Goal: Information Seeking & Learning: Compare options

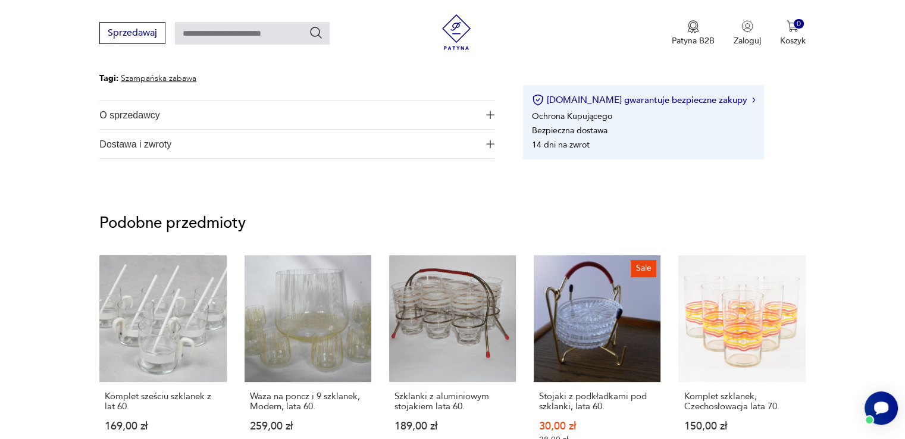
scroll to position [595, 0]
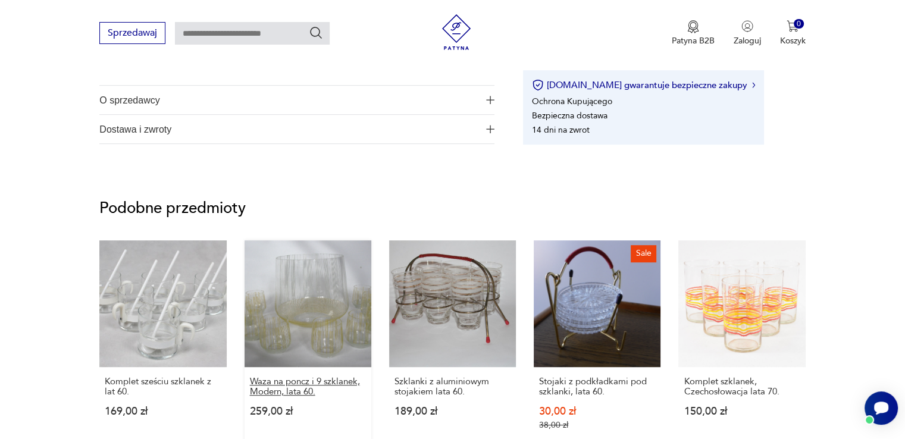
click at [305, 384] on p "Waza na poncz i 9 szklanek, Modern, lata 60." at bounding box center [308, 387] width 116 height 20
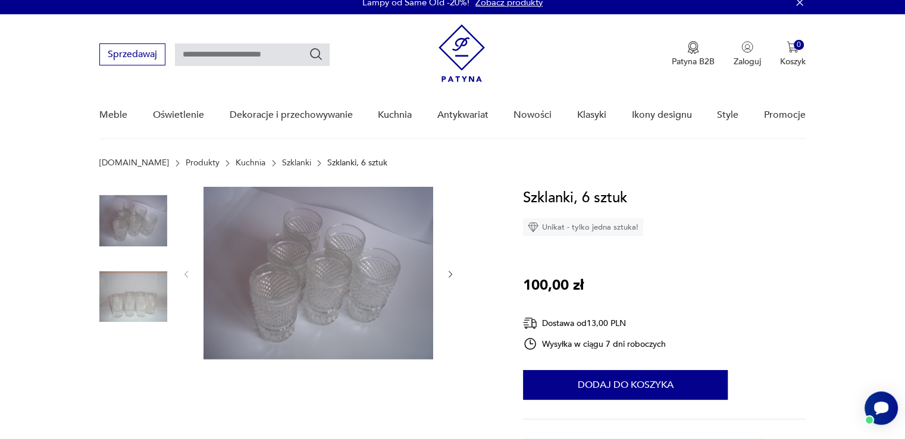
scroll to position [0, 0]
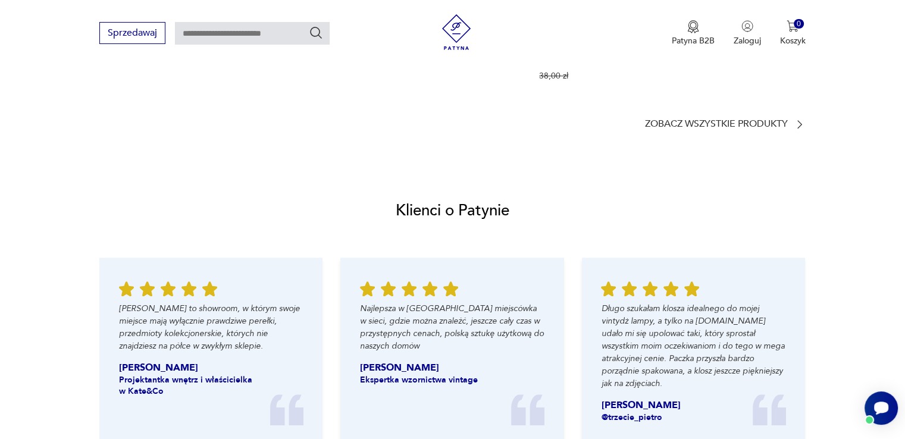
scroll to position [1119, 0]
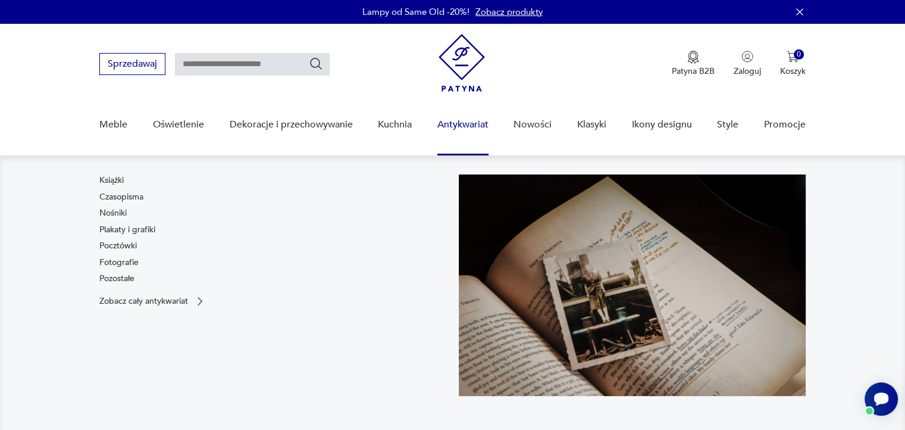
click at [471, 131] on link "Antykwariat" at bounding box center [462, 125] width 51 height 46
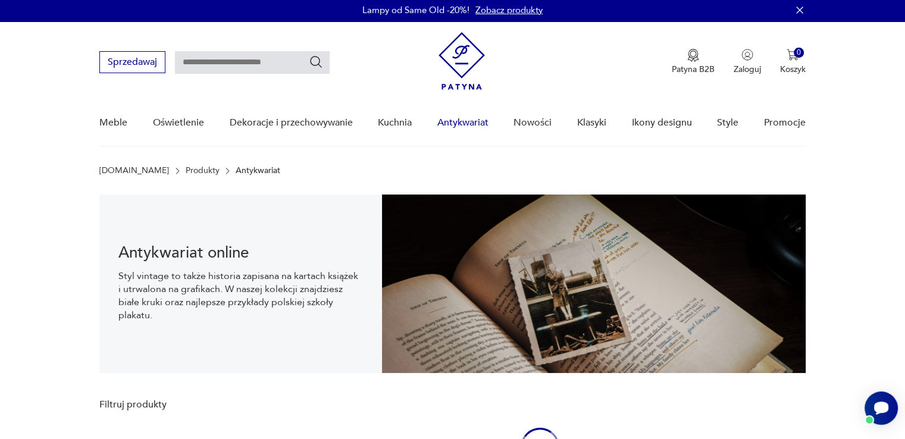
scroll to position [17, 0]
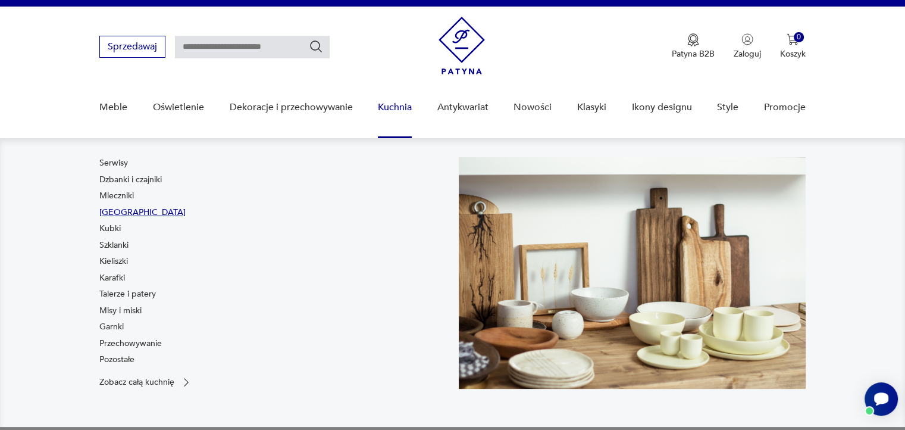
click at [118, 212] on link "[GEOGRAPHIC_DATA]" at bounding box center [142, 213] width 86 height 12
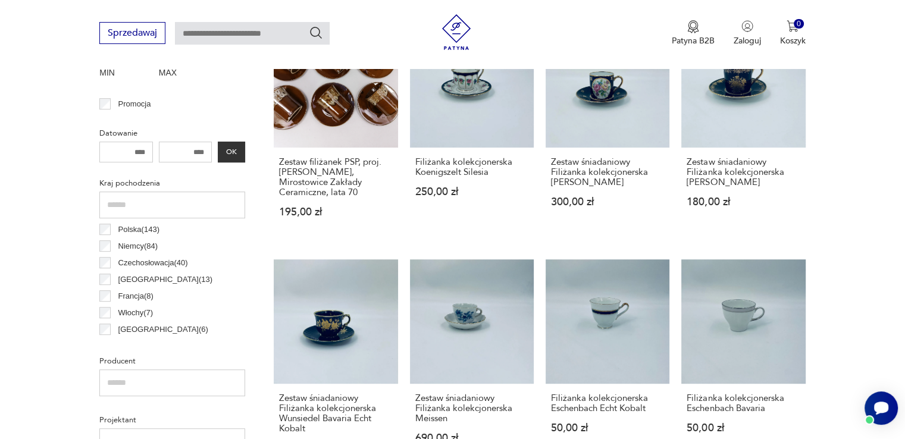
scroll to position [518, 0]
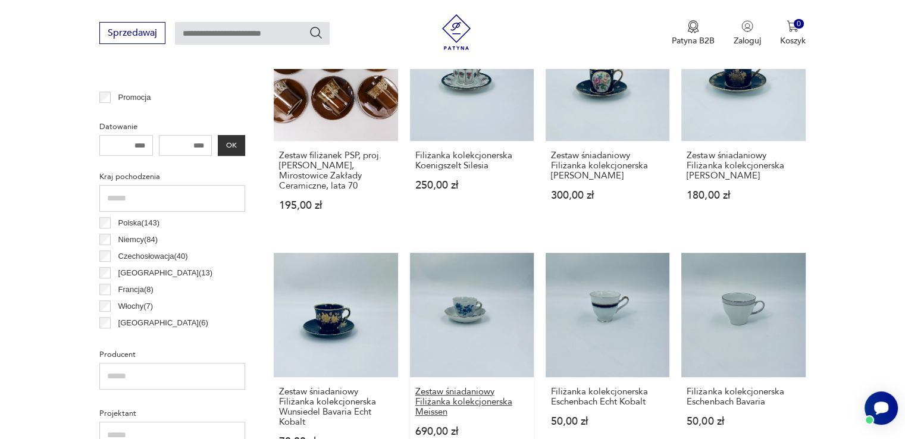
click at [502, 390] on h3 "Zestaw śniadaniowy Filiżanka kolekcjonerska Meissen" at bounding box center [471, 402] width 113 height 30
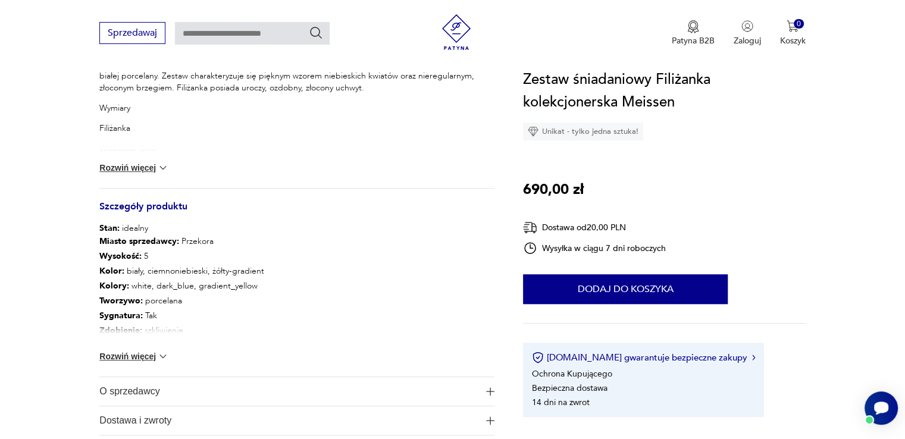
scroll to position [548, 0]
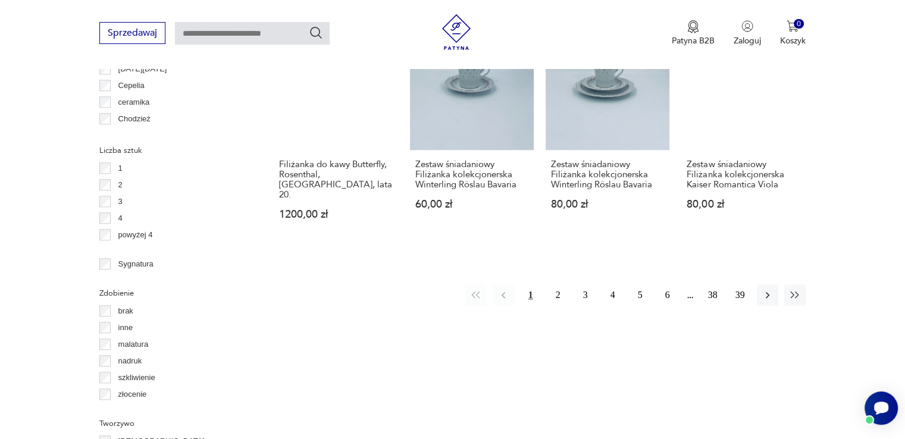
scroll to position [1214, 0]
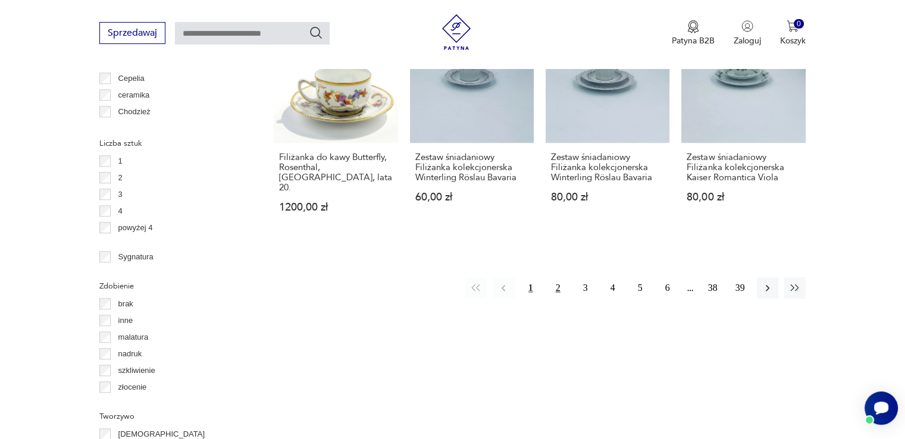
click at [559, 281] on button "2" at bounding box center [558, 287] width 21 height 21
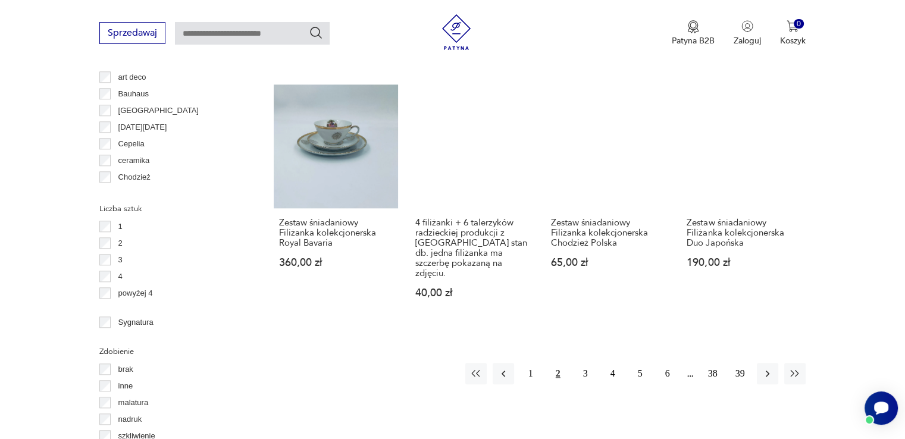
scroll to position [1196, 0]
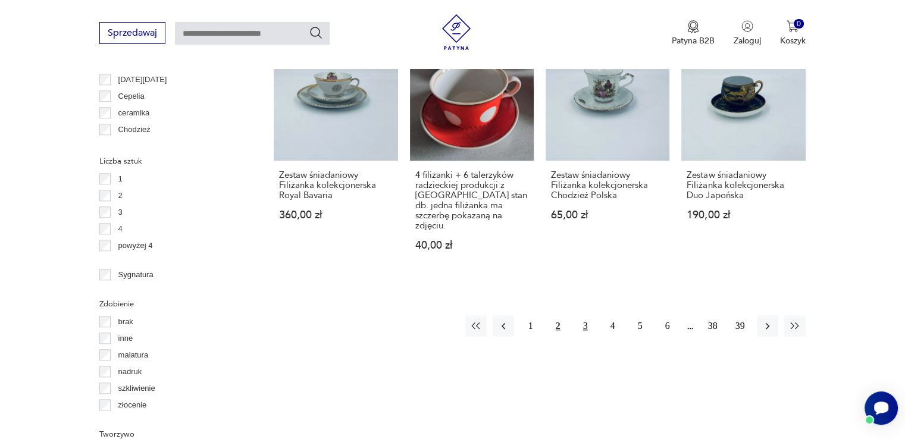
click at [587, 315] on button "3" at bounding box center [585, 325] width 21 height 21
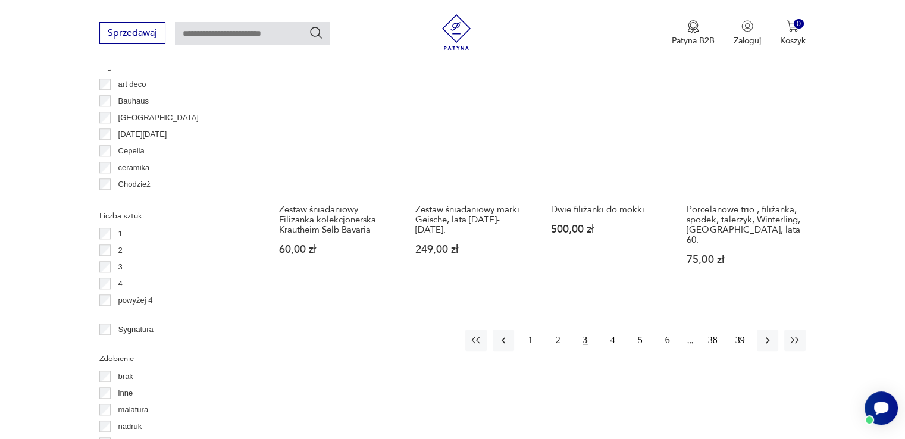
scroll to position [1149, 0]
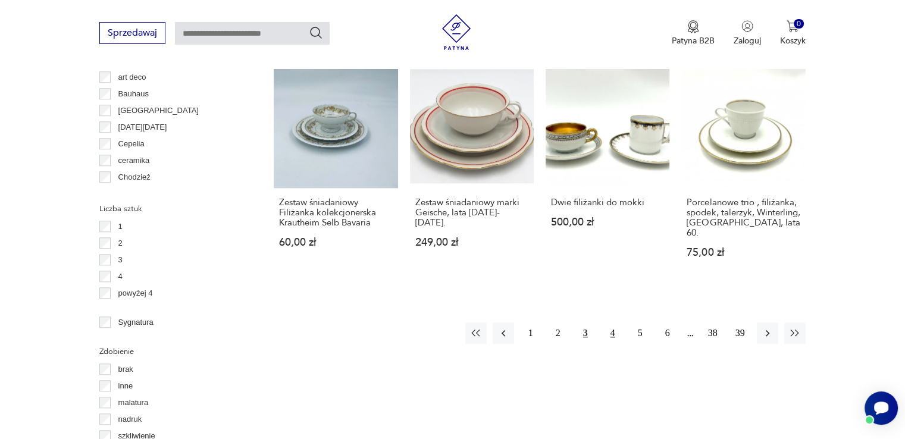
click at [611, 327] on button "4" at bounding box center [612, 333] width 21 height 21
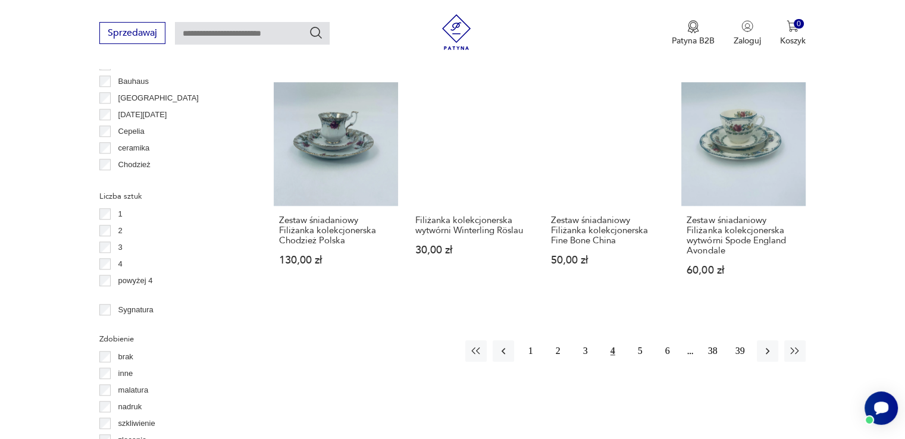
scroll to position [1172, 0]
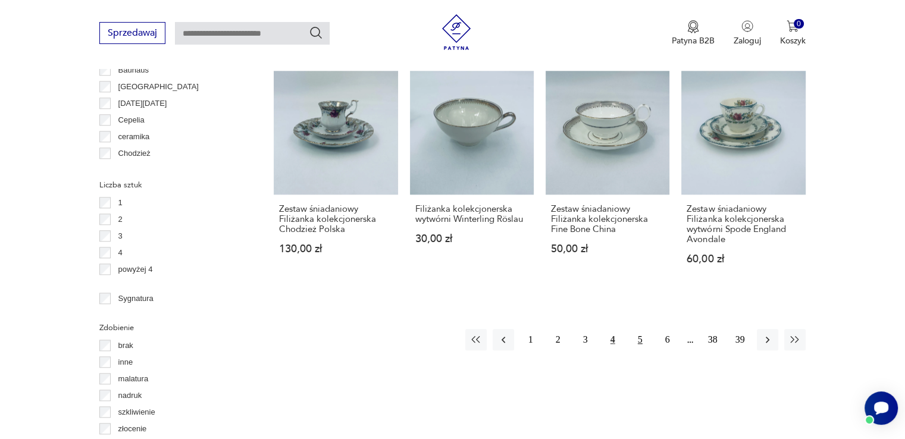
click at [638, 329] on button "5" at bounding box center [640, 339] width 21 height 21
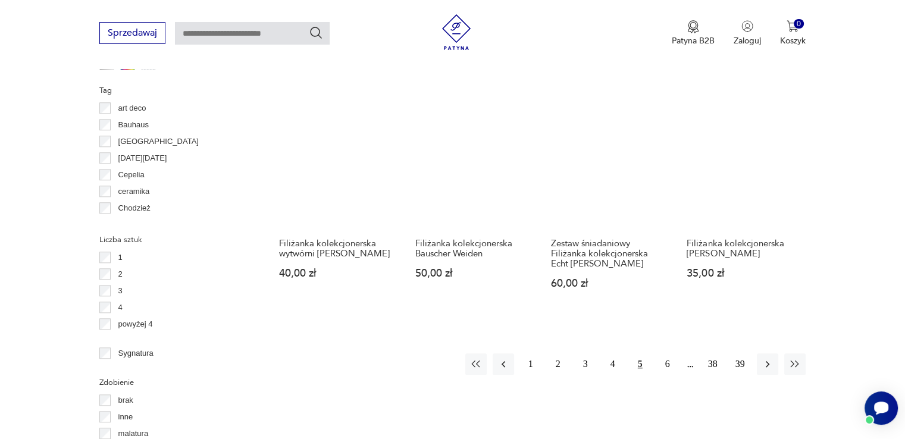
scroll to position [1125, 0]
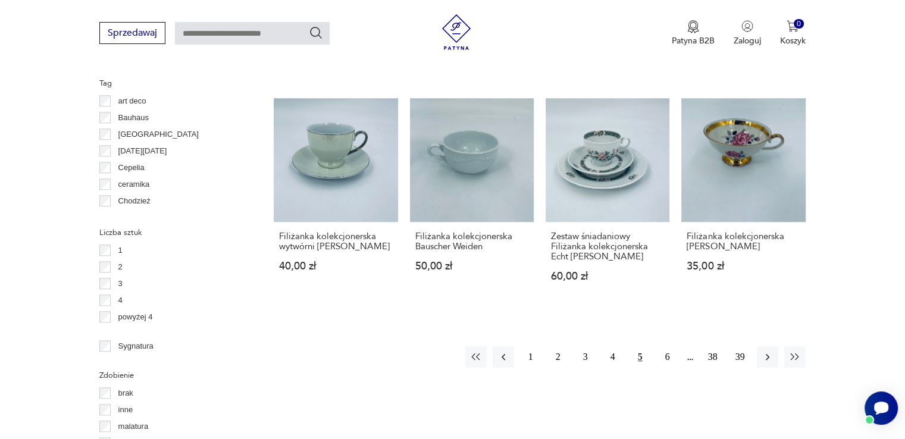
click at [688, 360] on div "1 2 3 4 5 6 38 39" at bounding box center [635, 356] width 340 height 21
click at [671, 361] on button "6" at bounding box center [667, 356] width 21 height 21
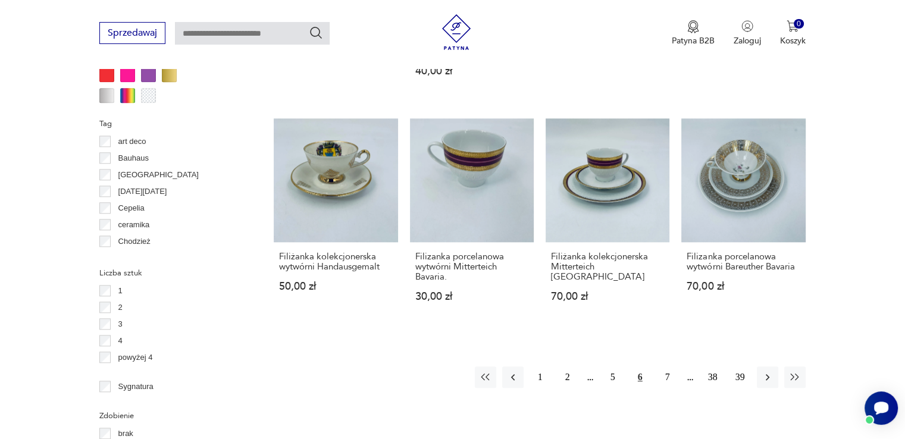
scroll to position [1101, 0]
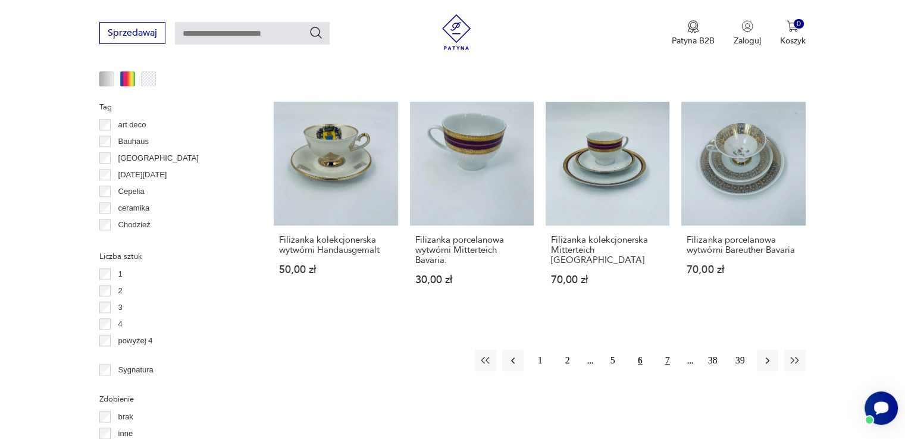
click at [668, 350] on button "7" at bounding box center [667, 360] width 21 height 21
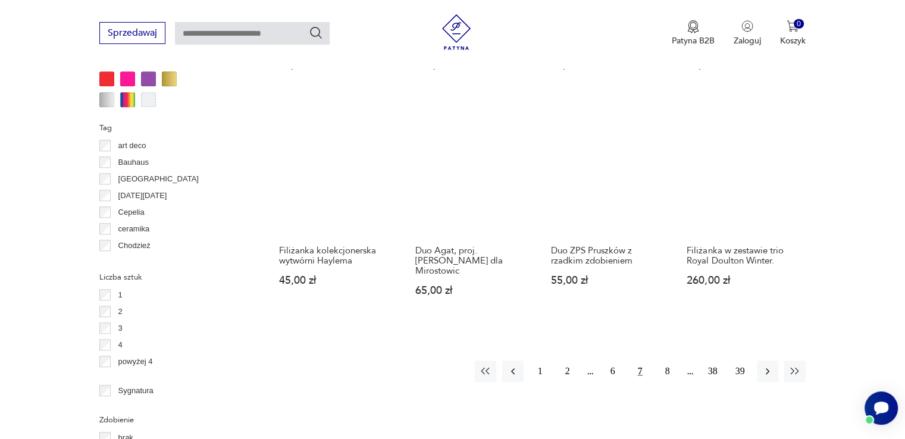
scroll to position [1101, 0]
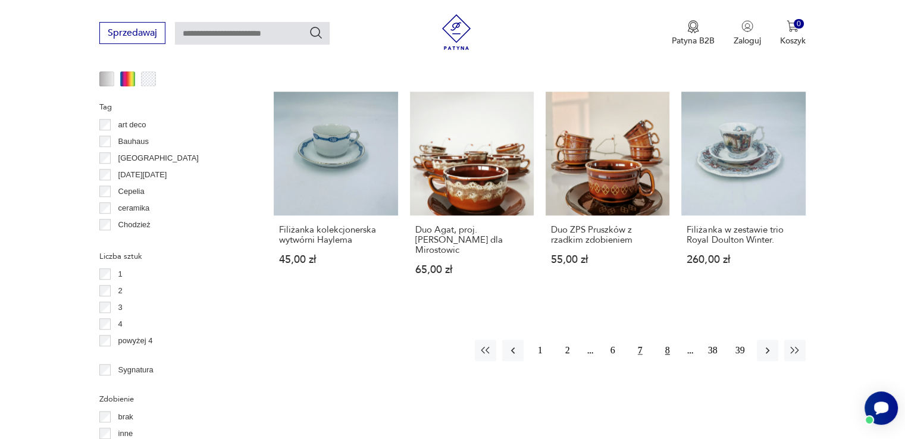
click at [664, 342] on button "8" at bounding box center [667, 350] width 21 height 21
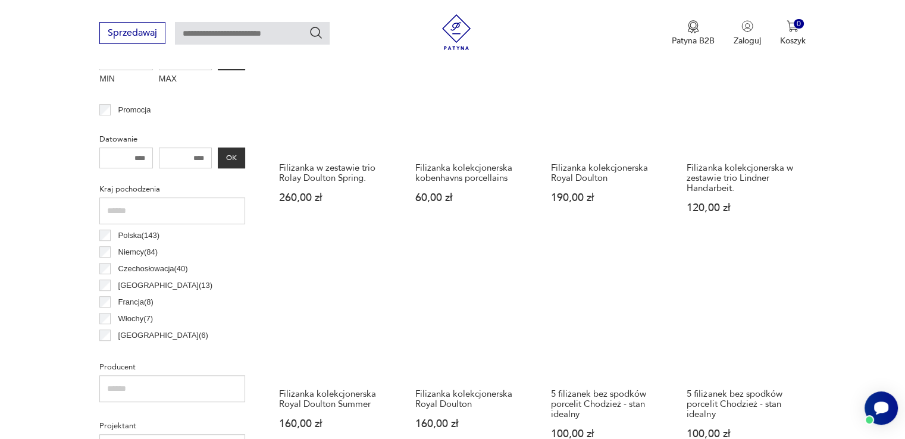
scroll to position [554, 0]
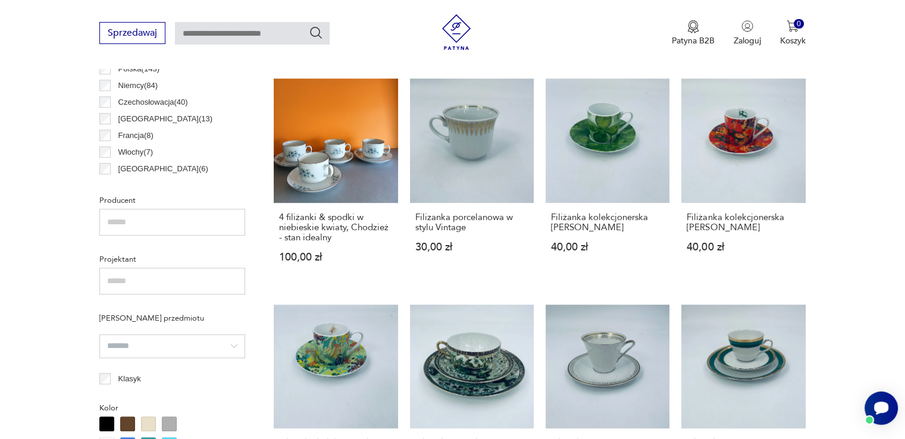
scroll to position [649, 0]
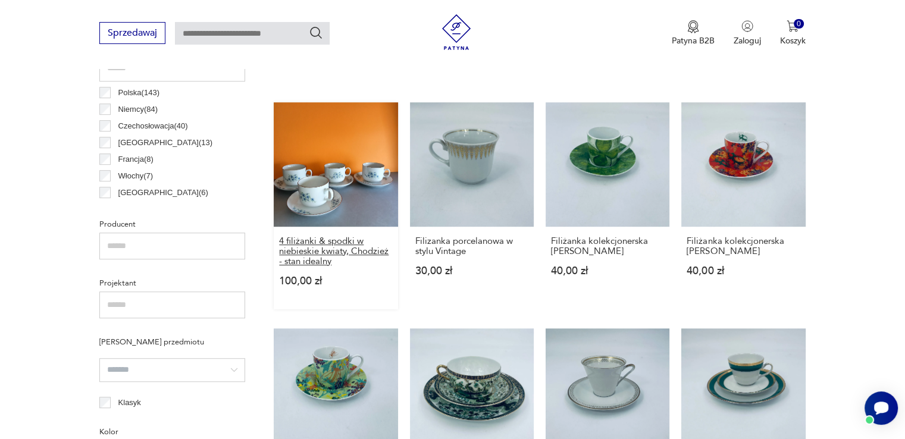
click at [353, 241] on h3 "4 filiżanki & spodki w niebieskie kwiaty, Chodzież - stan idealny" at bounding box center [335, 251] width 113 height 30
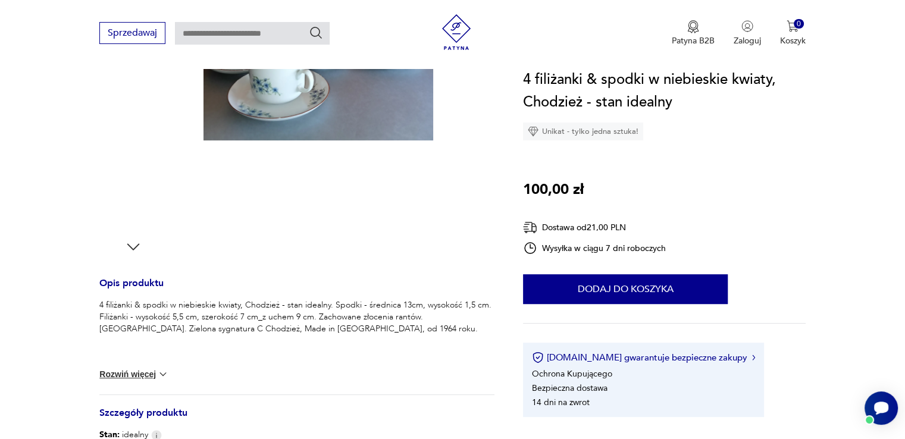
scroll to position [333, 0]
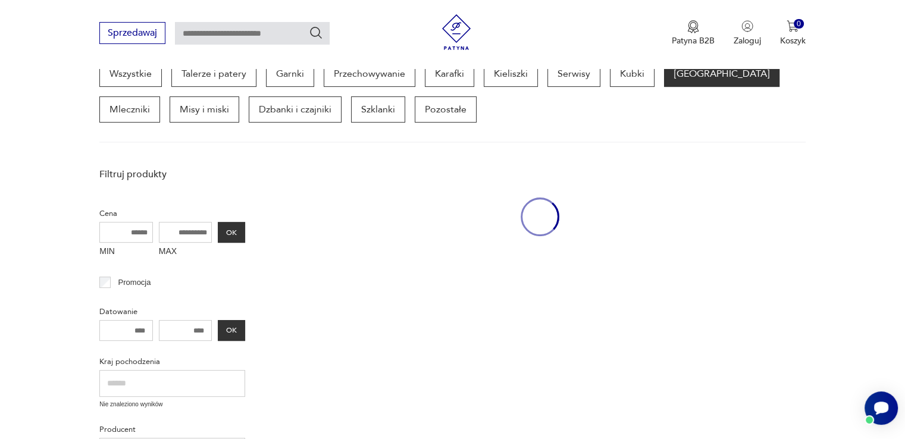
scroll to position [649, 0]
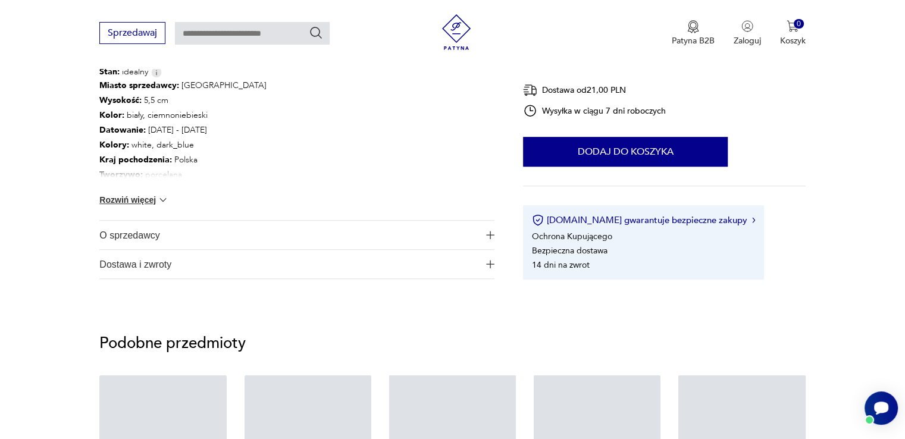
scroll to position [333, 0]
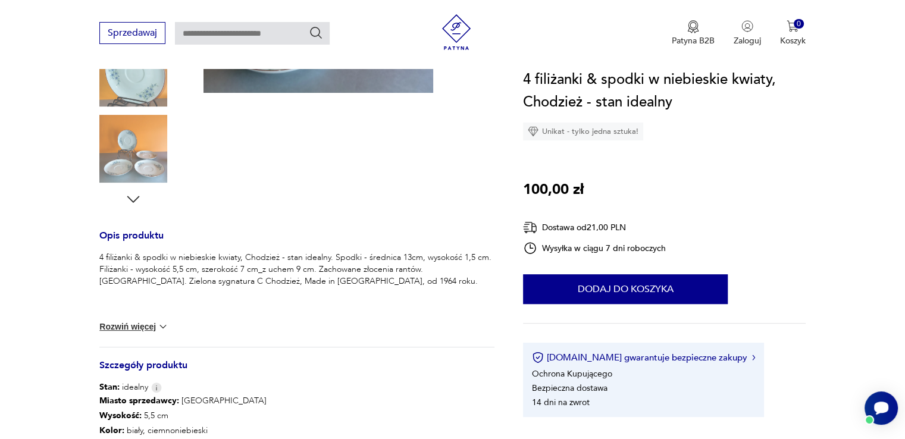
click at [276, 223] on div "Opis produktu 4 filiżanki & spodki w niebieskie kwiaty, Chodzież - stan idealny…" at bounding box center [296, 228] width 395 height 731
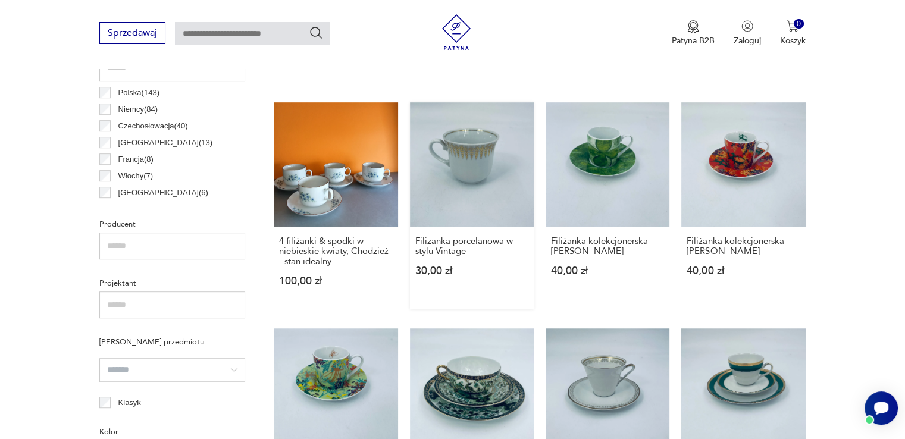
click at [468, 196] on link "Filizanka porcelanowa w stylu Vintage 30,00 zł" at bounding box center [472, 205] width 124 height 207
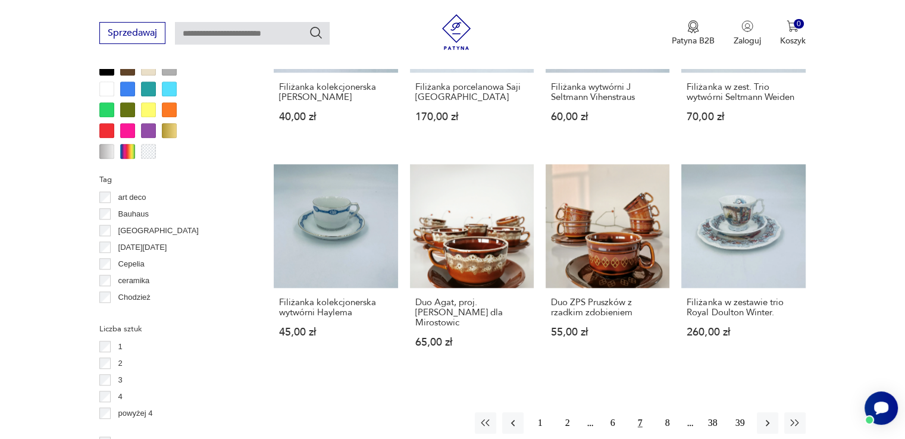
scroll to position [1076, 0]
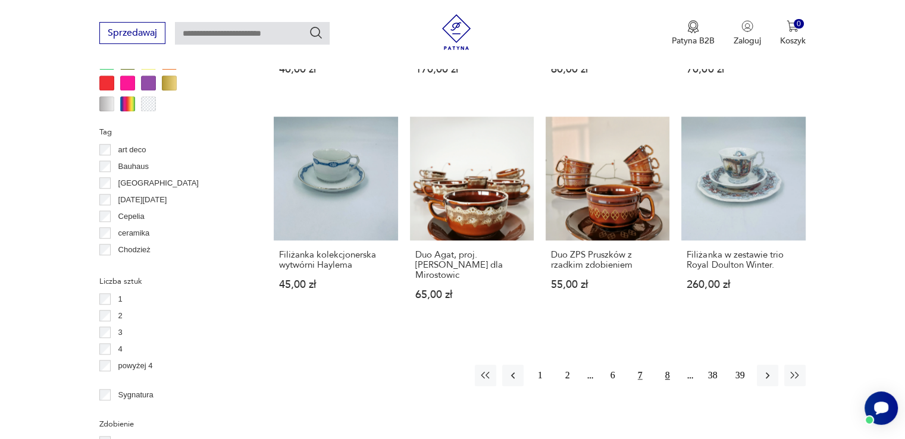
click at [668, 365] on button "8" at bounding box center [667, 375] width 21 height 21
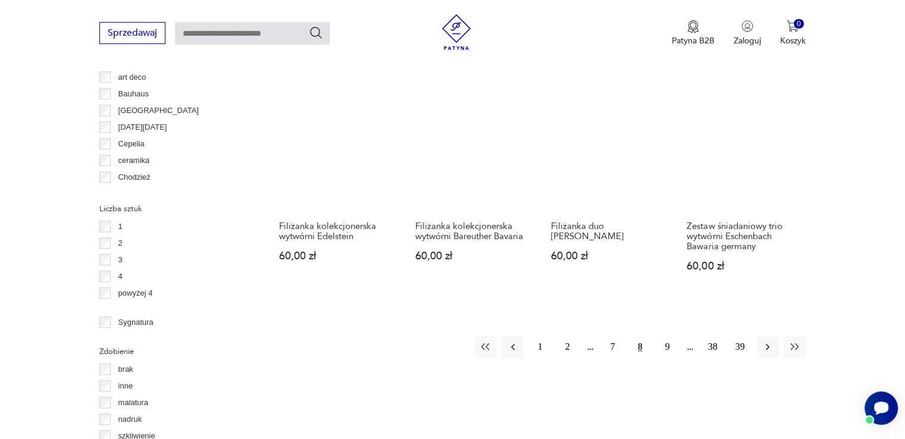
scroll to position [1172, 0]
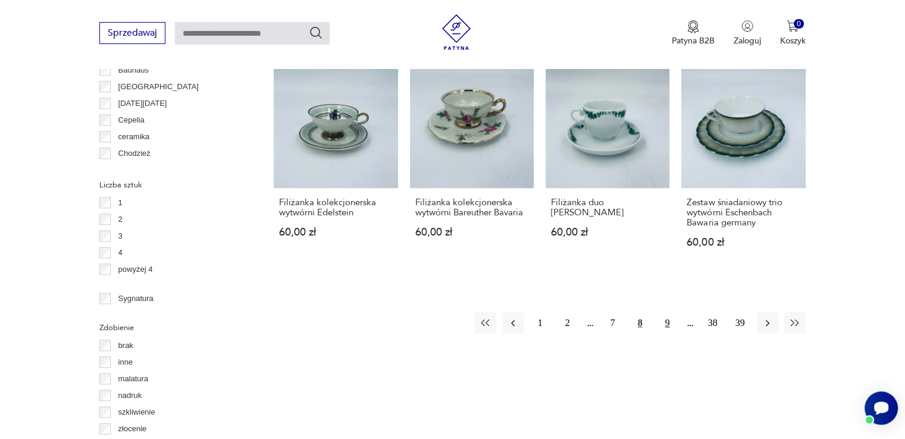
click at [667, 312] on button "9" at bounding box center [667, 322] width 21 height 21
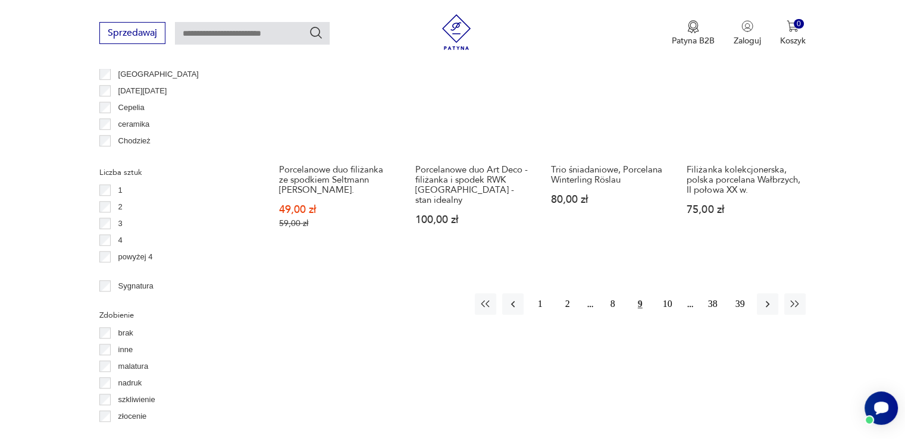
scroll to position [1196, 0]
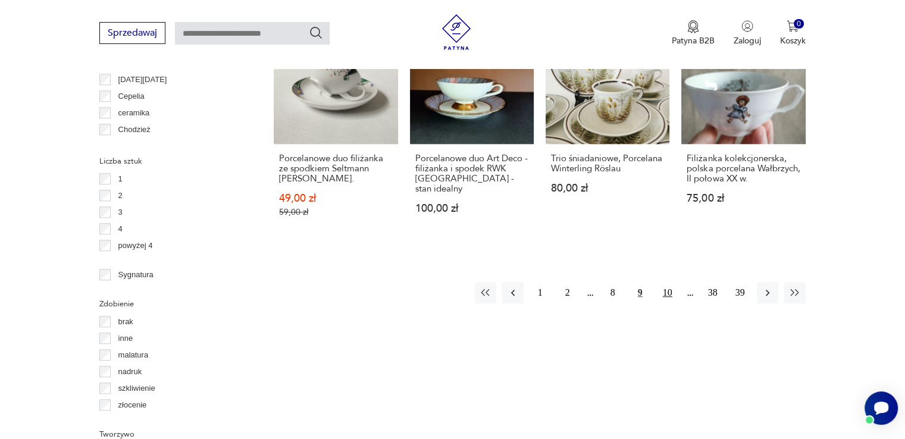
click at [671, 290] on button "10" at bounding box center [667, 292] width 21 height 21
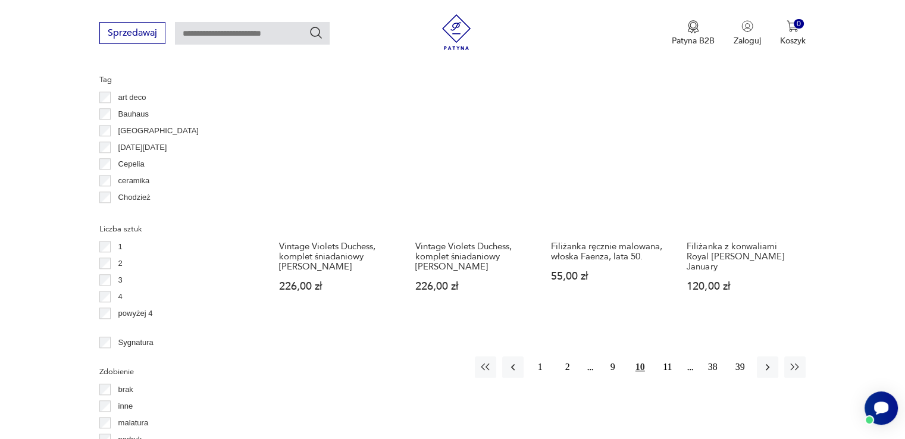
scroll to position [1149, 0]
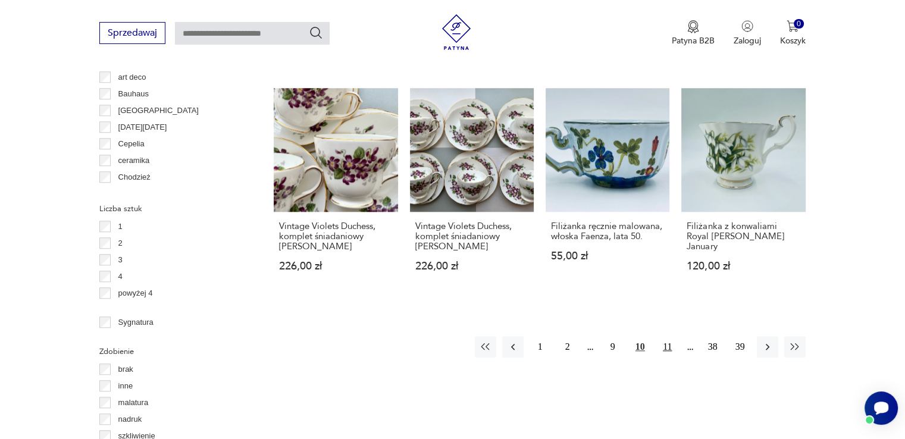
click at [670, 343] on button "11" at bounding box center [667, 346] width 21 height 21
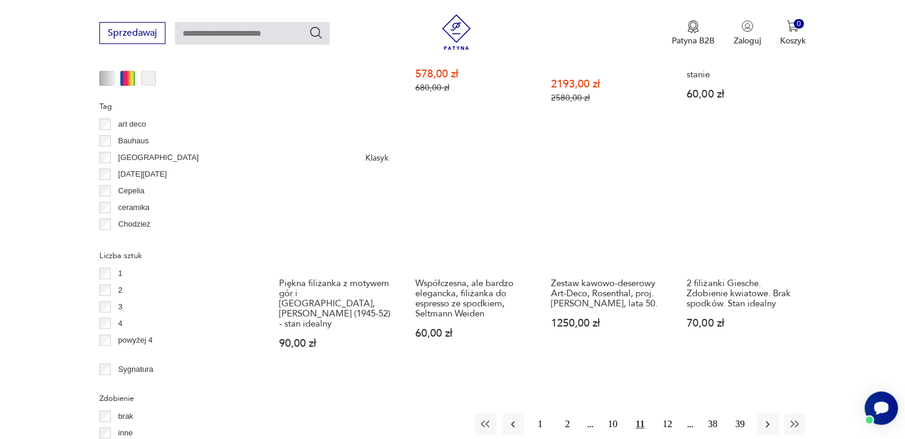
scroll to position [1125, 0]
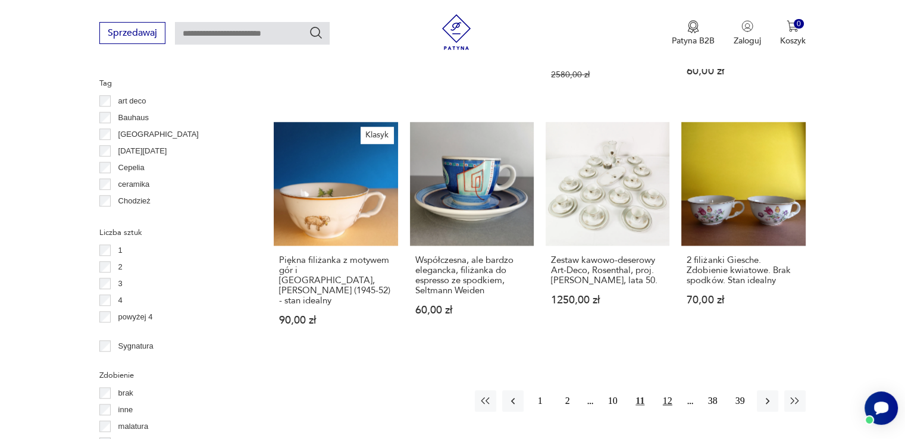
click at [668, 390] on button "12" at bounding box center [667, 400] width 21 height 21
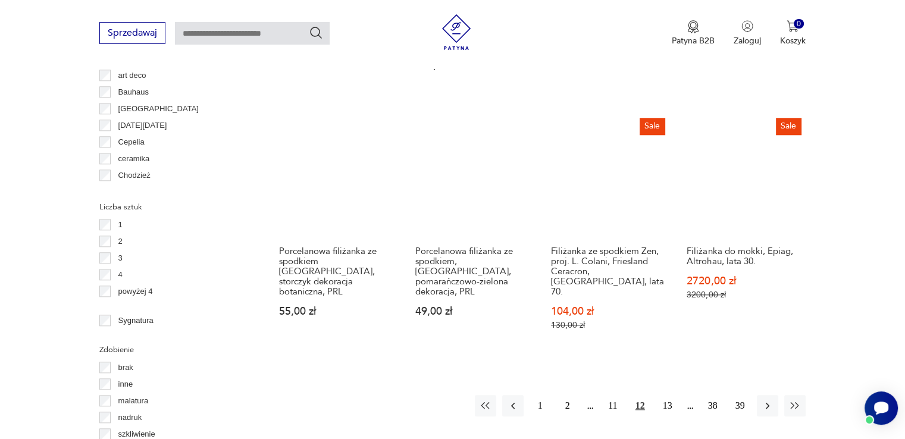
scroll to position [1127, 0]
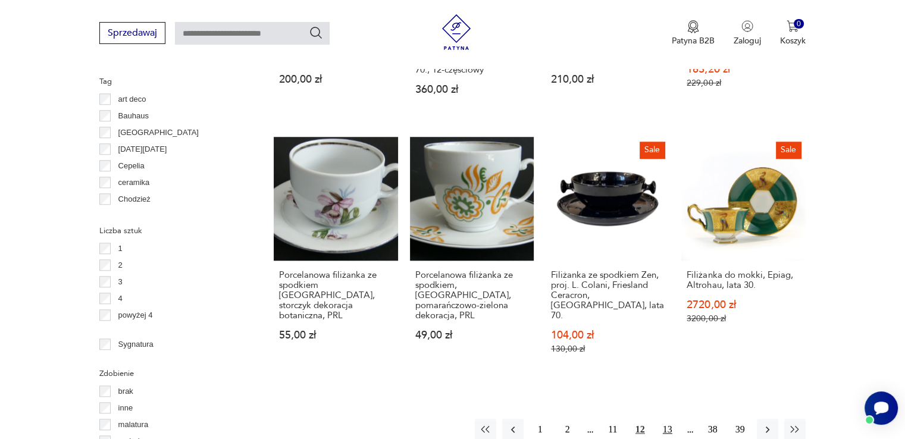
click at [665, 419] on button "13" at bounding box center [667, 429] width 21 height 21
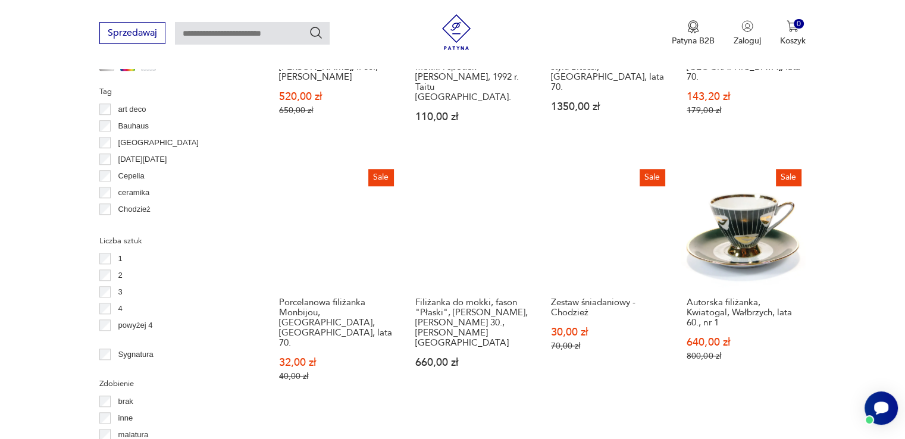
scroll to position [1103, 0]
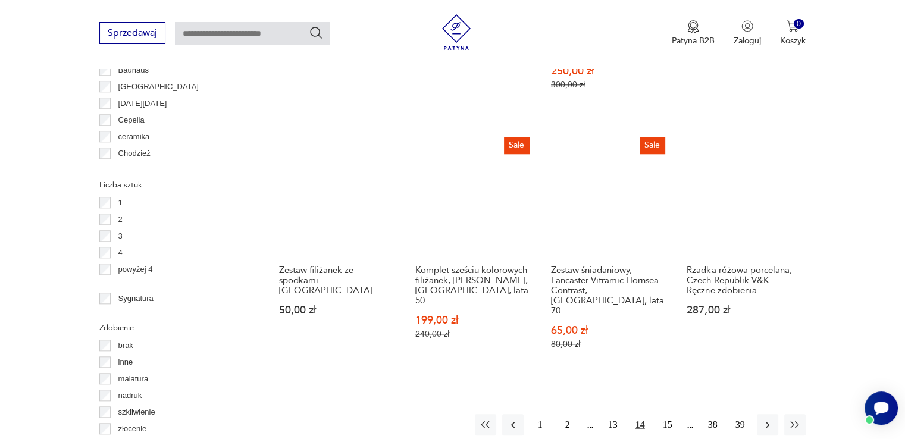
scroll to position [1220, 0]
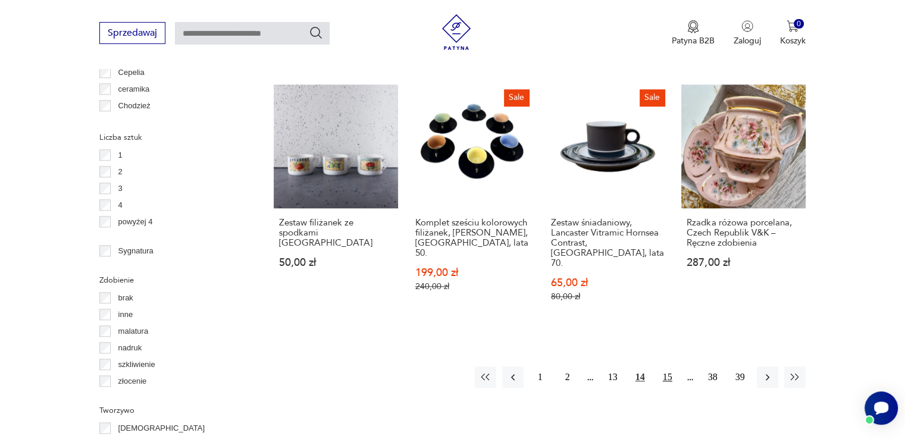
click at [670, 367] on button "15" at bounding box center [667, 377] width 21 height 21
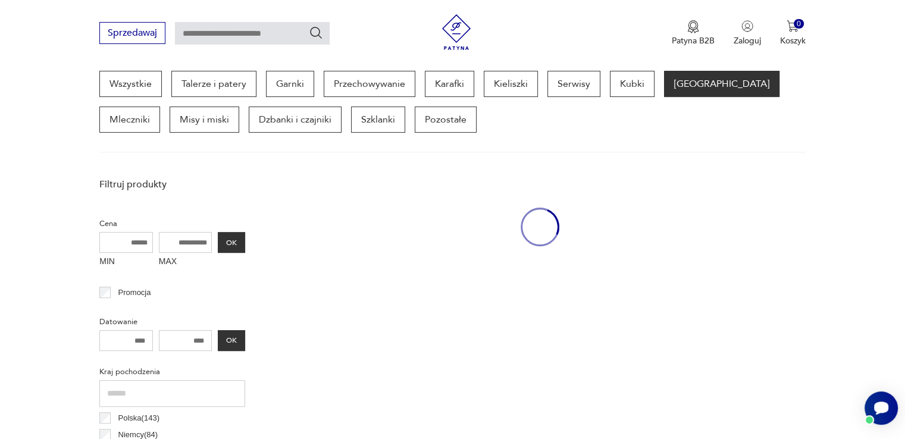
scroll to position [315, 0]
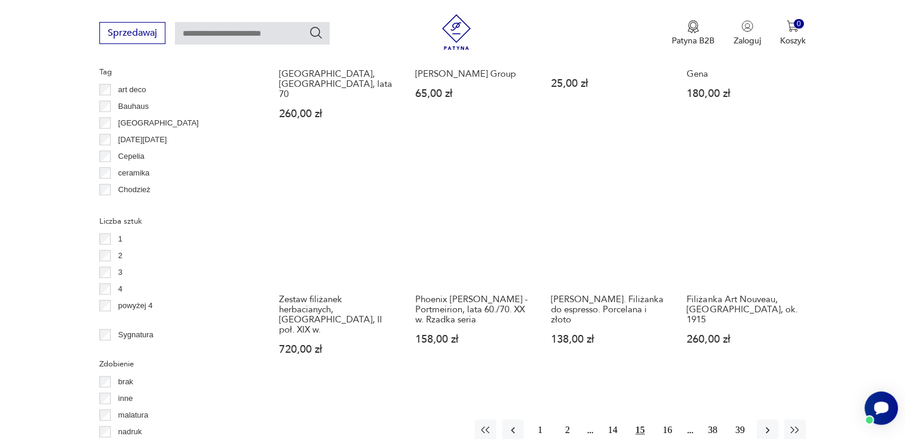
scroll to position [1160, 0]
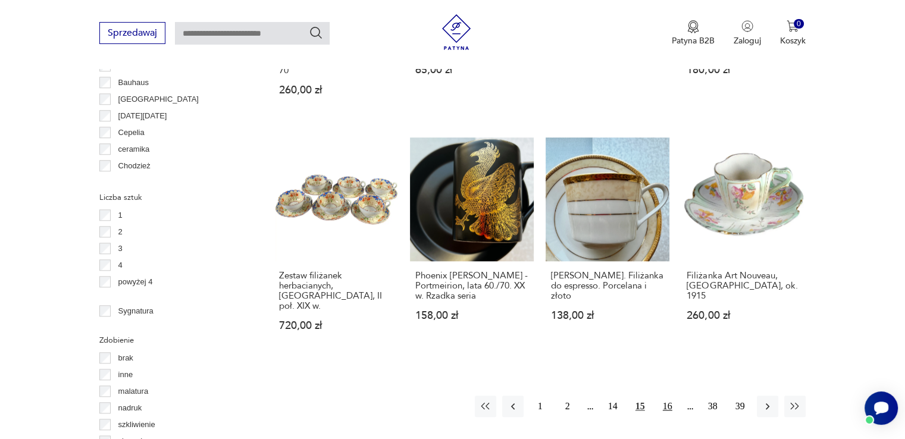
click at [670, 396] on button "16" at bounding box center [667, 406] width 21 height 21
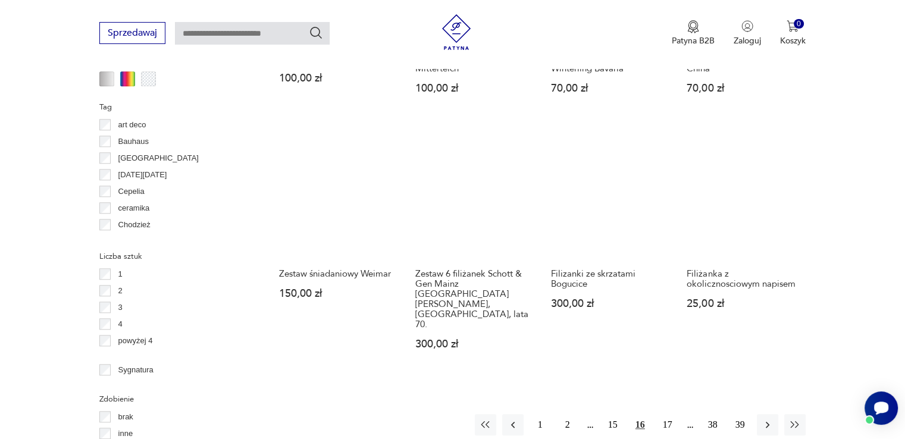
scroll to position [1125, 0]
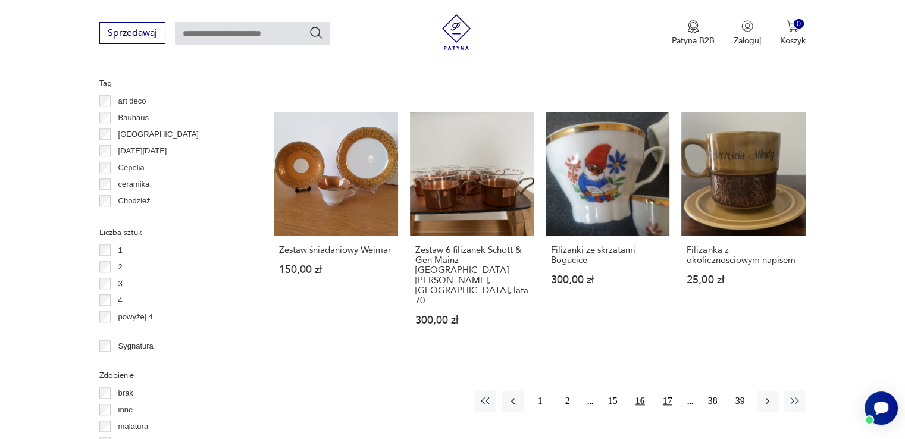
click at [667, 390] on button "17" at bounding box center [667, 400] width 21 height 21
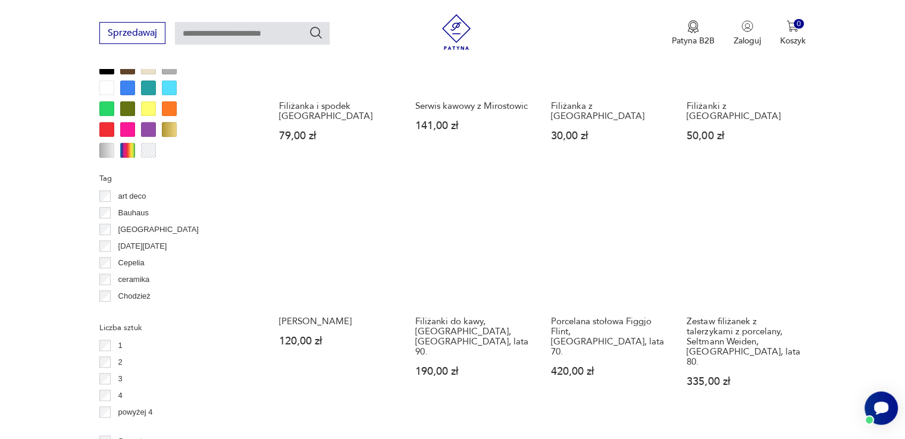
scroll to position [1053, 0]
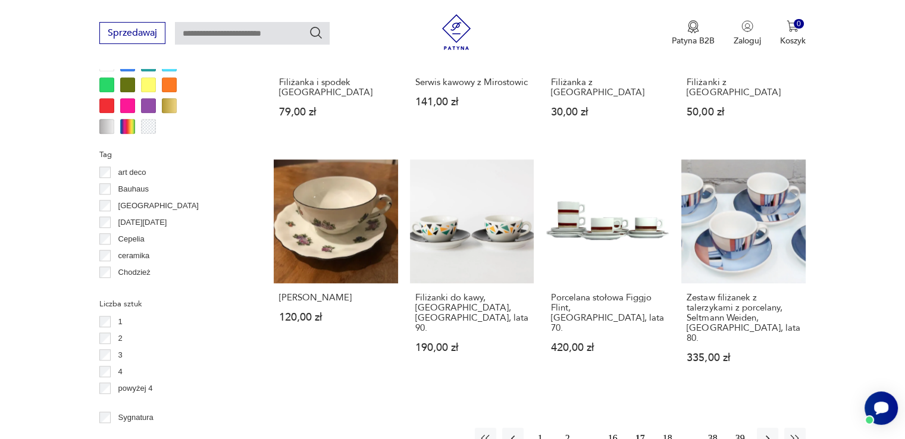
click at [669, 428] on button "18" at bounding box center [667, 438] width 21 height 21
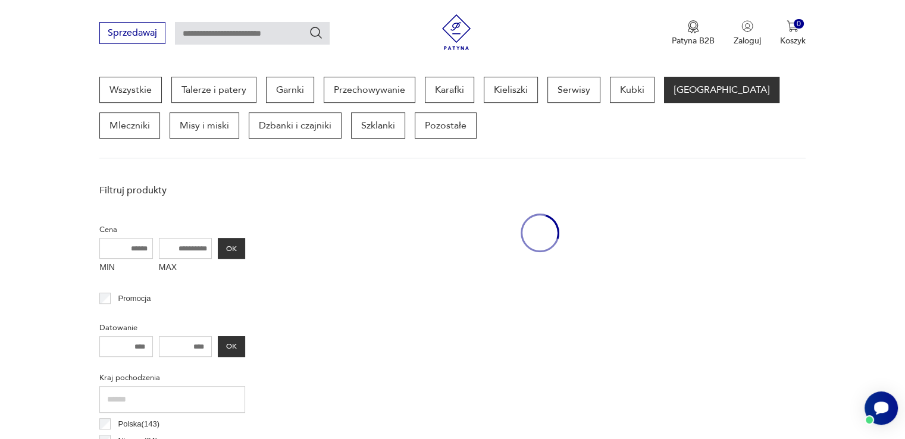
scroll to position [315, 0]
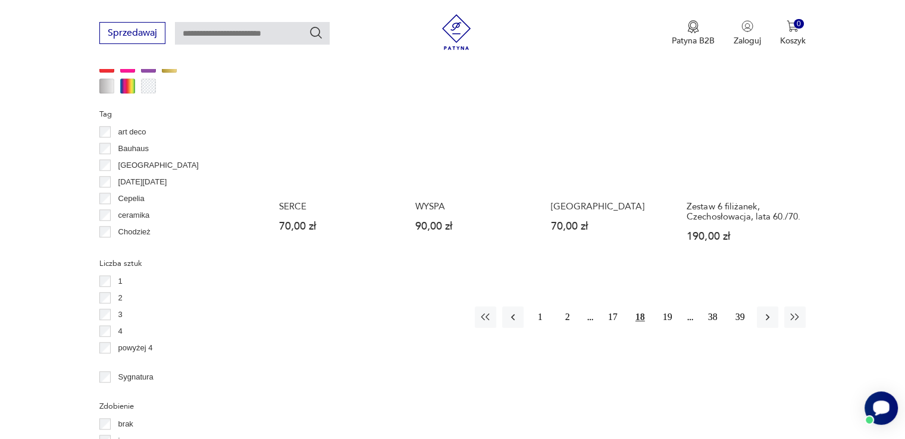
scroll to position [1101, 0]
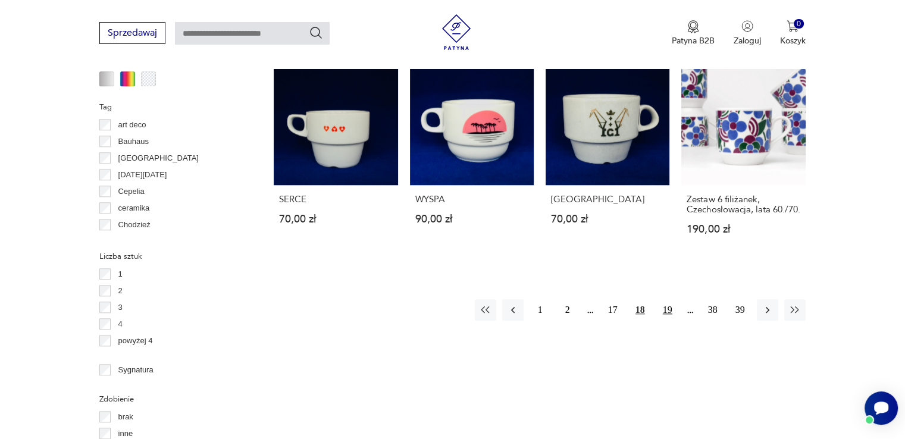
click at [670, 321] on button "19" at bounding box center [667, 309] width 21 height 21
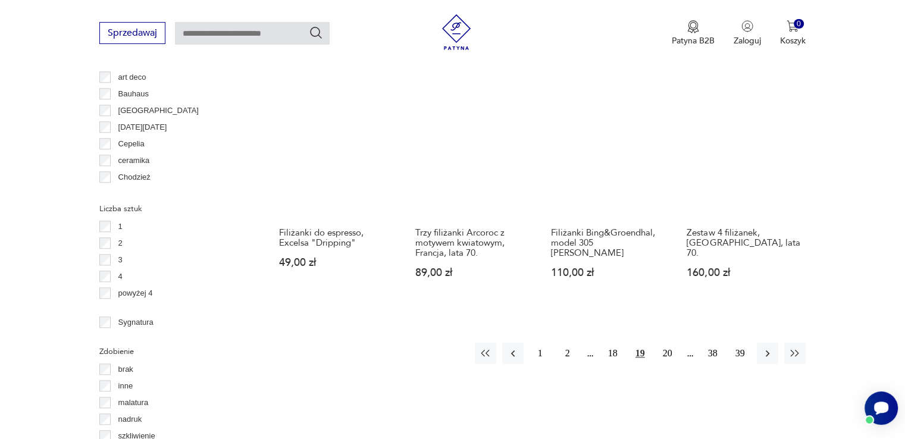
scroll to position [1172, 0]
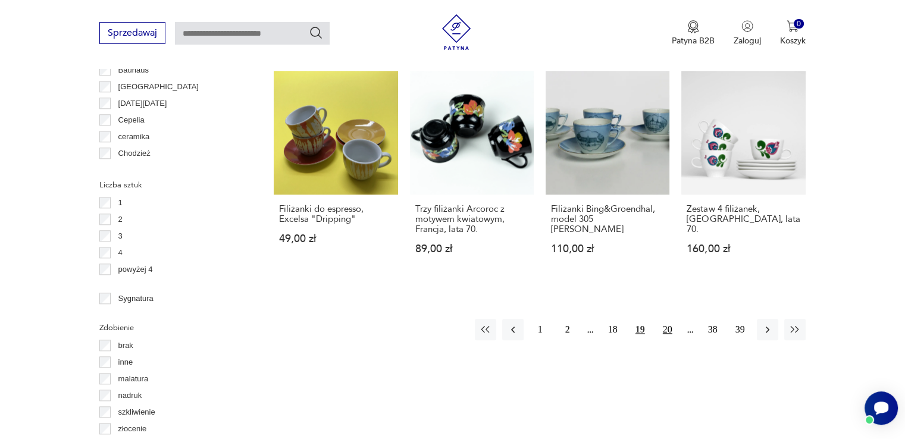
click at [667, 319] on button "20" at bounding box center [667, 329] width 21 height 21
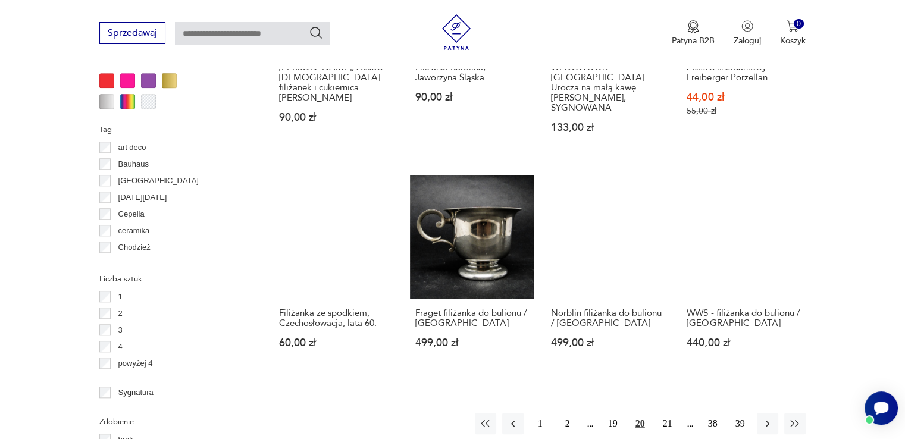
scroll to position [1101, 0]
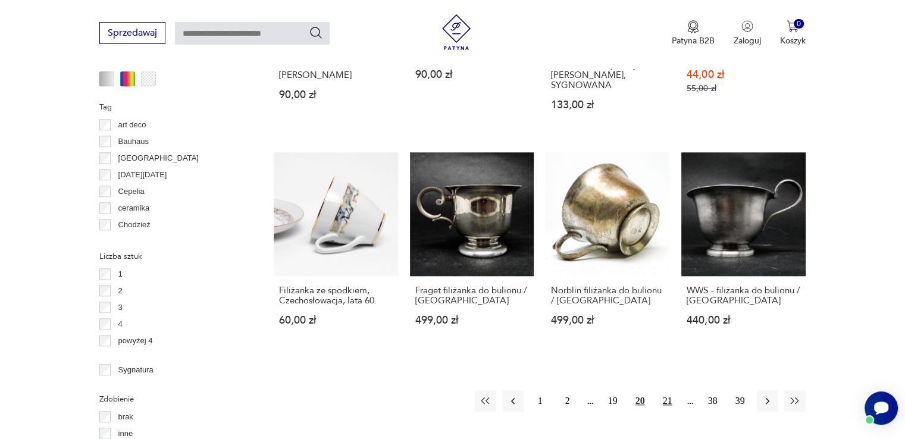
click at [666, 390] on button "21" at bounding box center [667, 400] width 21 height 21
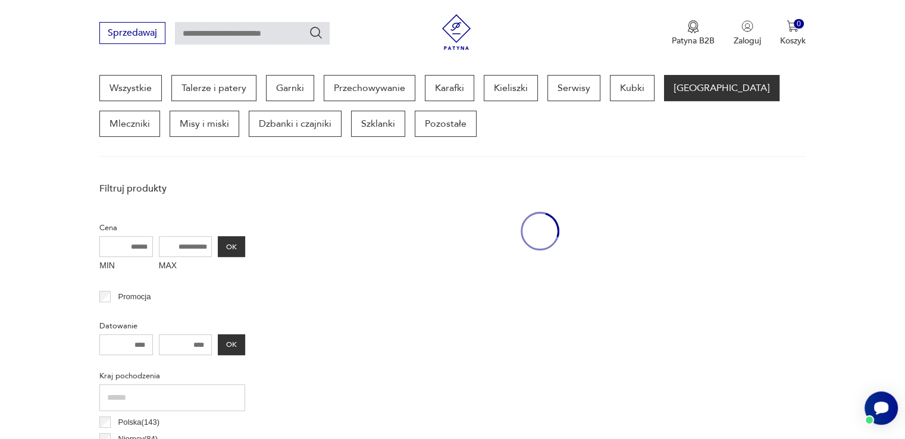
scroll to position [315, 0]
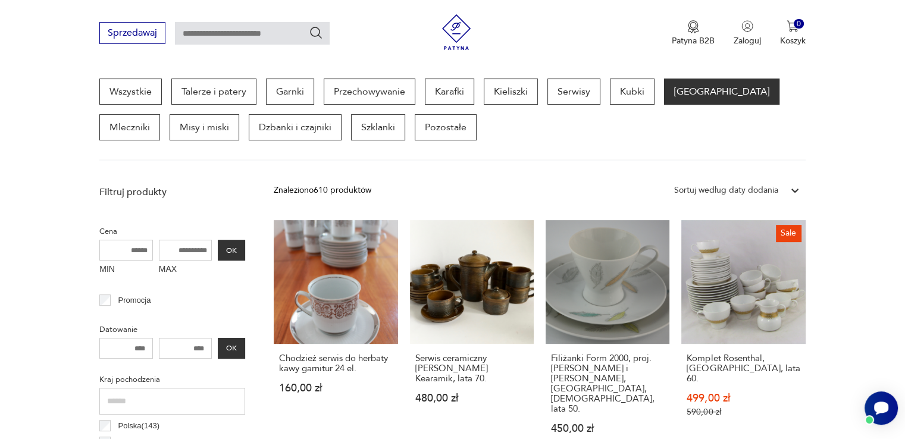
click at [666, 374] on div "Filiżanki Form 2000, proj. [PERSON_NAME] i [PERSON_NAME], [GEOGRAPHIC_DATA], [D…" at bounding box center [608, 400] width 124 height 113
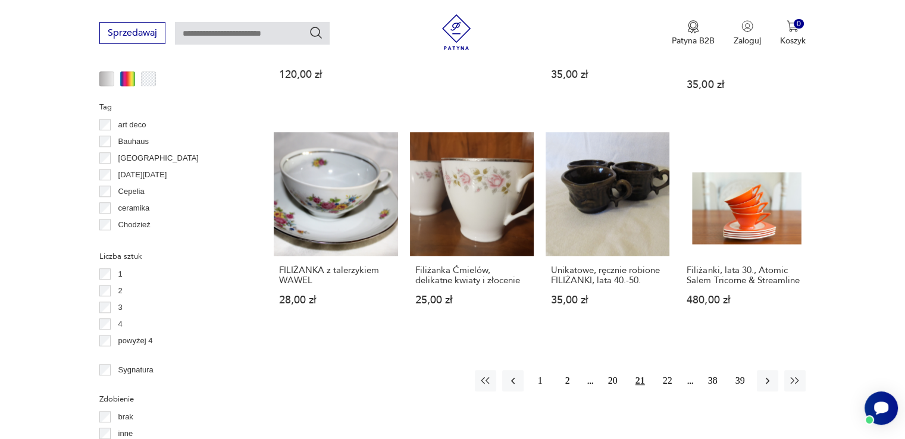
scroll to position [1149, 0]
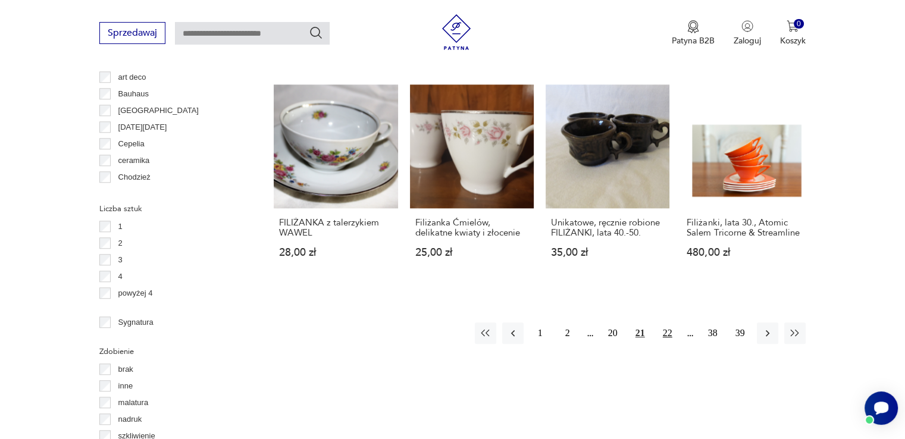
click at [667, 323] on button "22" at bounding box center [667, 333] width 21 height 21
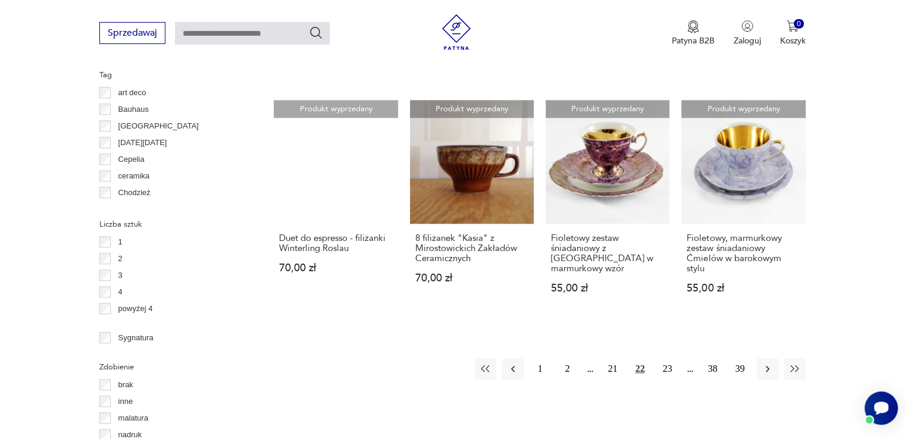
scroll to position [1149, 0]
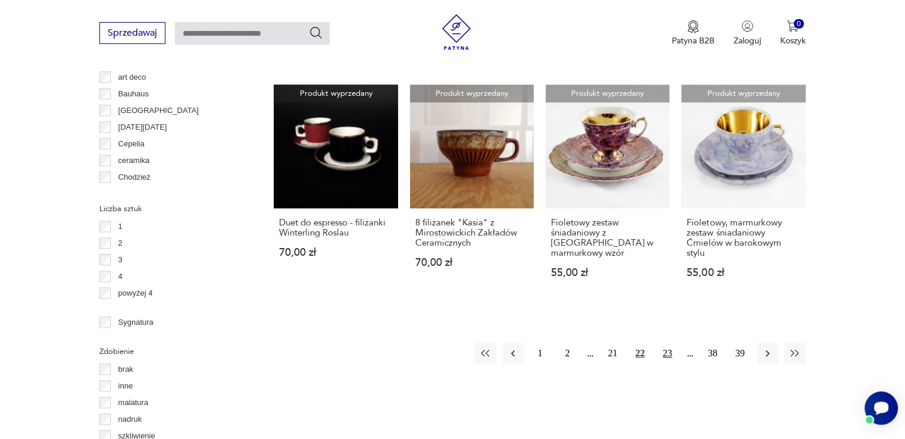
click at [671, 343] on button "23" at bounding box center [667, 353] width 21 height 21
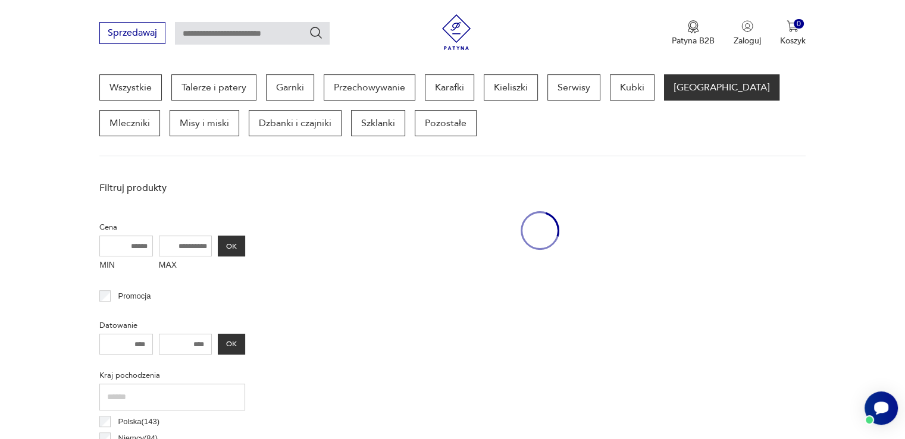
scroll to position [315, 0]
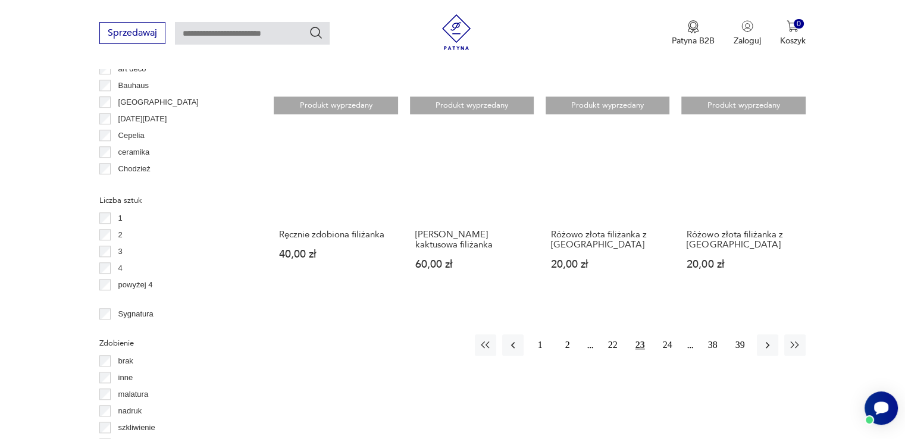
scroll to position [1172, 0]
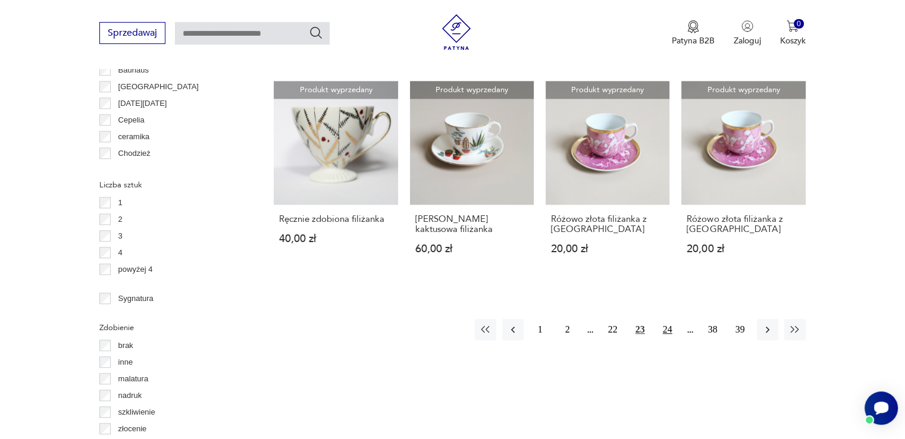
click at [673, 319] on button "24" at bounding box center [667, 329] width 21 height 21
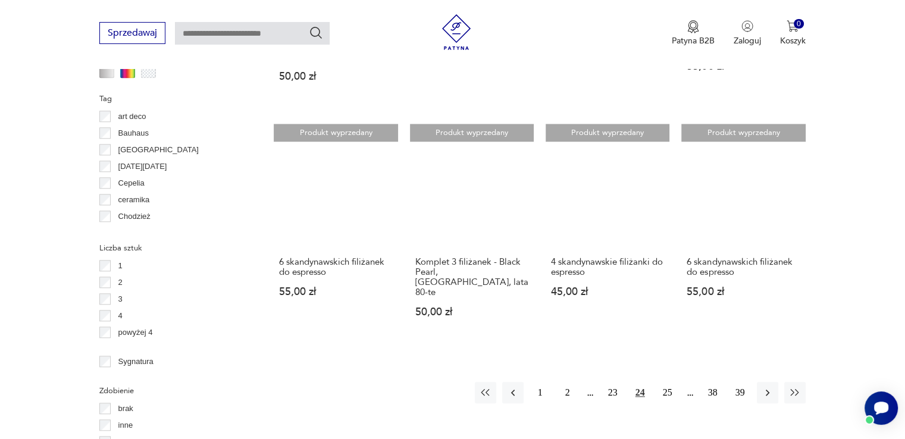
scroll to position [1125, 0]
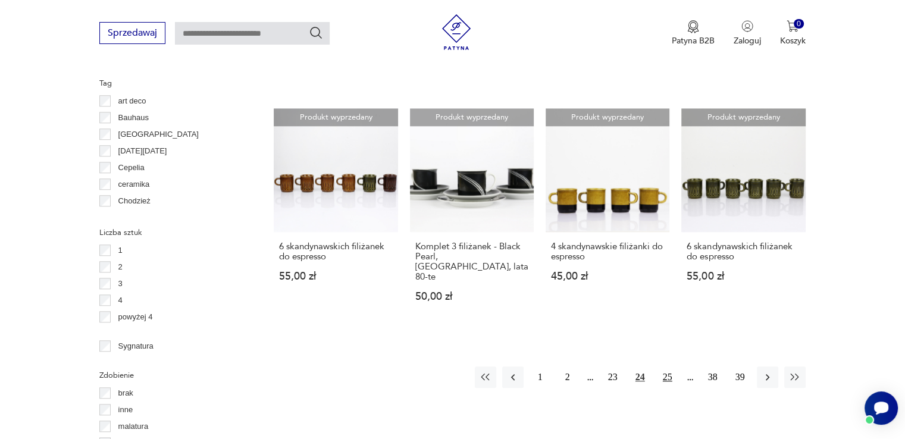
click at [666, 367] on button "25" at bounding box center [667, 377] width 21 height 21
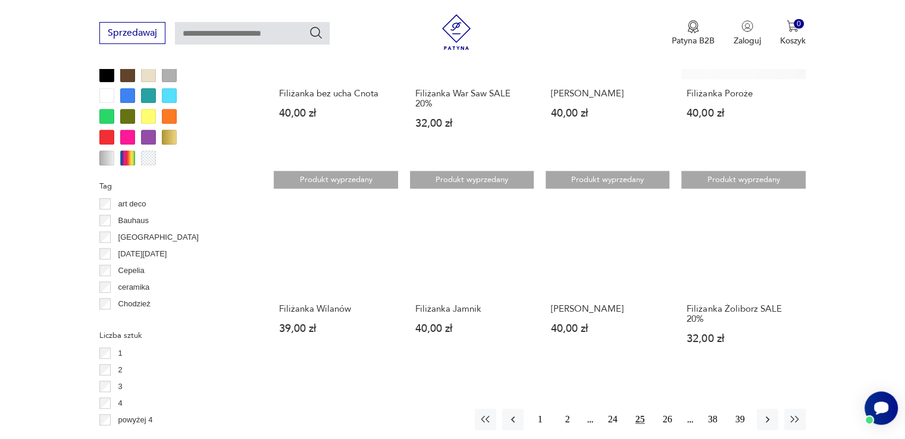
scroll to position [1030, 0]
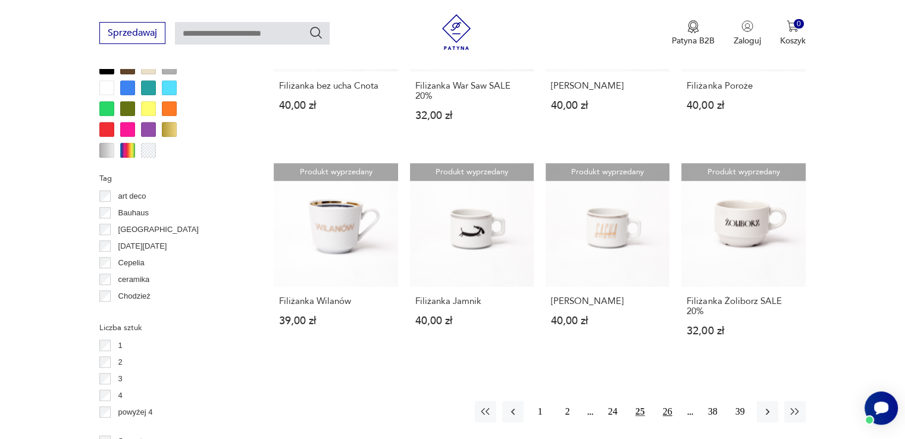
click at [670, 401] on button "26" at bounding box center [667, 411] width 21 height 21
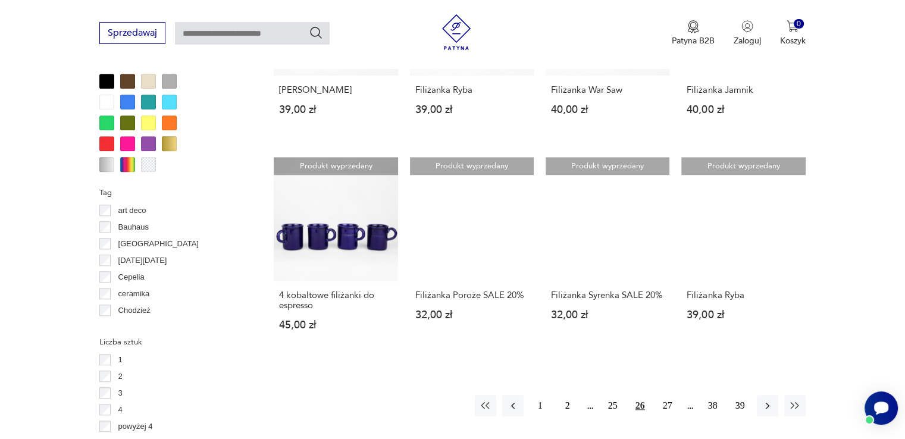
scroll to position [1030, 0]
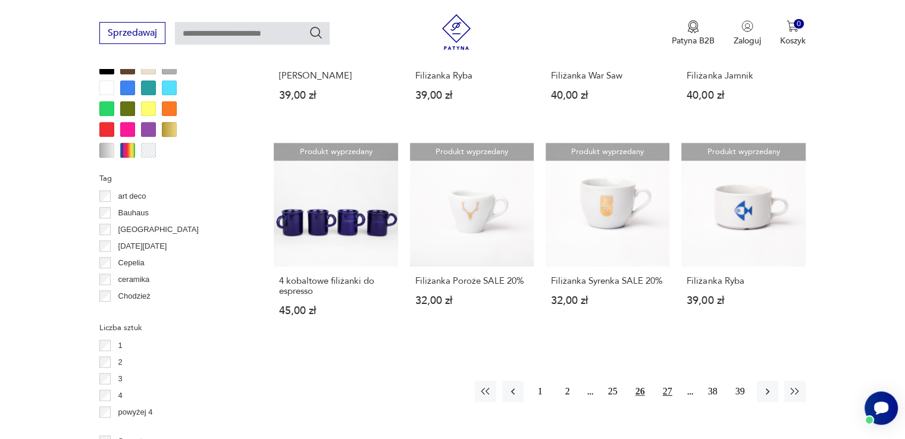
click at [667, 389] on button "27" at bounding box center [667, 391] width 21 height 21
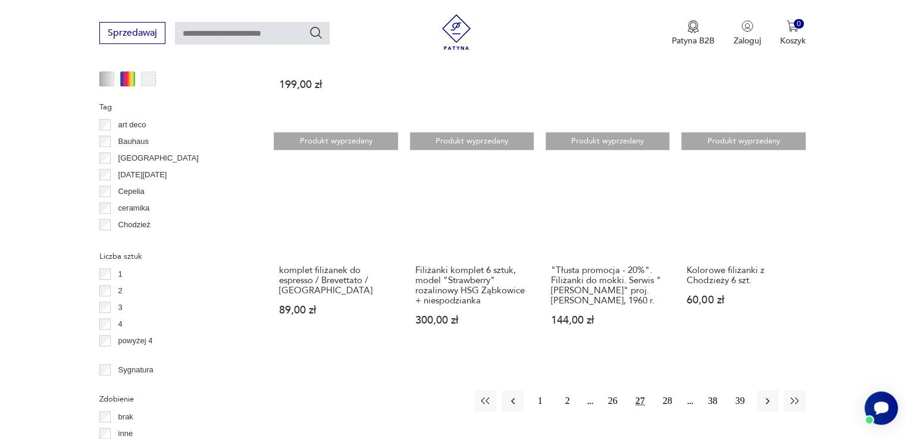
scroll to position [1149, 0]
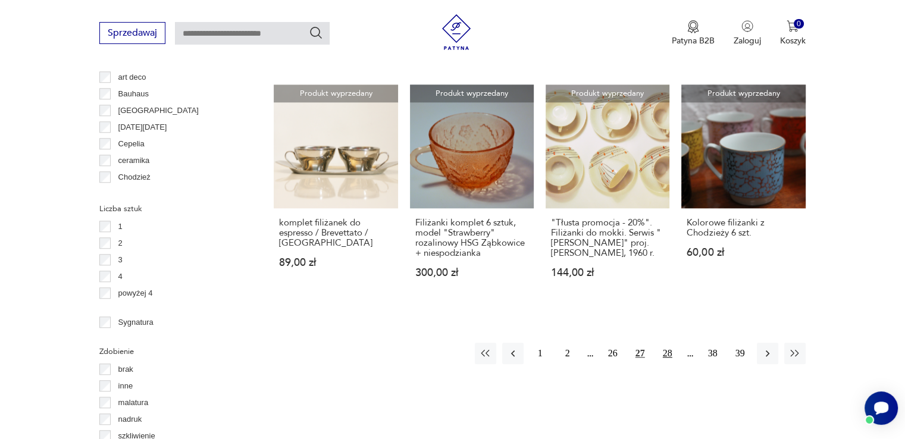
click at [668, 343] on button "28" at bounding box center [667, 353] width 21 height 21
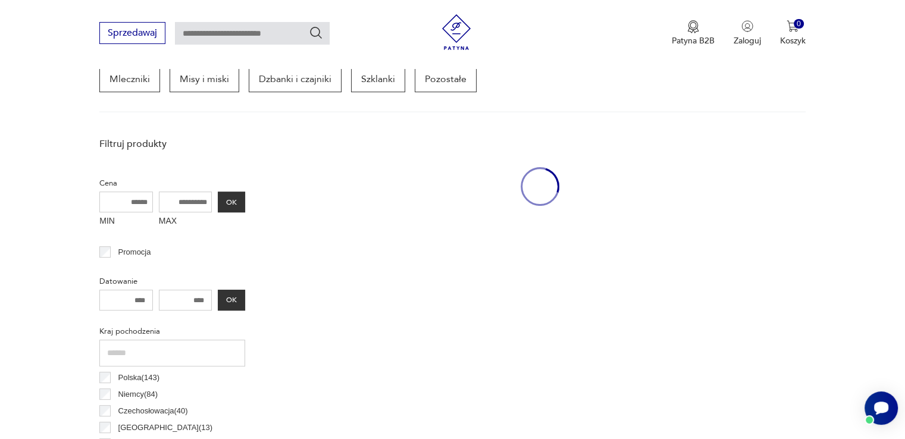
scroll to position [315, 0]
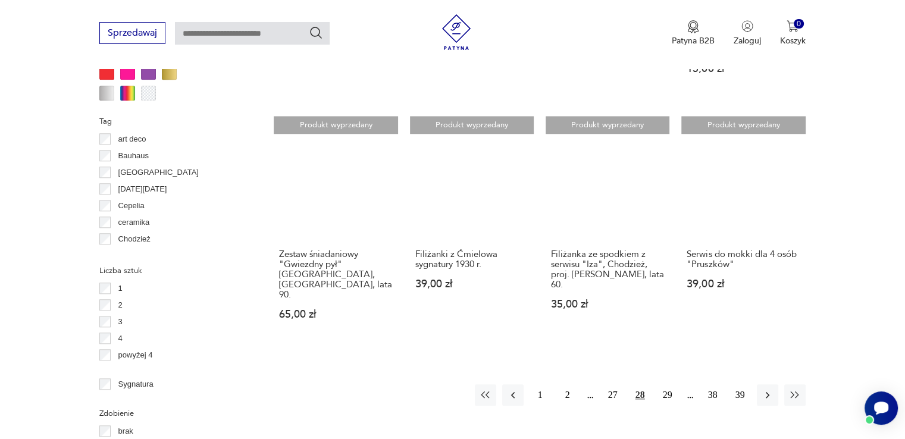
scroll to position [1101, 0]
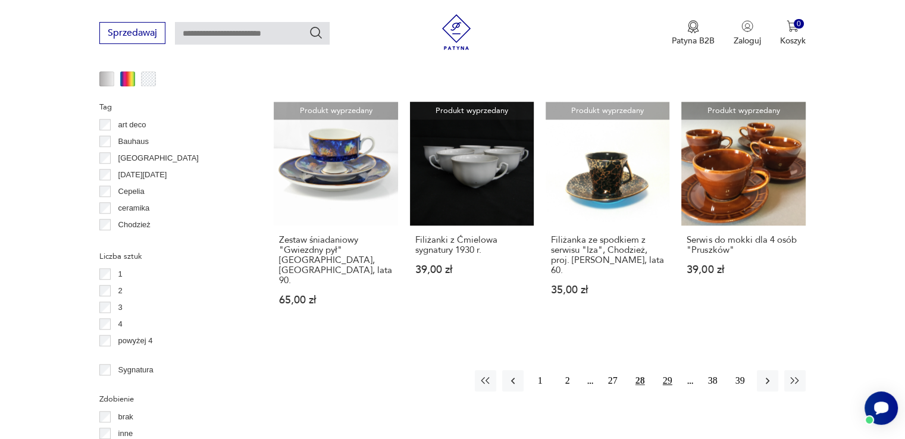
click at [671, 372] on button "29" at bounding box center [667, 380] width 21 height 21
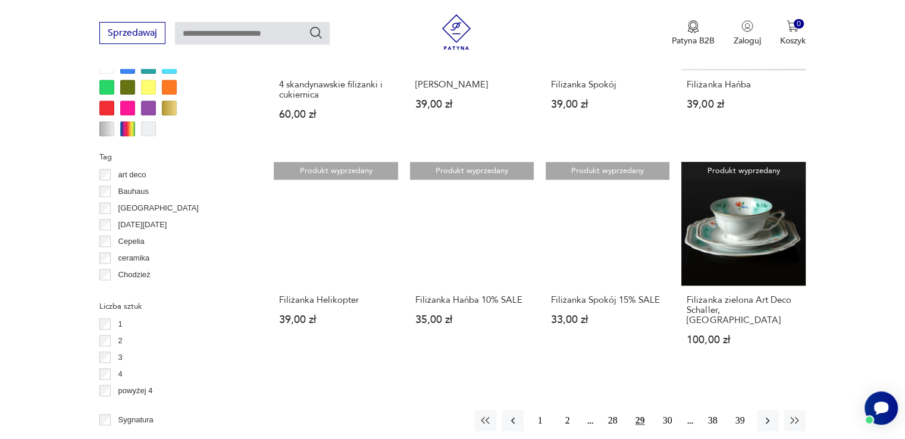
scroll to position [1053, 0]
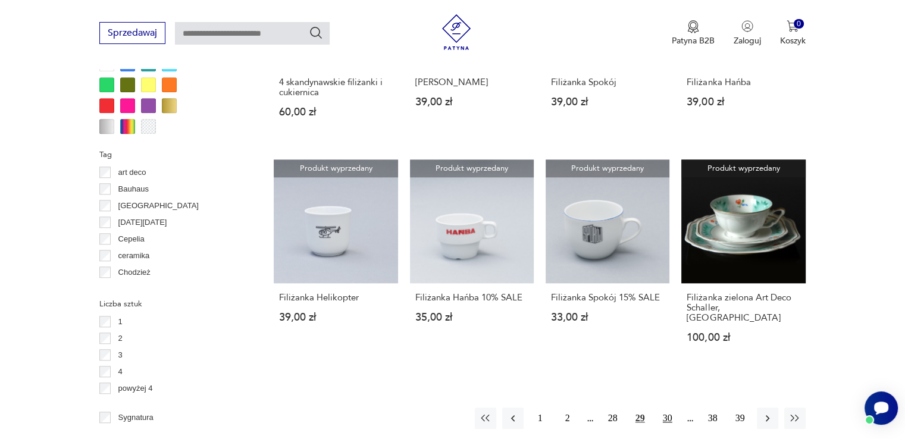
click at [665, 408] on button "30" at bounding box center [667, 418] width 21 height 21
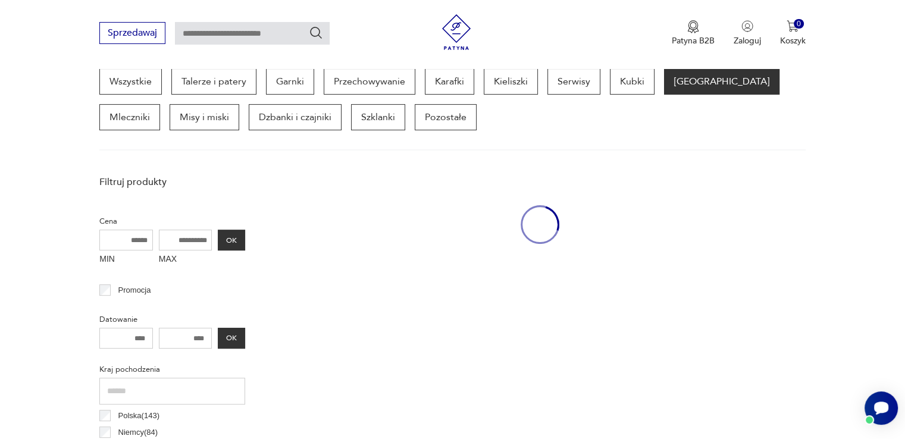
scroll to position [315, 0]
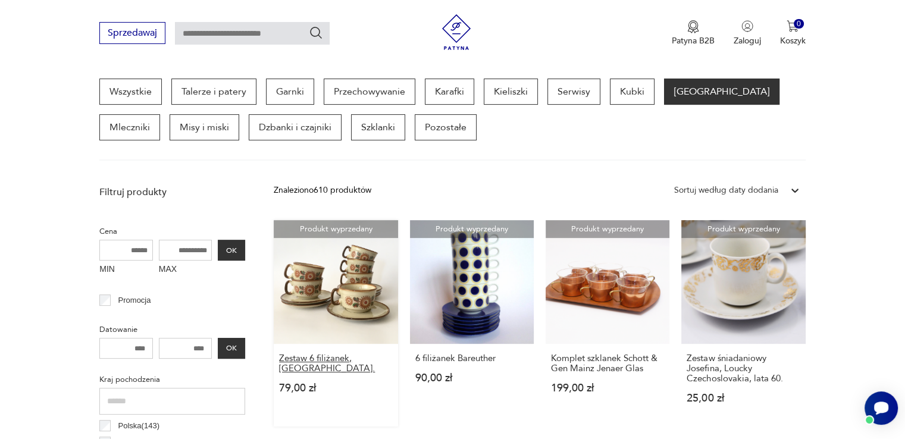
click at [298, 354] on h3 "Zestaw 6 filiżanek, [GEOGRAPHIC_DATA]." at bounding box center [335, 364] width 113 height 20
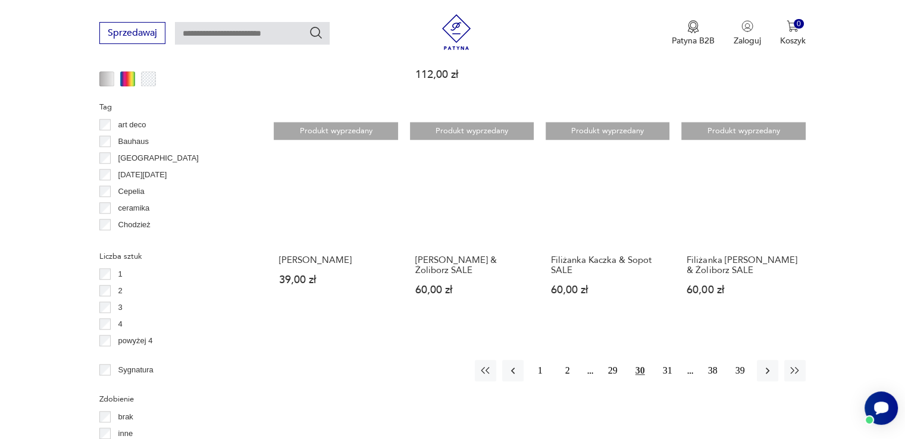
scroll to position [1149, 0]
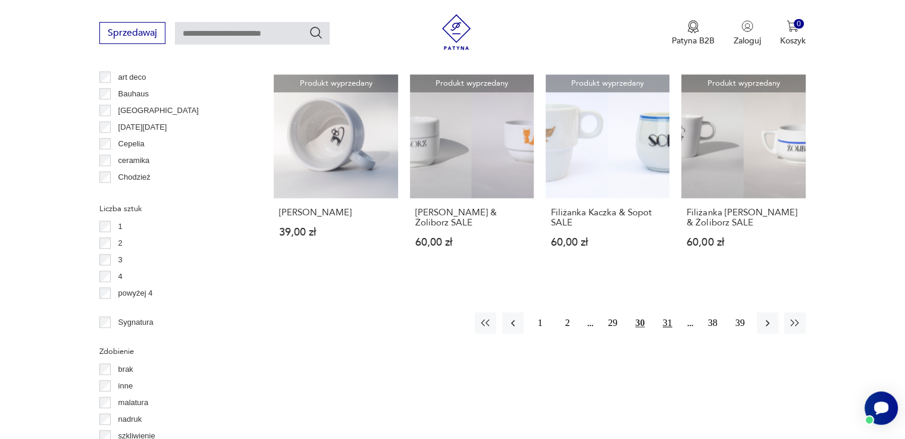
click at [667, 319] on button "31" at bounding box center [667, 322] width 21 height 21
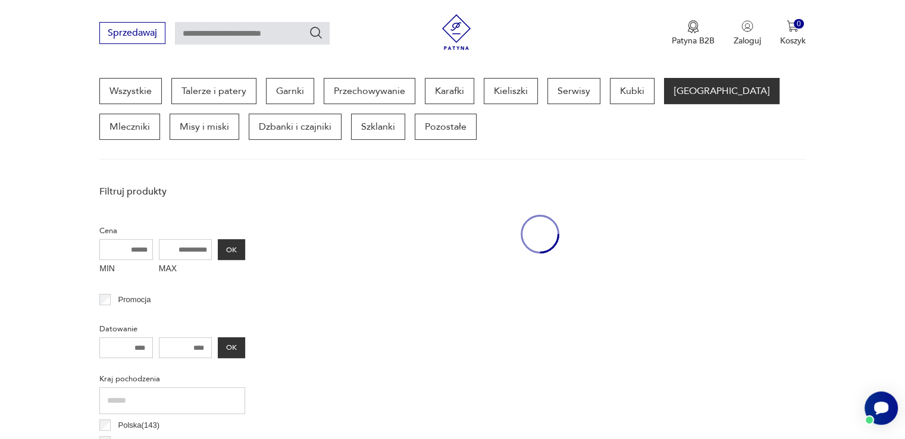
scroll to position [315, 0]
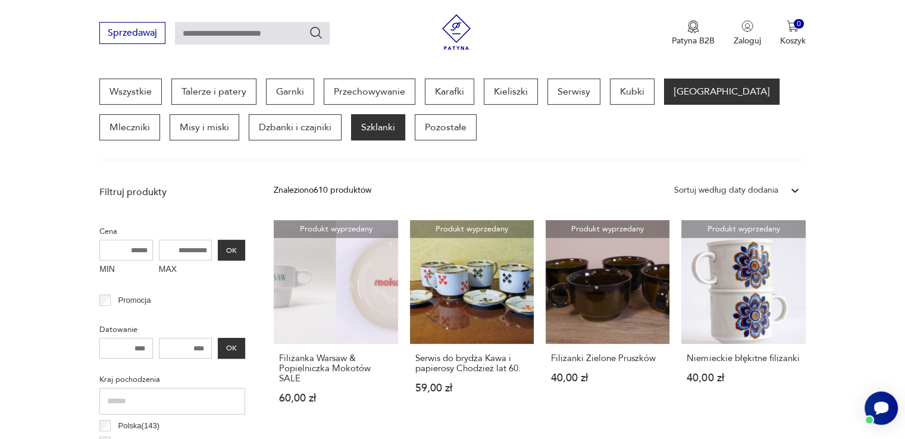
click at [351, 122] on p "Szklanki" at bounding box center [378, 127] width 54 height 26
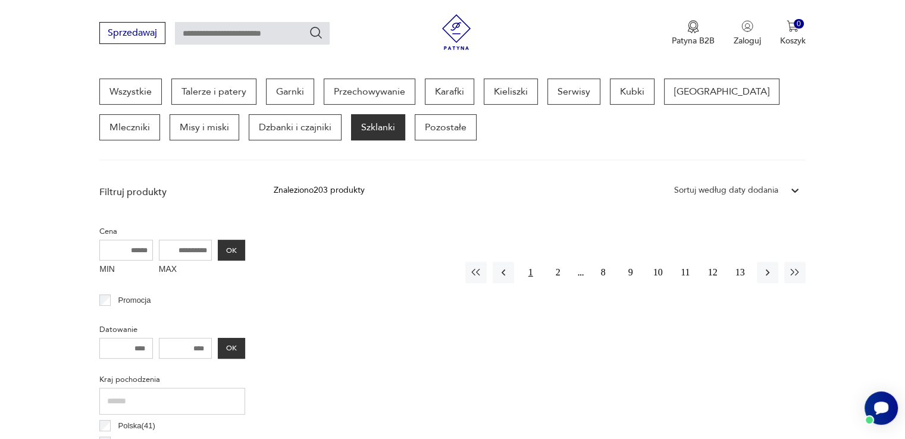
click at [530, 270] on button "1" at bounding box center [530, 272] width 21 height 21
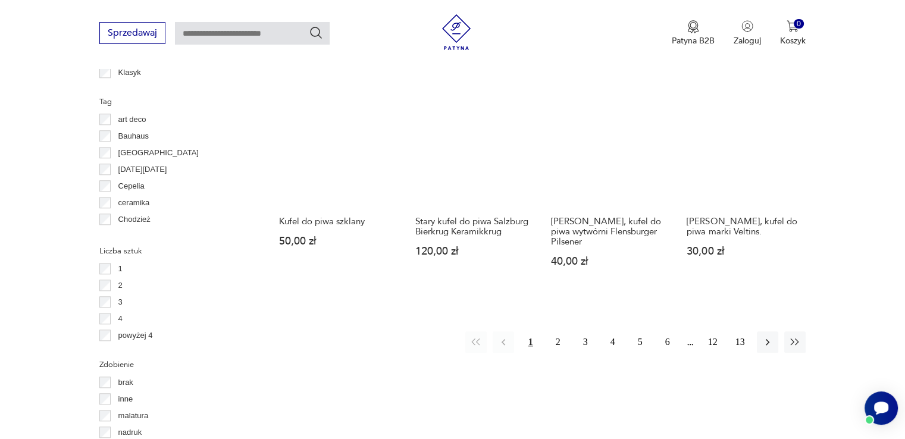
scroll to position [1125, 0]
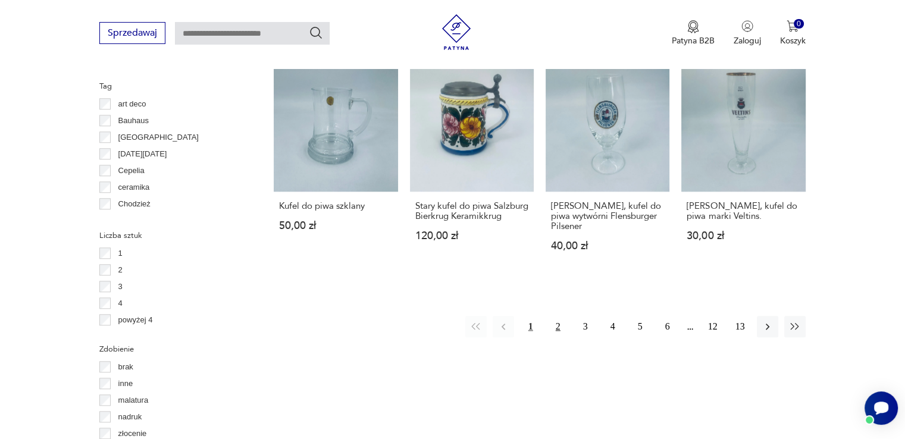
click at [563, 325] on button "2" at bounding box center [558, 326] width 21 height 21
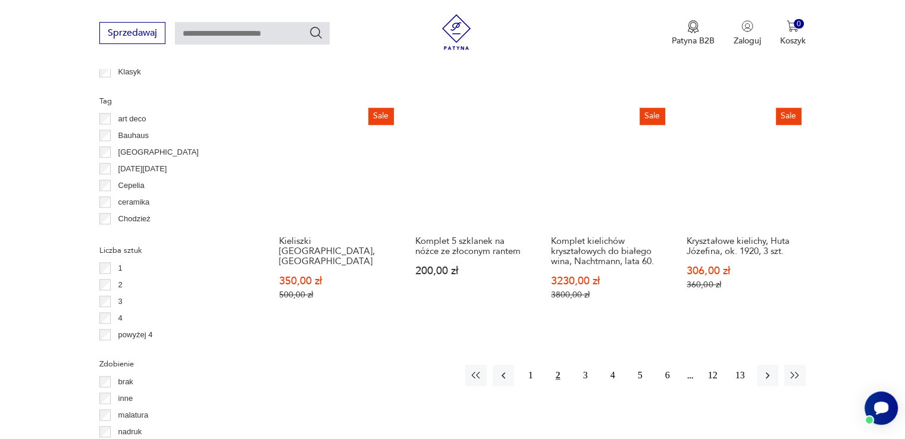
scroll to position [1125, 0]
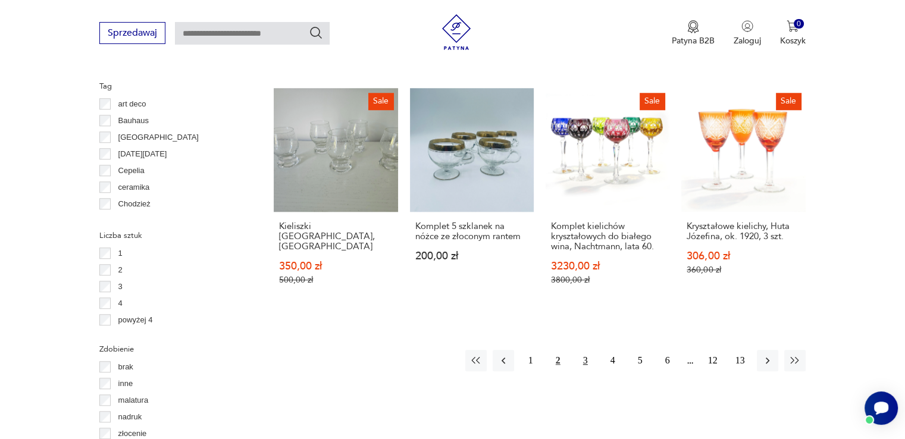
click at [580, 350] on button "3" at bounding box center [585, 360] width 21 height 21
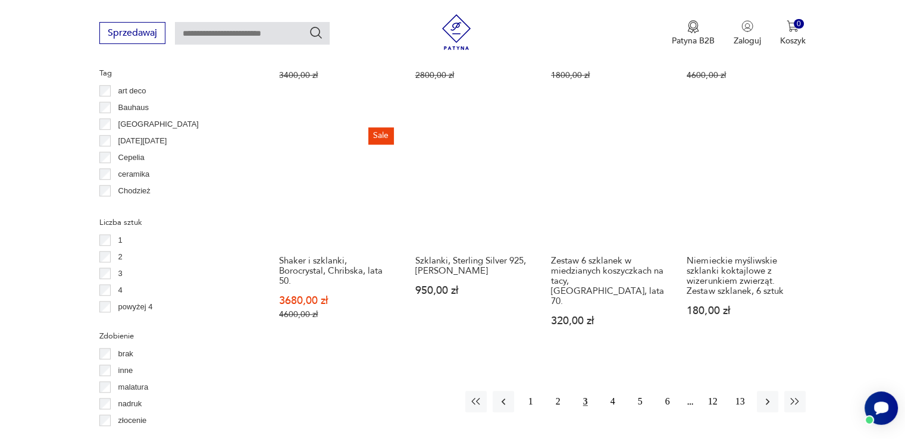
scroll to position [1149, 0]
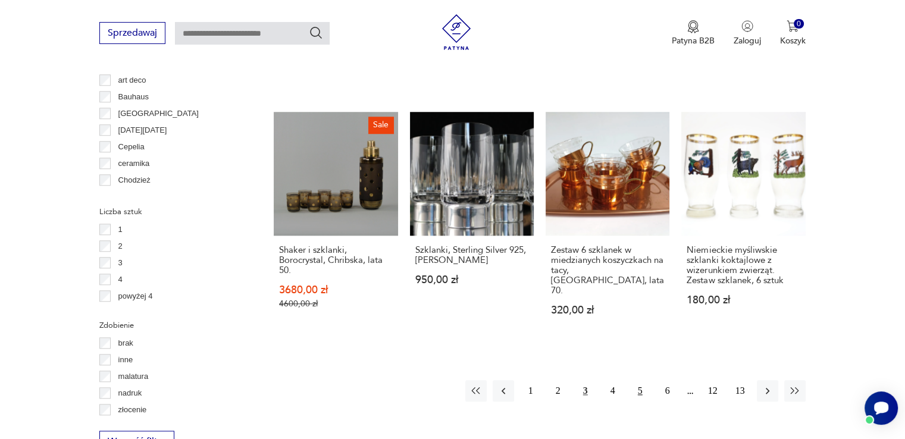
click at [636, 380] on button "5" at bounding box center [640, 390] width 21 height 21
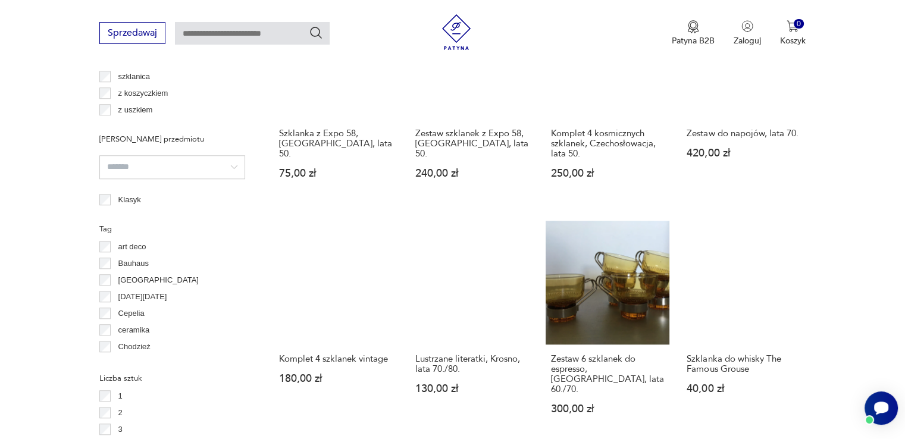
scroll to position [1006, 0]
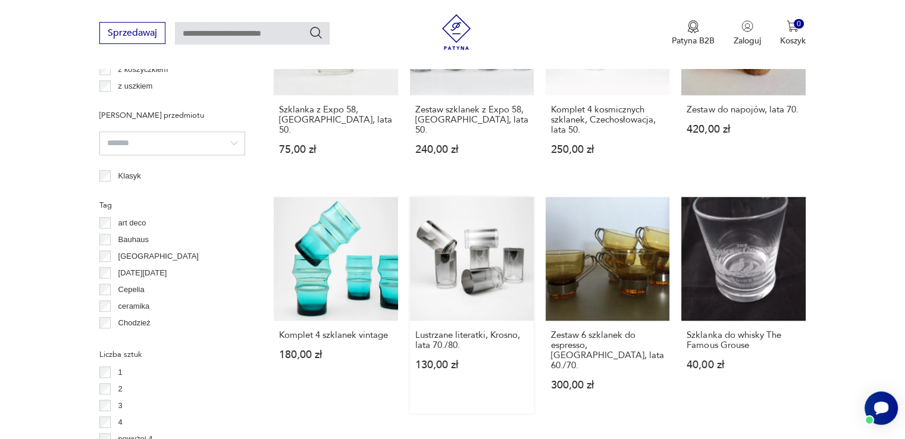
click at [514, 278] on link "Lustrzane literatki, Krosno, lata 70./80. 130,00 zł" at bounding box center [472, 305] width 124 height 217
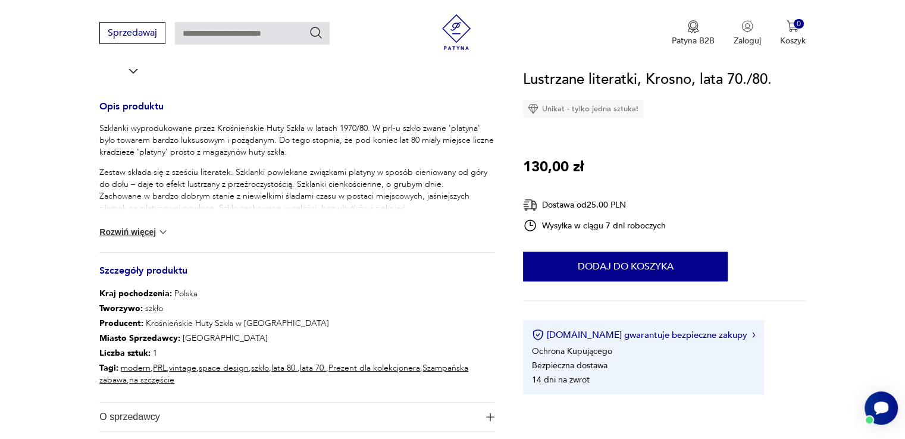
scroll to position [476, 0]
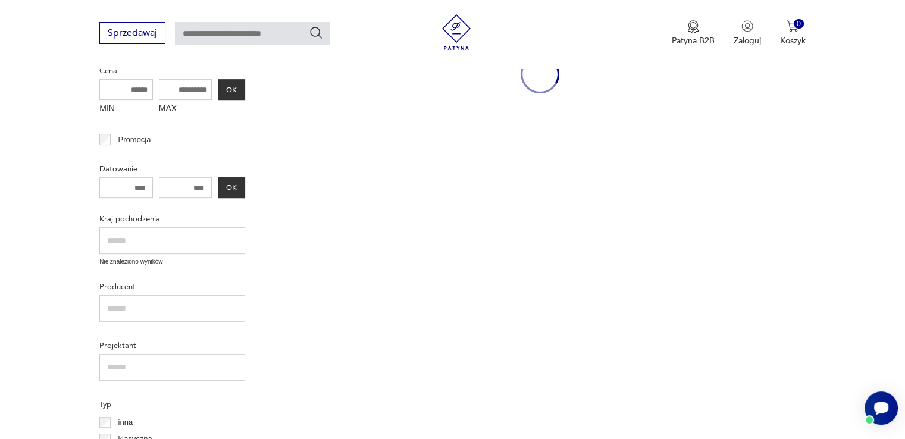
scroll to position [1115, 0]
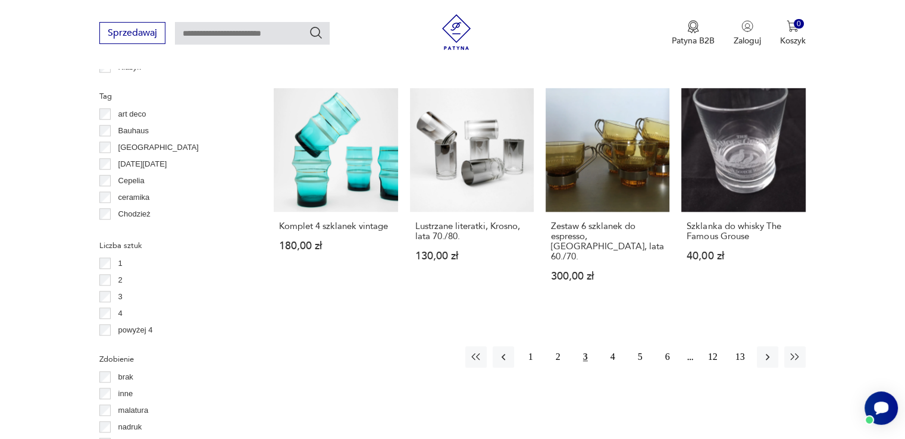
scroll to position [1149, 0]
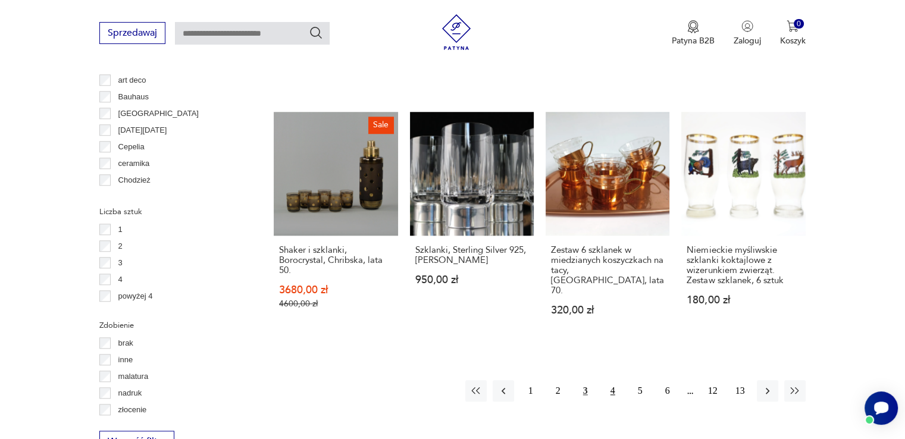
click at [611, 380] on button "4" at bounding box center [612, 390] width 21 height 21
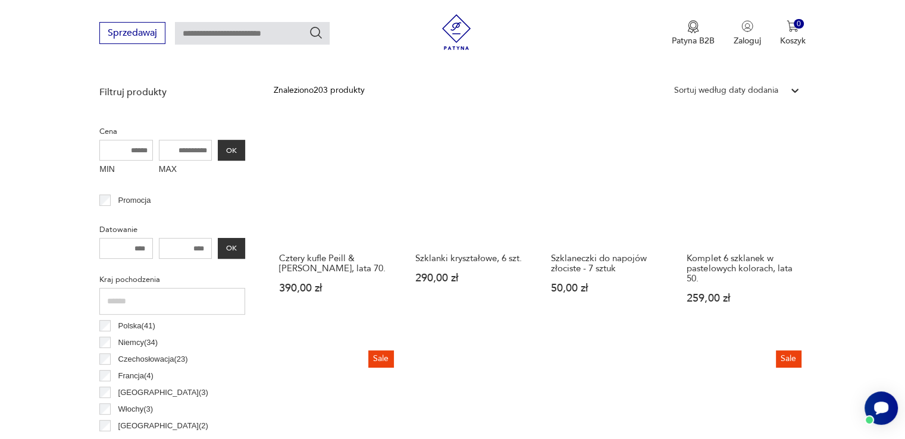
scroll to position [315, 0]
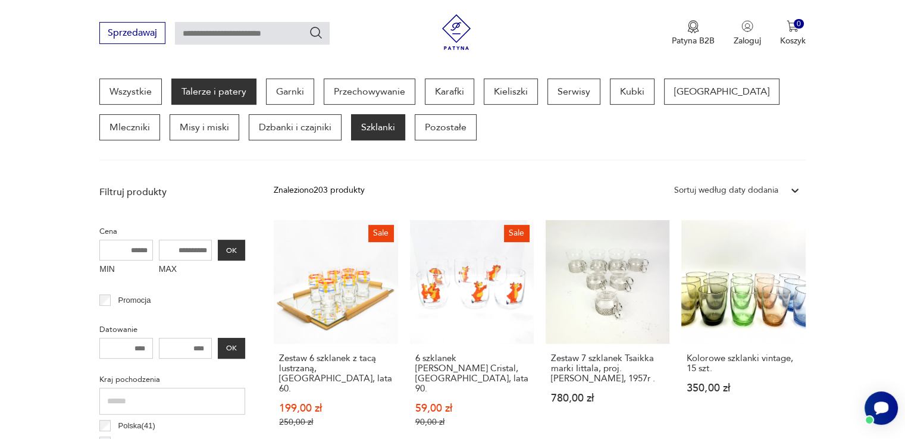
click at [217, 82] on p "Talerze i patery" at bounding box center [213, 92] width 85 height 26
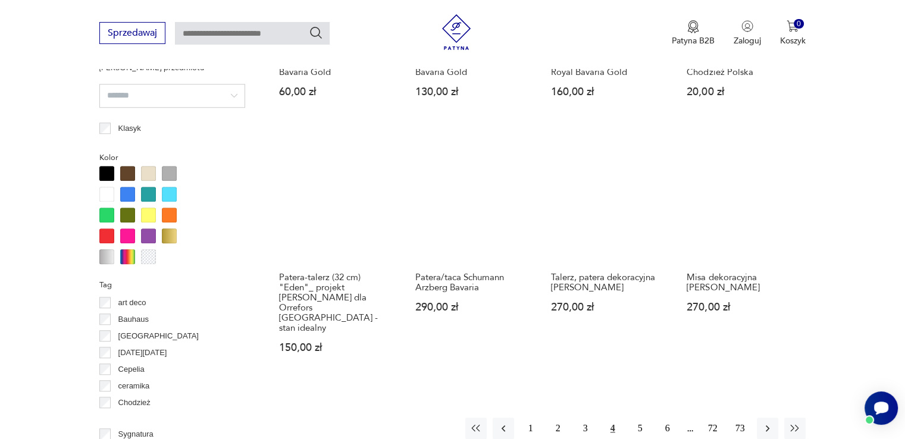
scroll to position [1077, 0]
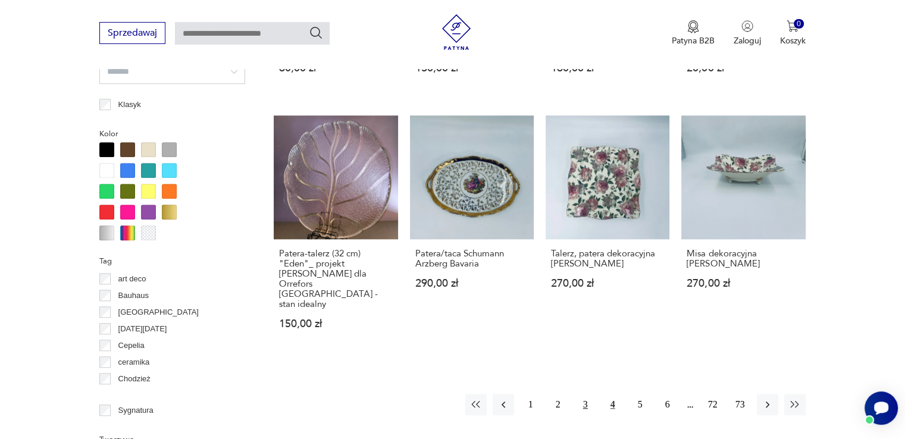
click at [585, 394] on button "3" at bounding box center [585, 404] width 21 height 21
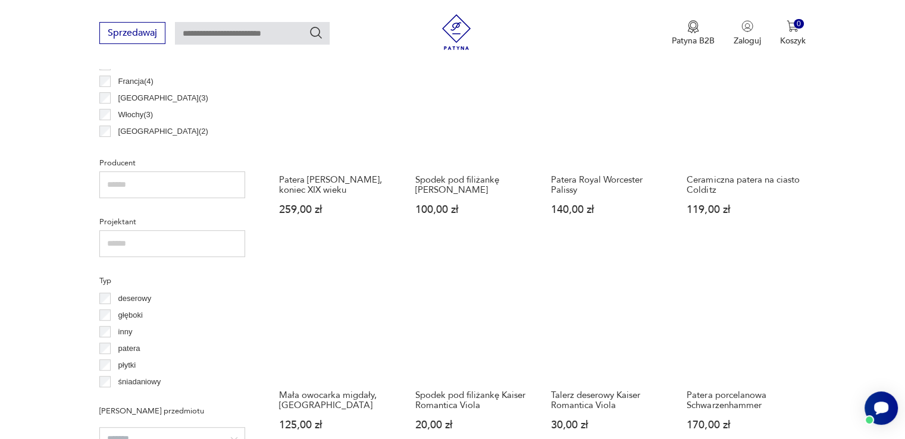
scroll to position [731, 0]
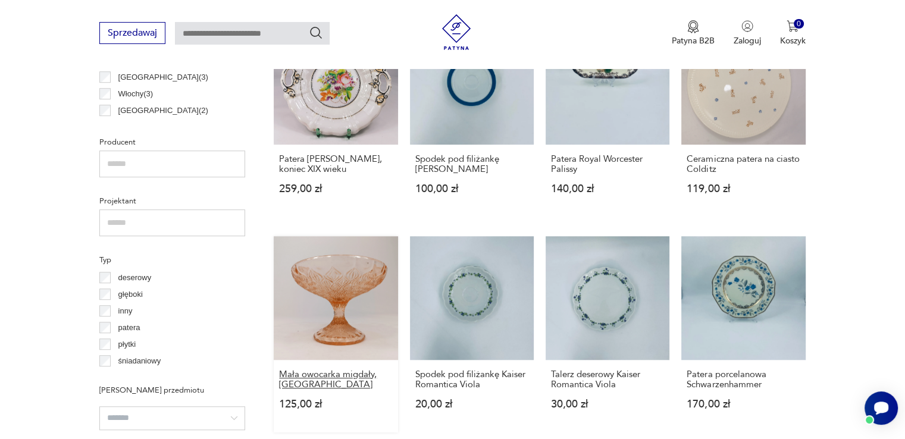
click at [309, 384] on h3 "Mała owocarka migdały, [GEOGRAPHIC_DATA]" at bounding box center [335, 380] width 113 height 20
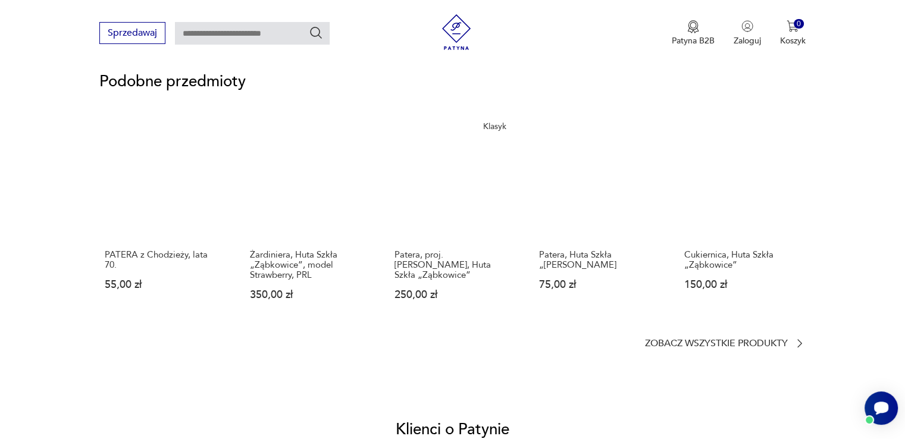
scroll to position [833, 0]
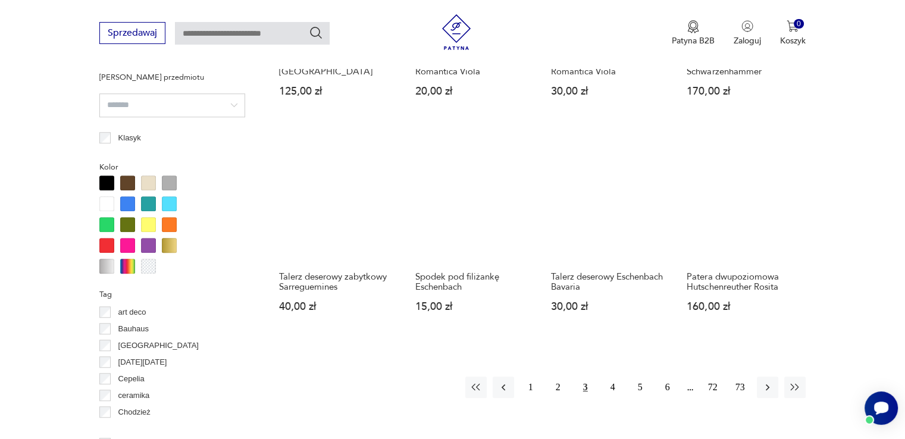
scroll to position [1064, 0]
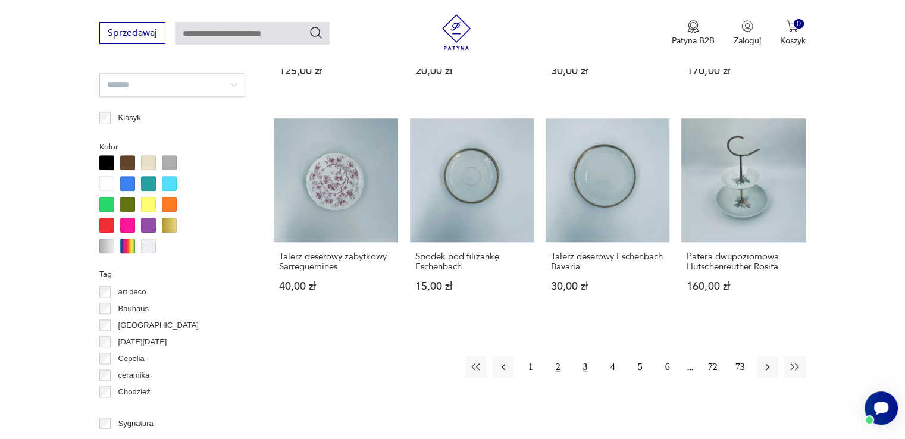
click at [555, 368] on button "2" at bounding box center [558, 367] width 21 height 21
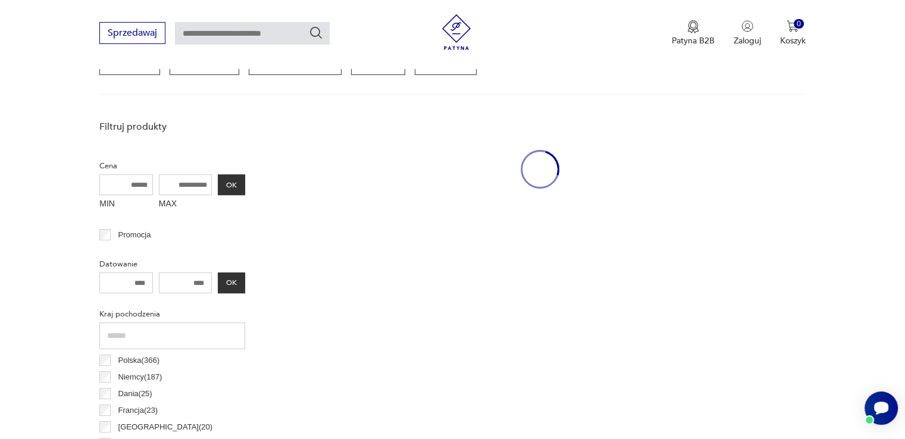
scroll to position [315, 0]
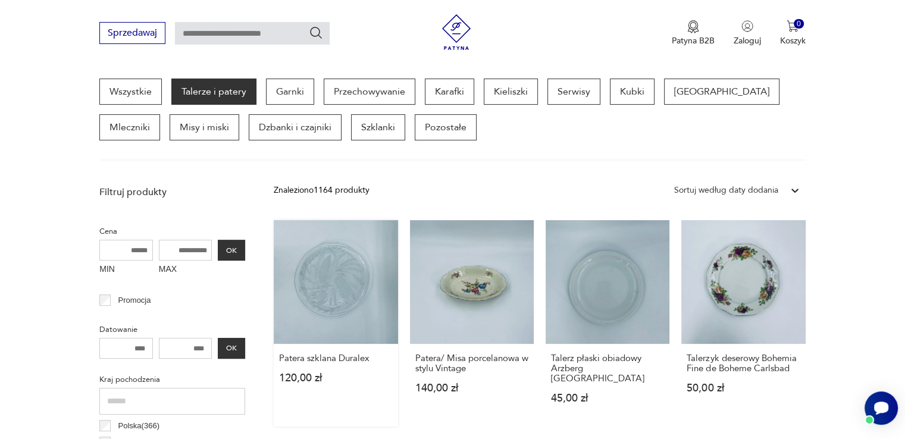
click at [362, 287] on link "Patera szklana Duralex 120,00 zł" at bounding box center [336, 323] width 124 height 207
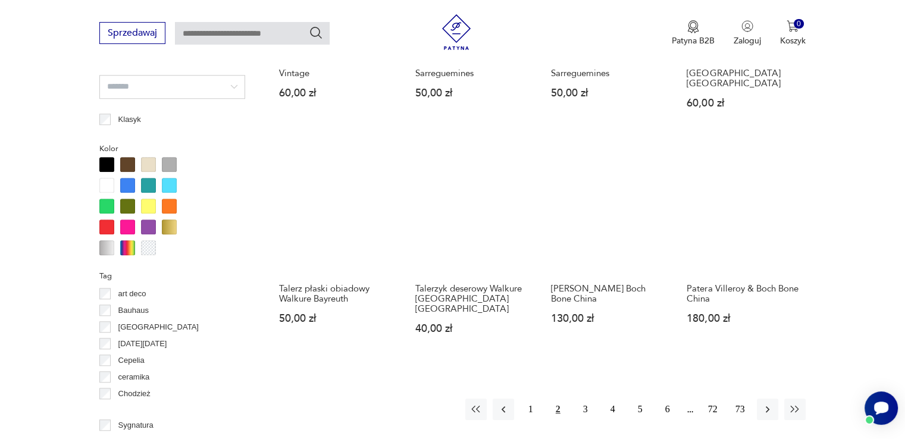
scroll to position [1077, 0]
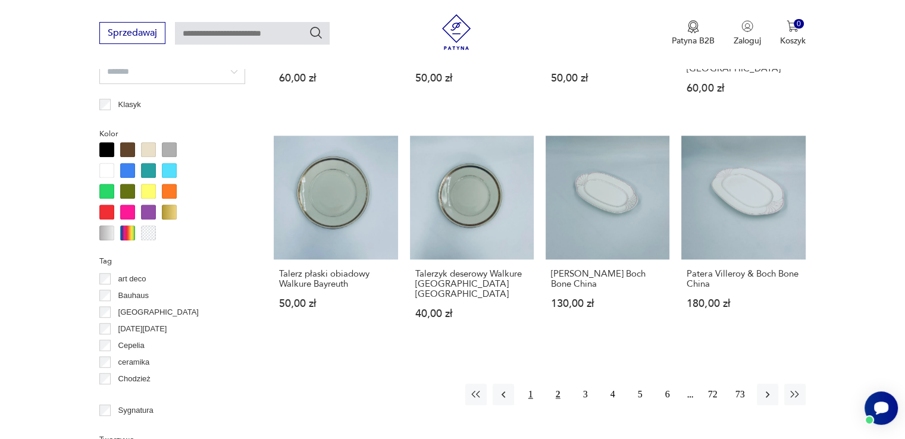
click at [529, 384] on button "1" at bounding box center [530, 394] width 21 height 21
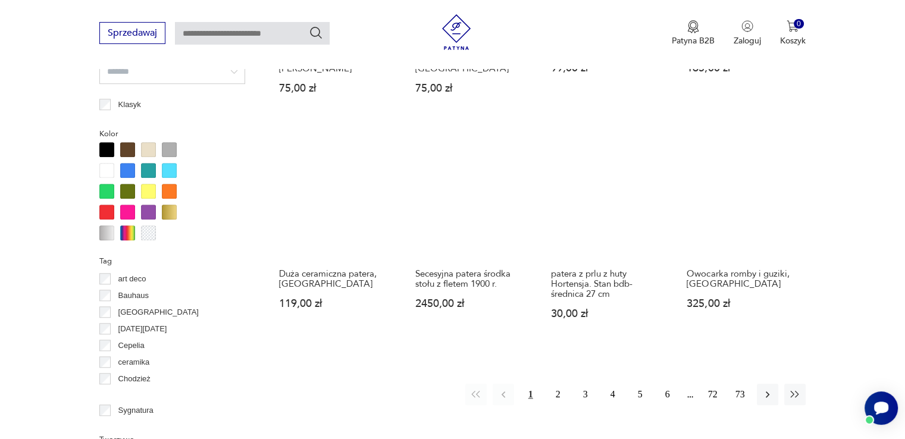
scroll to position [1101, 0]
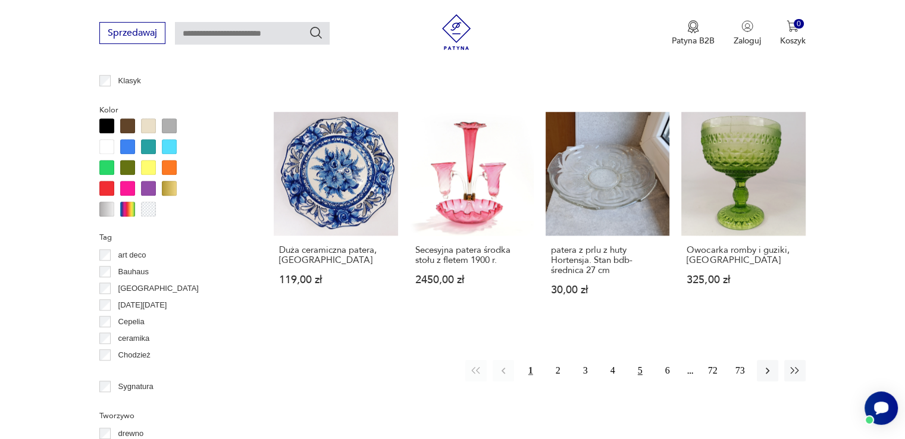
click at [621, 326] on div "Znaleziono 1164 produkty Filtruj Sortuj według daty dodania Sortuj według daty …" at bounding box center [539, 125] width 531 height 1462
click at [640, 362] on button "5" at bounding box center [640, 370] width 21 height 21
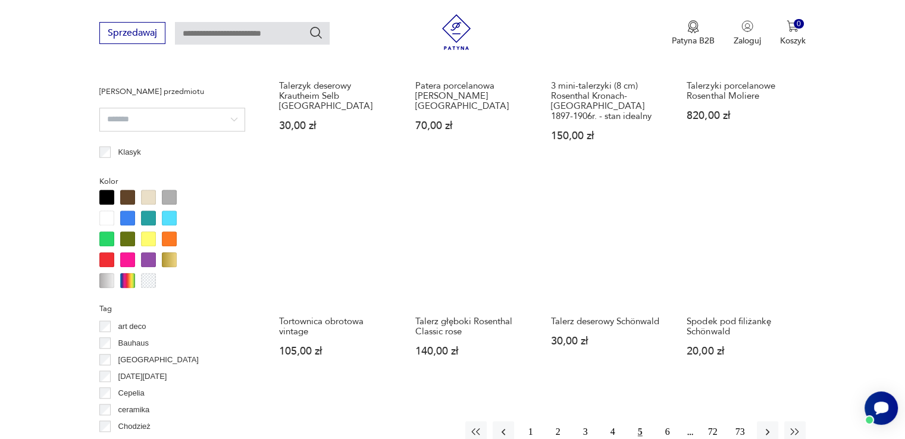
scroll to position [1077, 0]
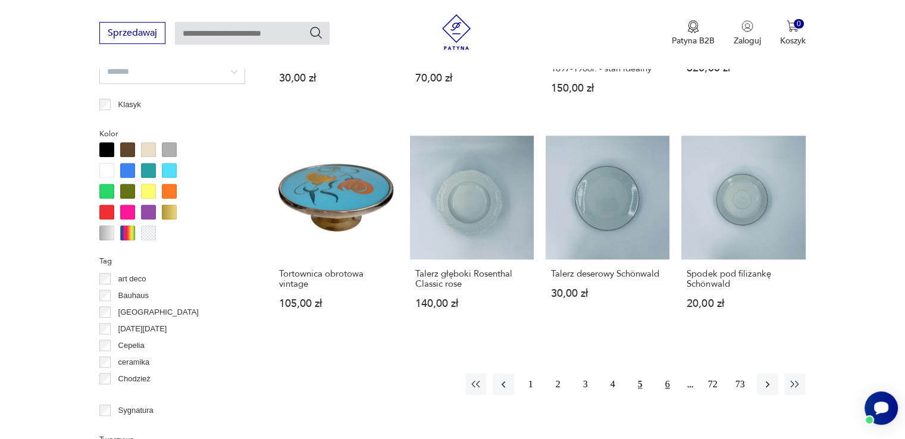
click at [671, 374] on button "6" at bounding box center [667, 384] width 21 height 21
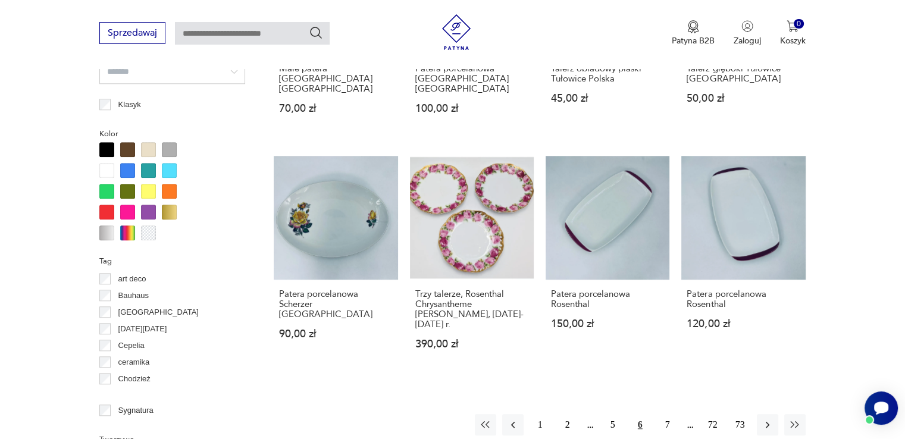
scroll to position [1101, 0]
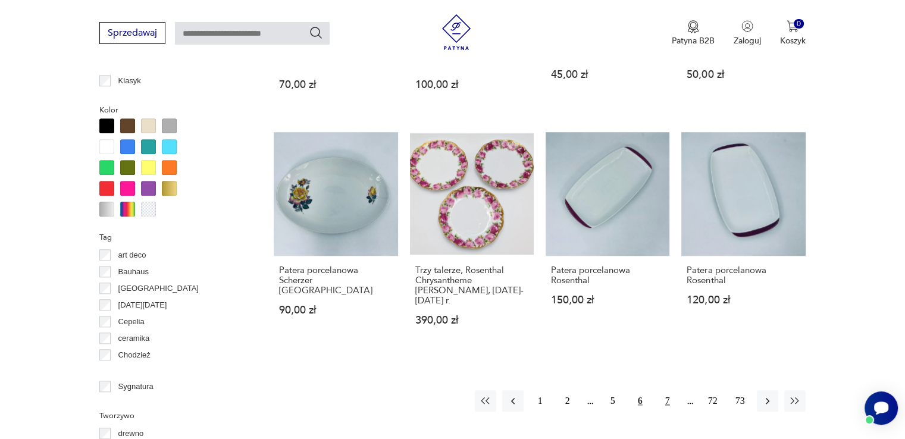
click at [666, 390] on button "7" at bounding box center [667, 400] width 21 height 21
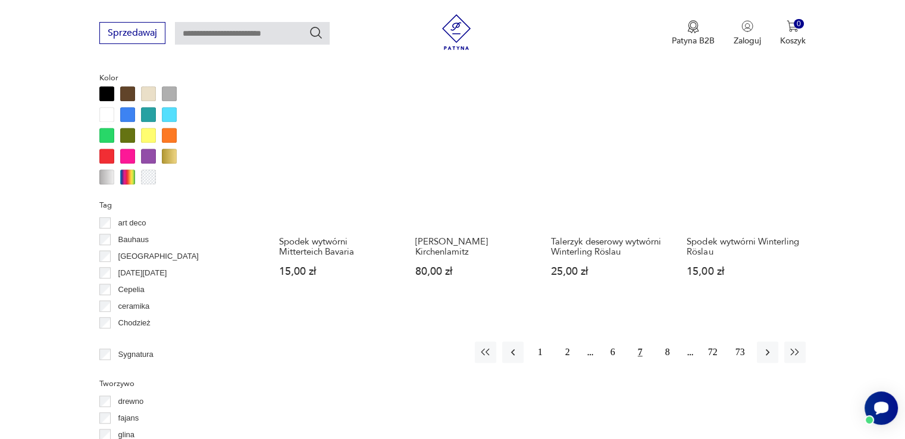
scroll to position [1149, 0]
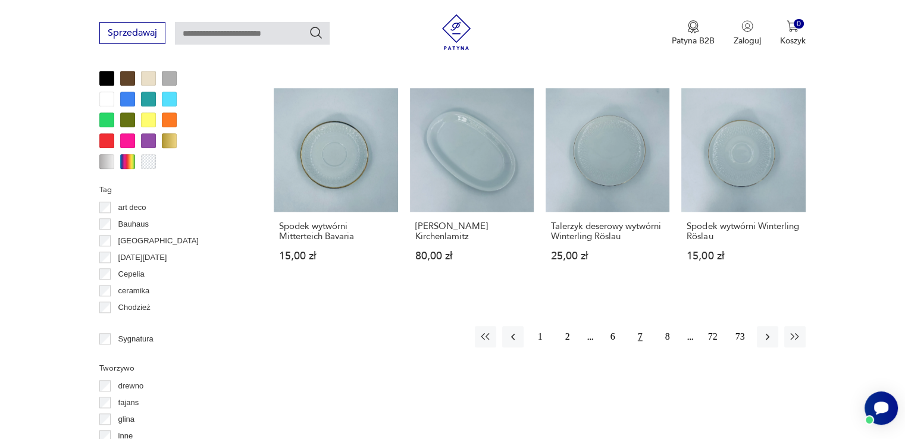
click at [690, 326] on div "1 2 6 7 8 72 73" at bounding box center [640, 336] width 331 height 21
click at [668, 326] on button "8" at bounding box center [667, 336] width 21 height 21
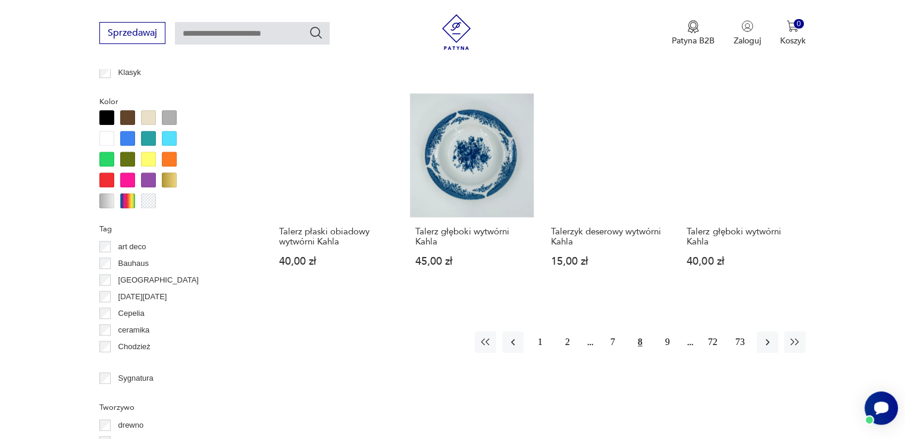
scroll to position [1125, 0]
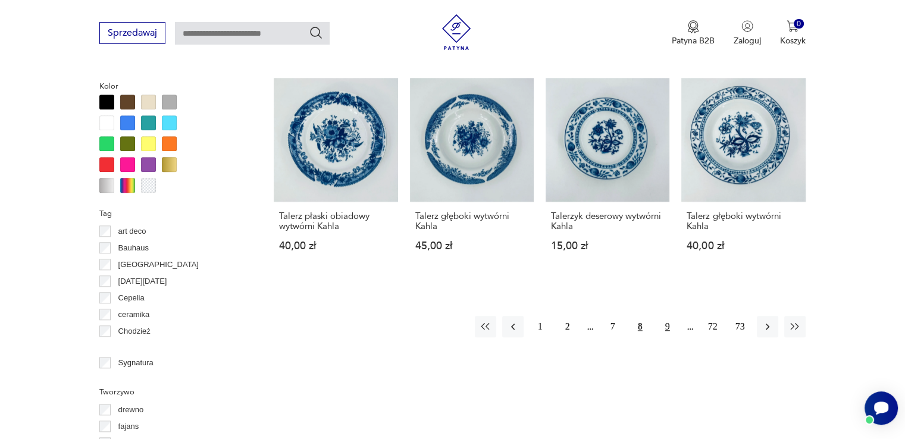
click at [669, 325] on button "9" at bounding box center [667, 326] width 21 height 21
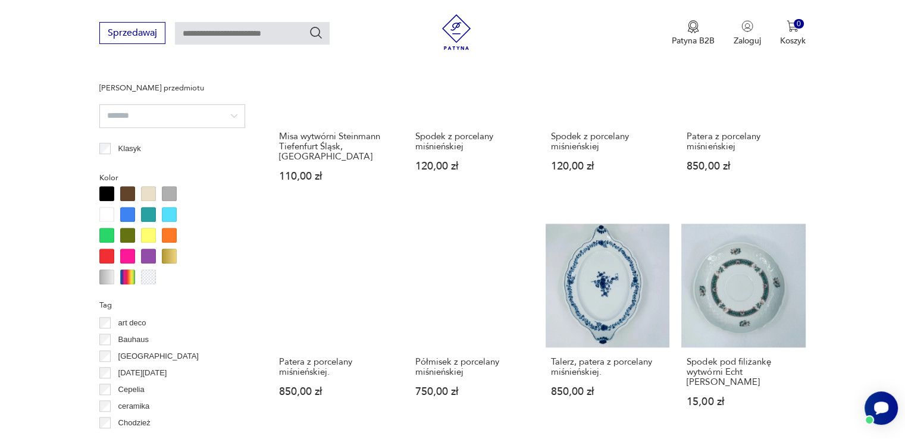
scroll to position [1053, 0]
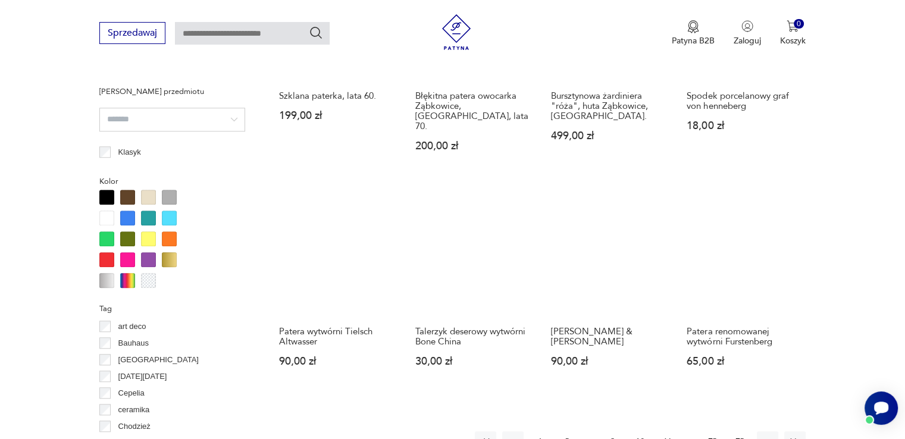
scroll to position [1077, 0]
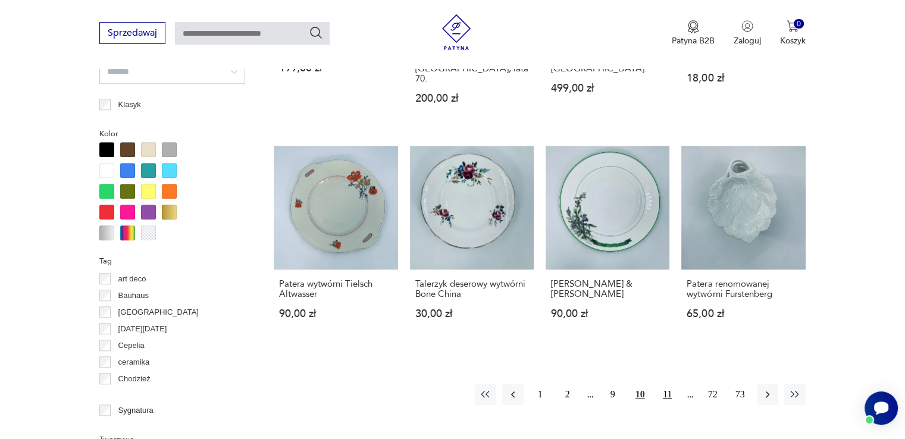
click at [669, 384] on button "11" at bounding box center [667, 394] width 21 height 21
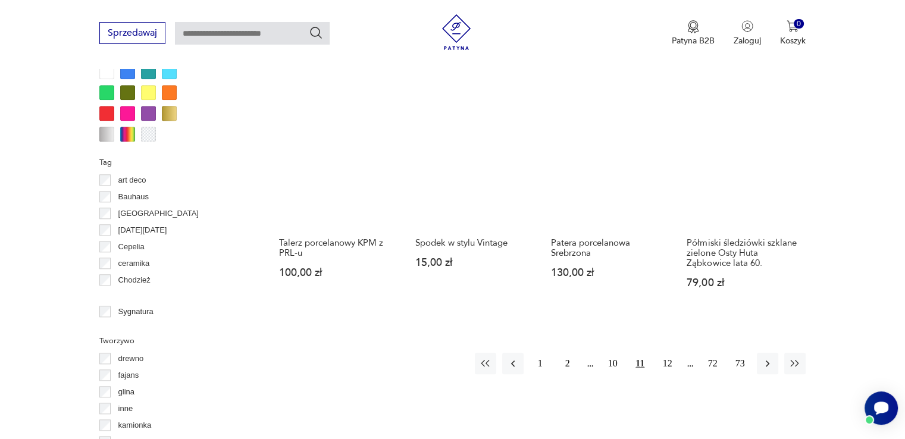
scroll to position [1196, 0]
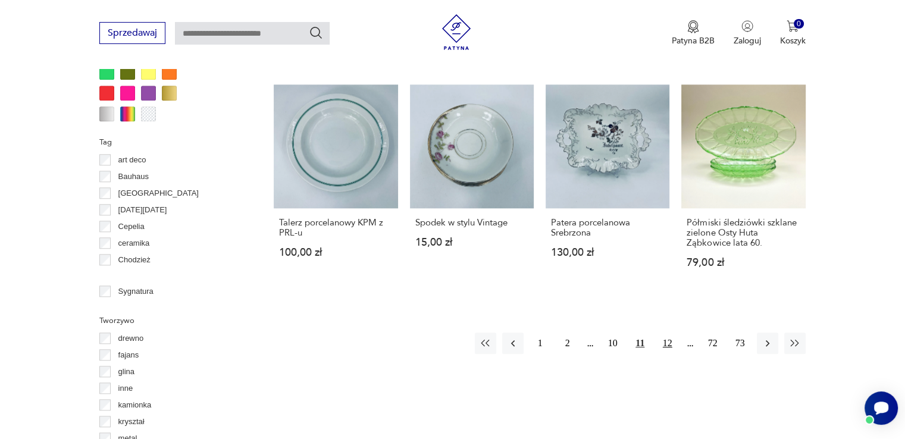
click at [661, 333] on button "12" at bounding box center [667, 343] width 21 height 21
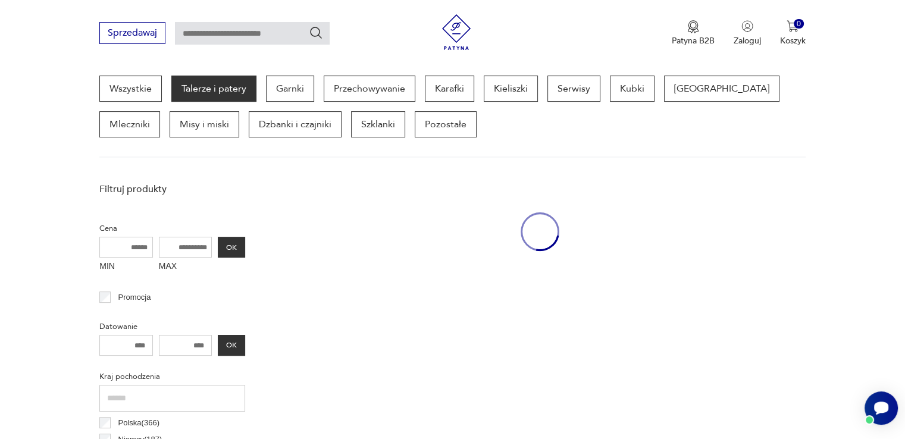
scroll to position [315, 0]
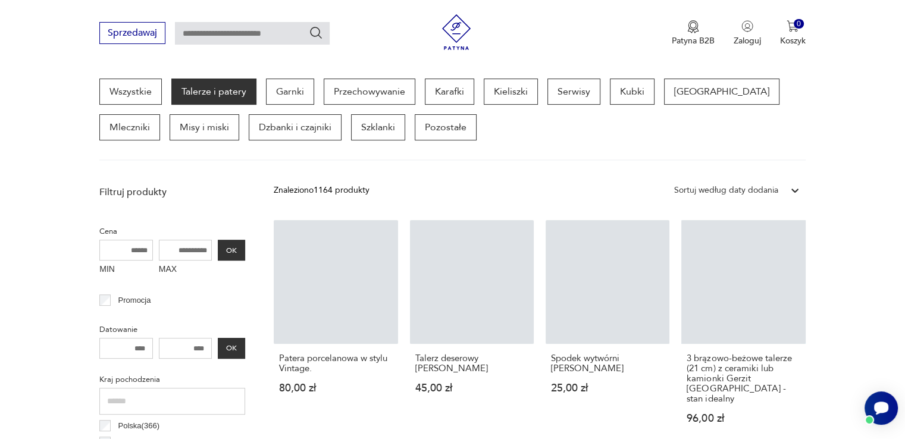
click at [661, 306] on link "Spodek wytwórni [PERSON_NAME] 25,00 zł" at bounding box center [608, 333] width 124 height 227
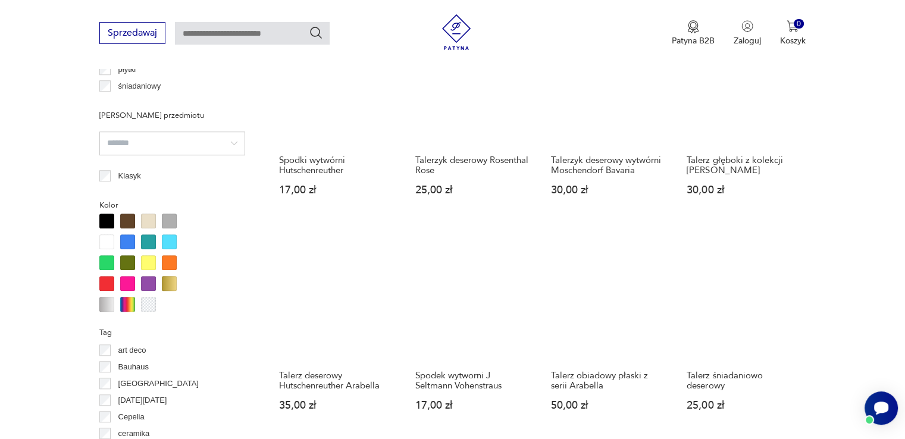
scroll to position [1053, 0]
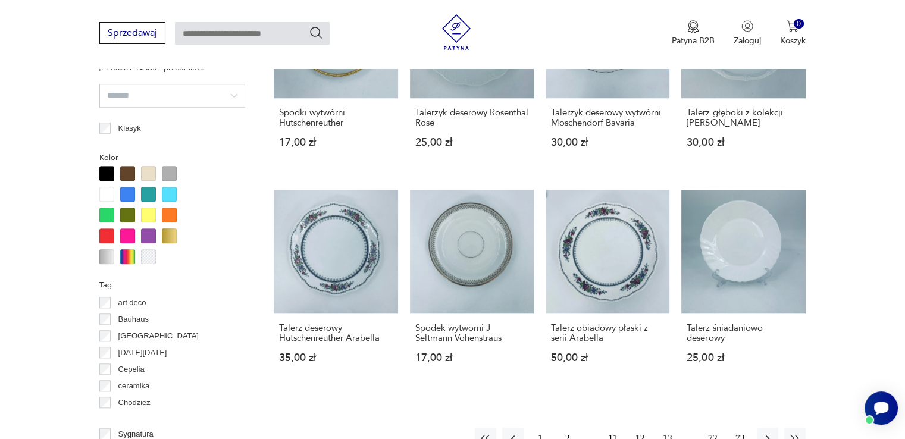
click at [671, 428] on button "13" at bounding box center [667, 438] width 21 height 21
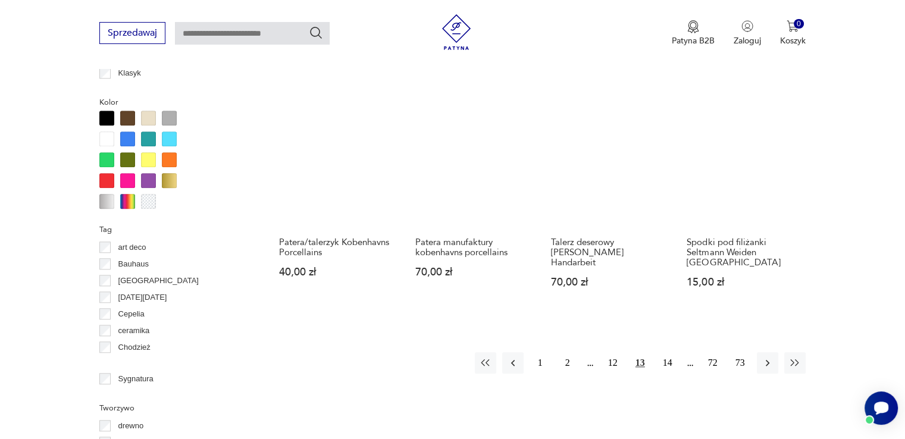
scroll to position [1125, 0]
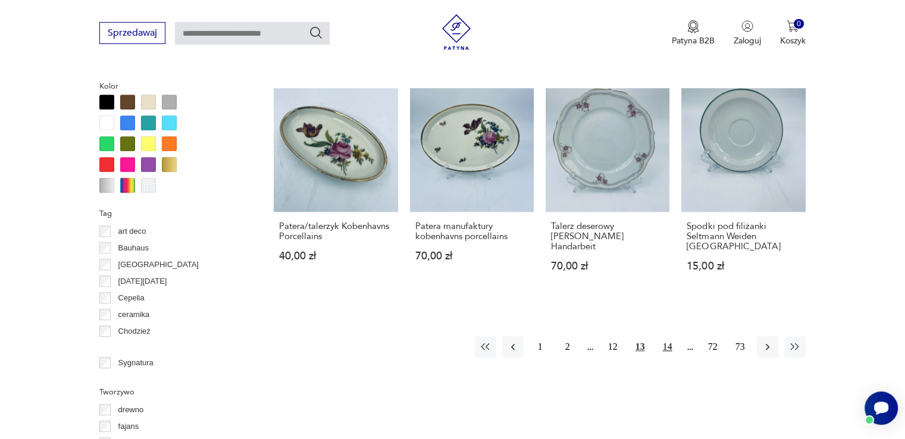
click at [667, 341] on button "14" at bounding box center [667, 346] width 21 height 21
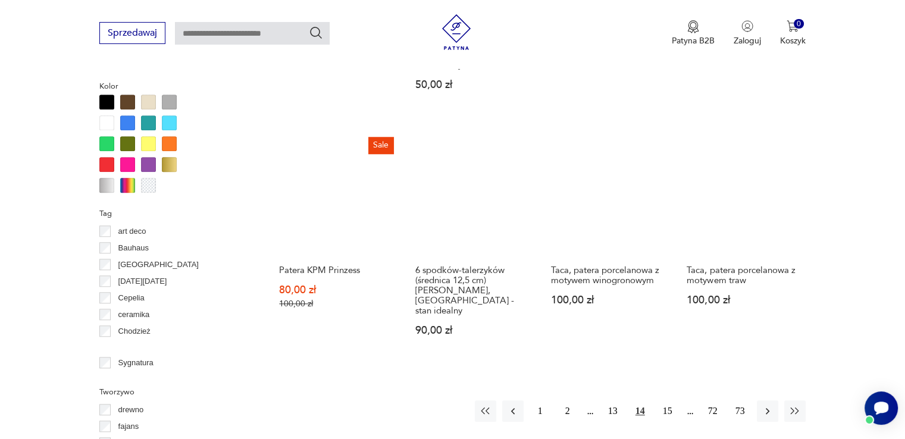
scroll to position [1149, 0]
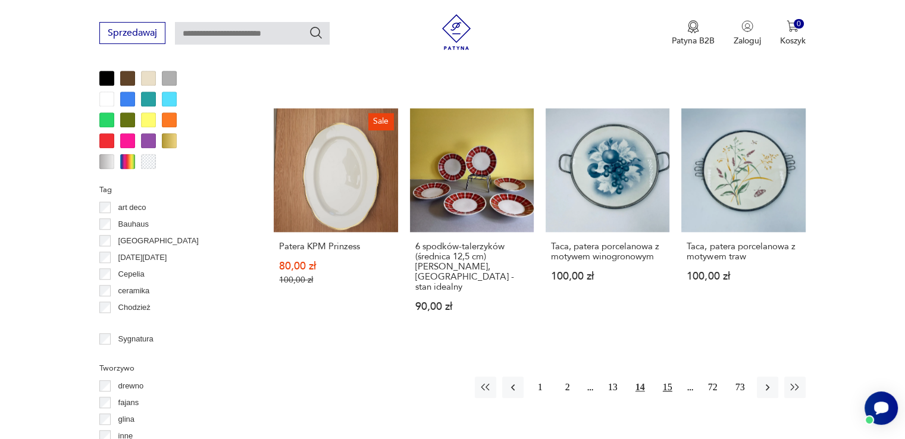
click at [670, 377] on button "15" at bounding box center [667, 387] width 21 height 21
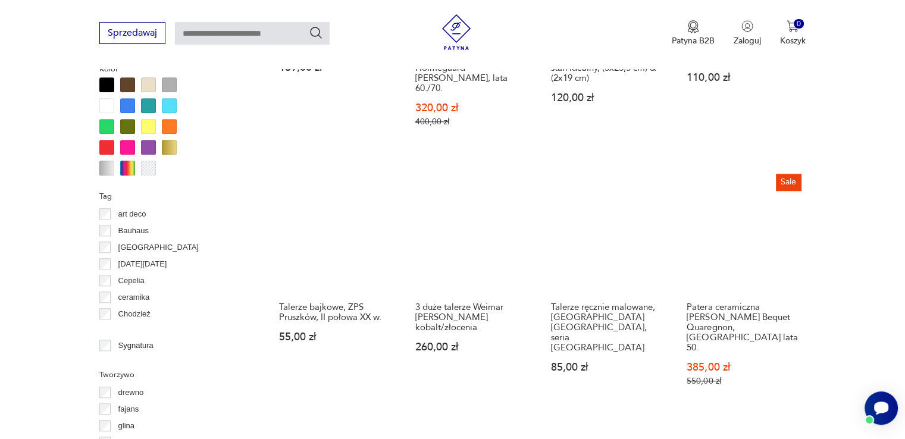
scroll to position [1149, 0]
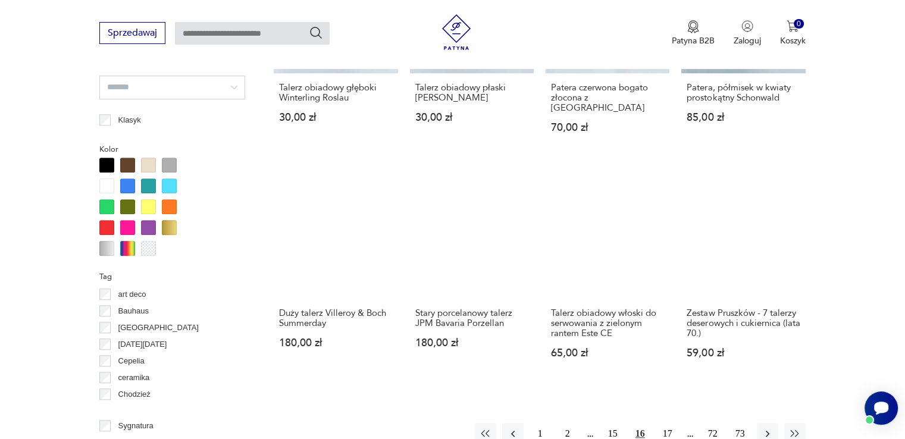
scroll to position [1077, 0]
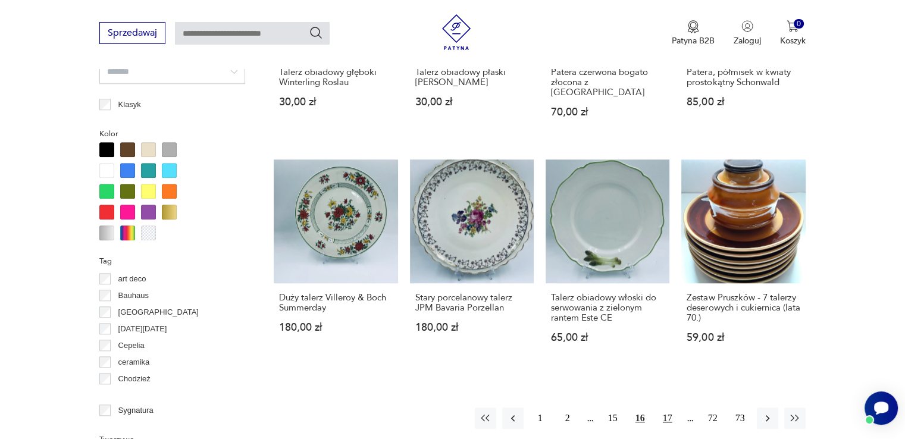
click at [673, 408] on button "17" at bounding box center [667, 418] width 21 height 21
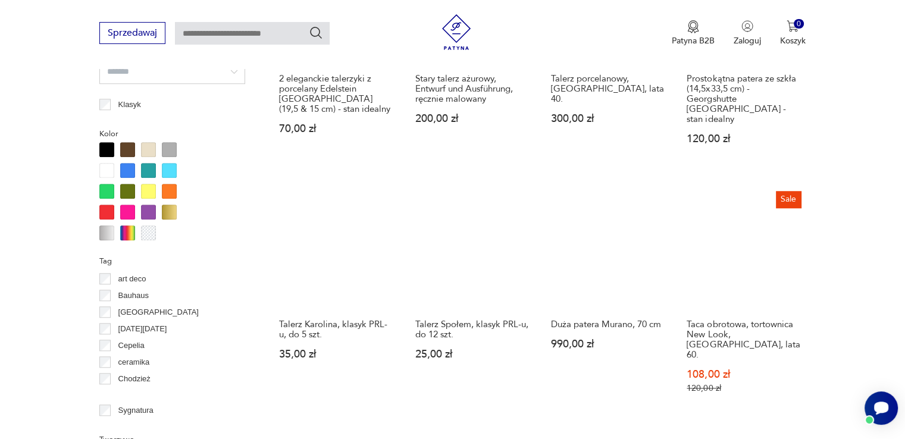
scroll to position [1125, 0]
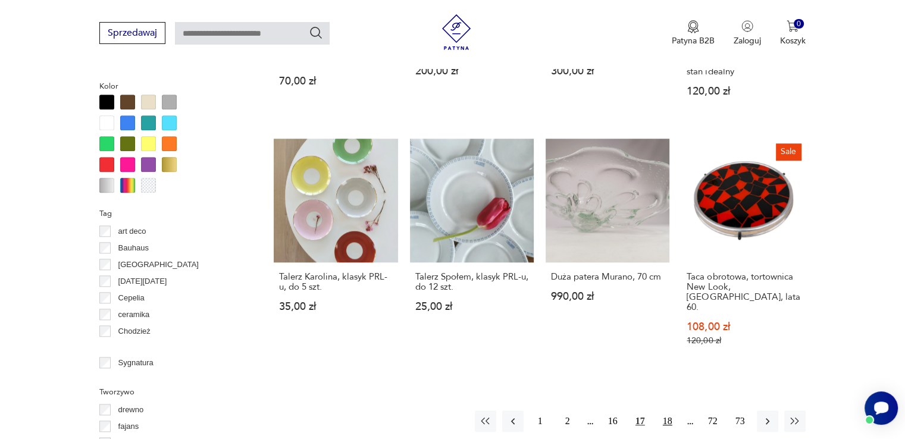
click at [667, 411] on button "18" at bounding box center [667, 421] width 21 height 21
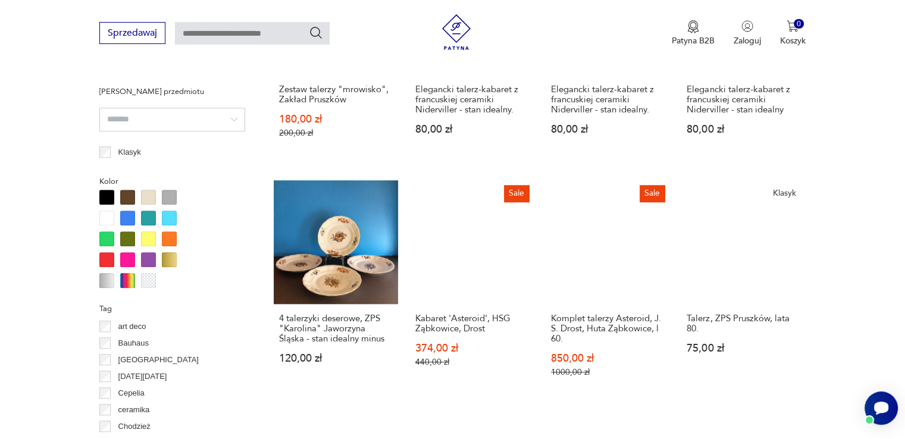
scroll to position [1077, 0]
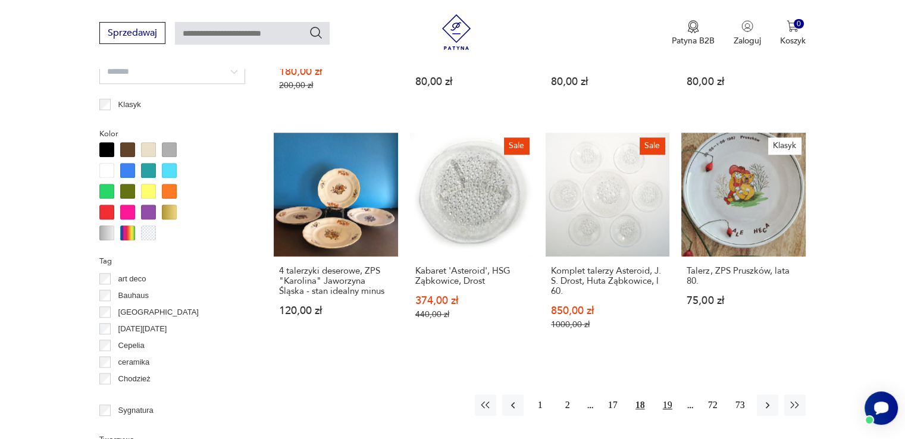
click at [664, 405] on button "19" at bounding box center [667, 405] width 21 height 21
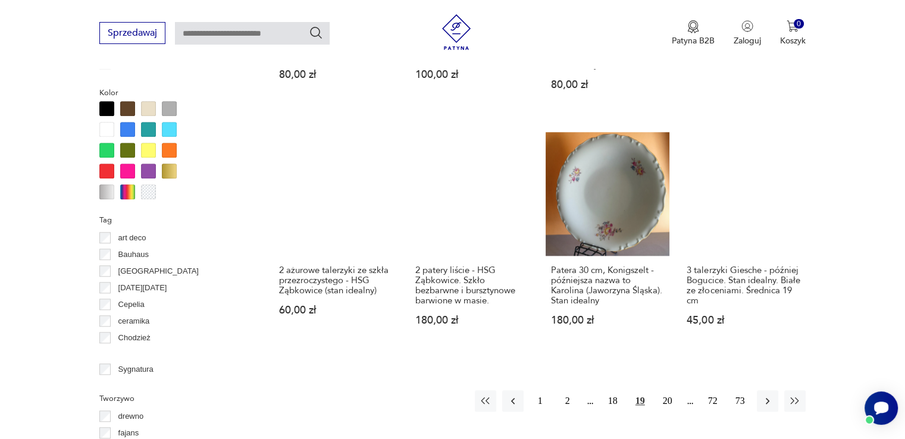
scroll to position [1125, 0]
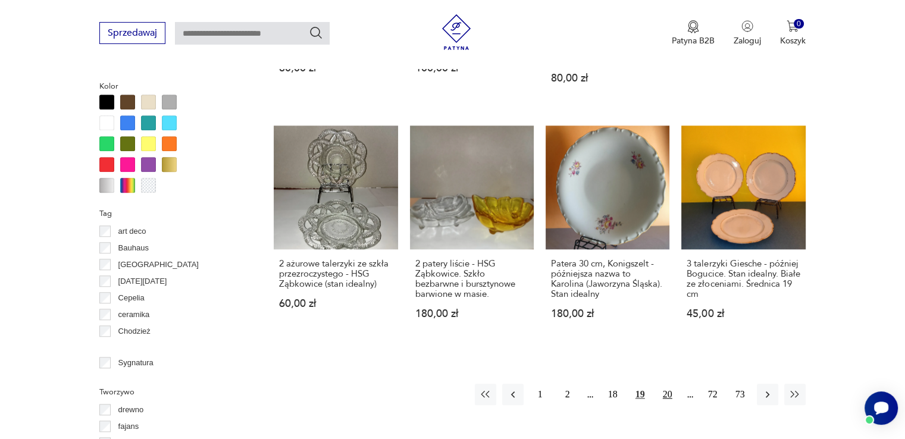
click at [669, 384] on button "20" at bounding box center [667, 394] width 21 height 21
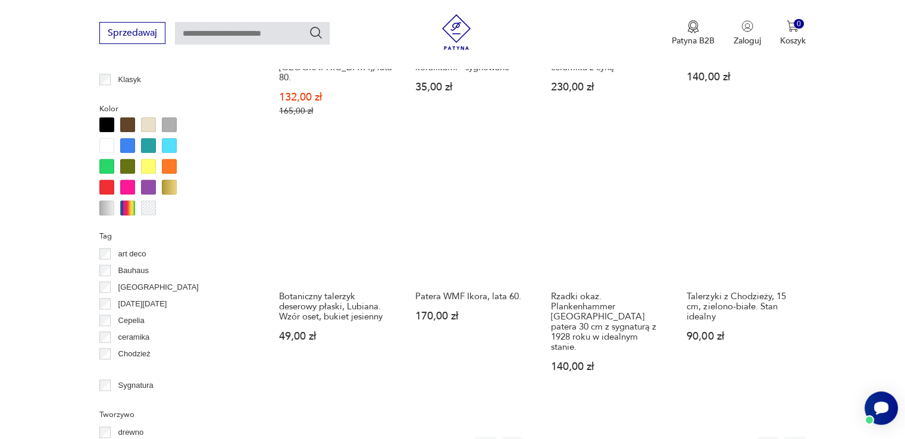
scroll to position [1125, 0]
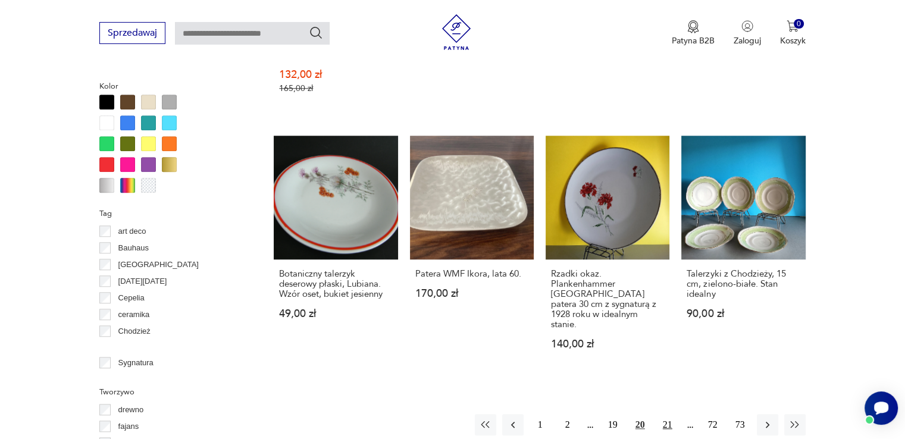
click at [674, 414] on button "21" at bounding box center [667, 424] width 21 height 21
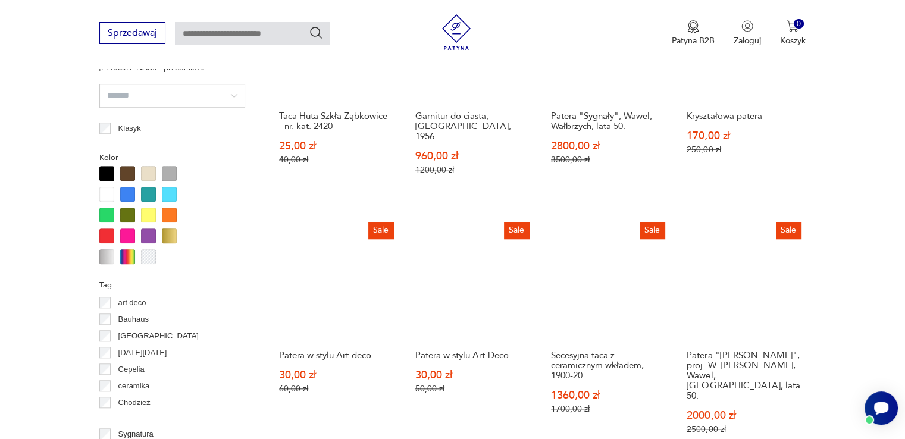
scroll to position [1101, 0]
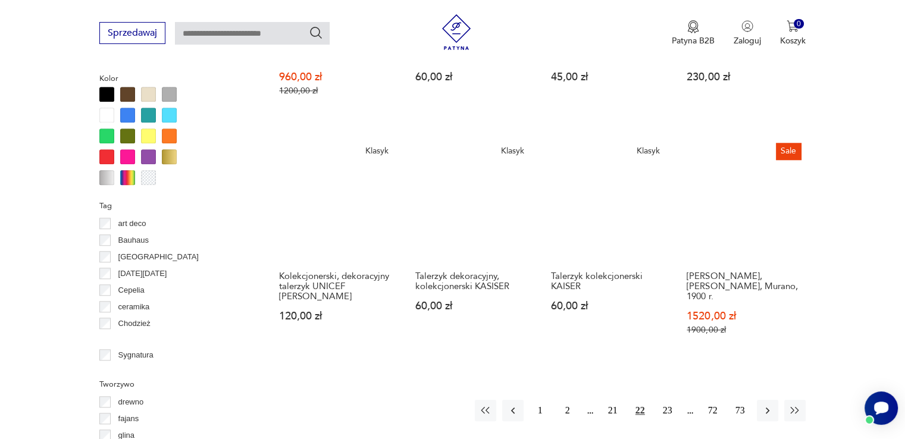
scroll to position [1149, 0]
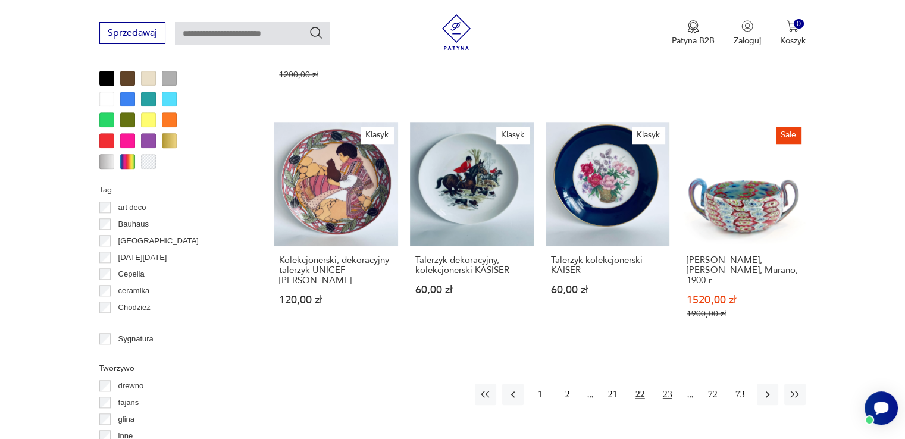
click at [669, 384] on button "23" at bounding box center [667, 394] width 21 height 21
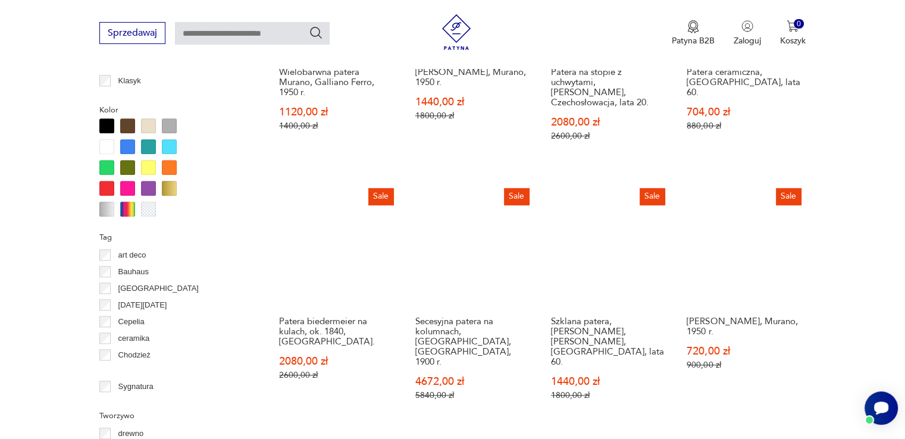
scroll to position [1125, 0]
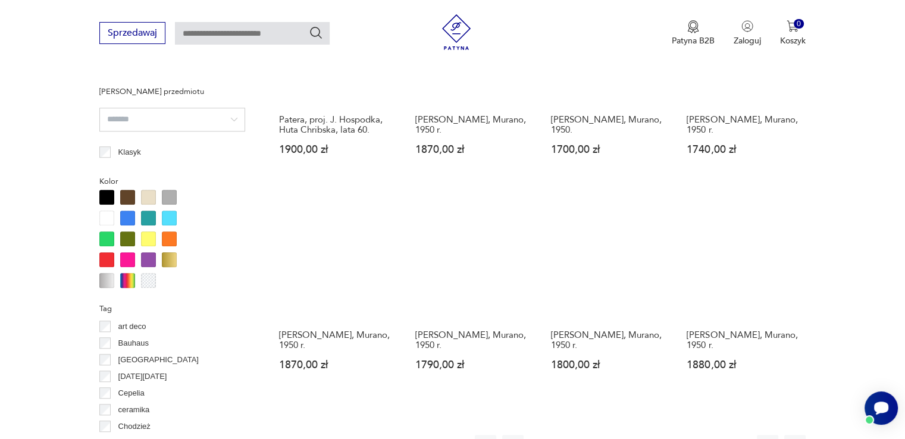
scroll to position [1053, 0]
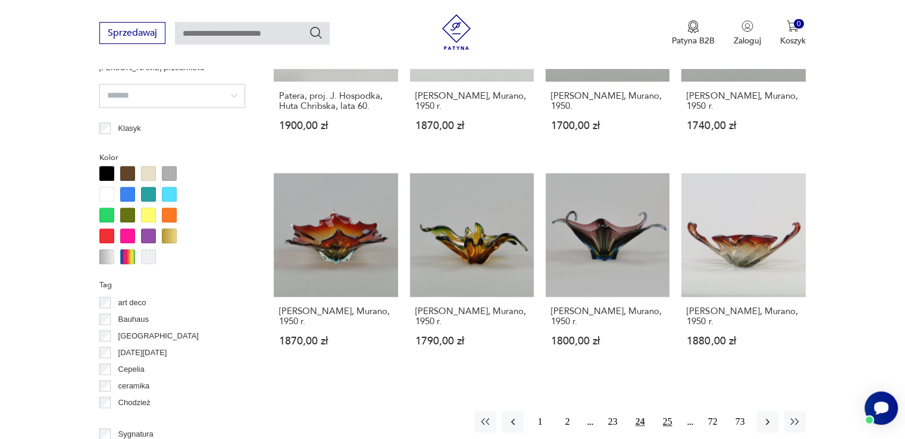
click at [671, 411] on button "25" at bounding box center [667, 421] width 21 height 21
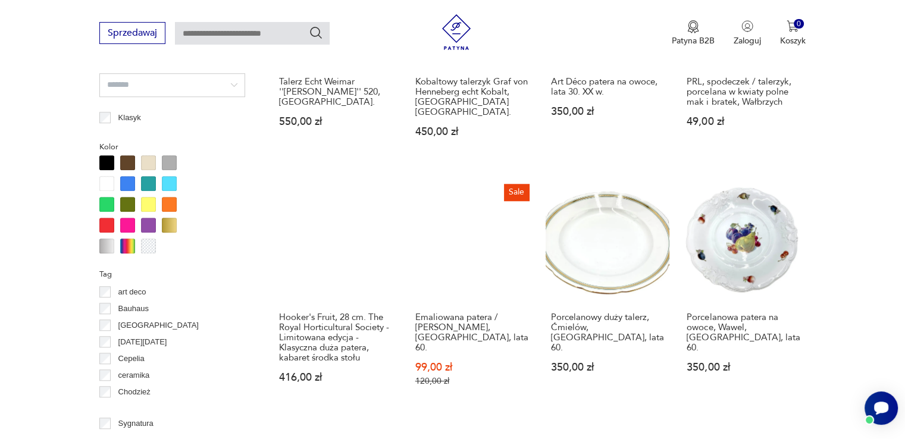
scroll to position [1077, 0]
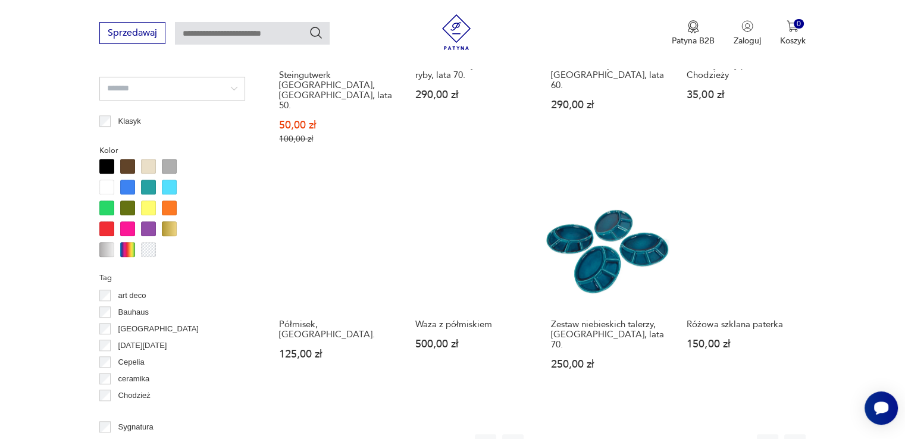
scroll to position [1077, 0]
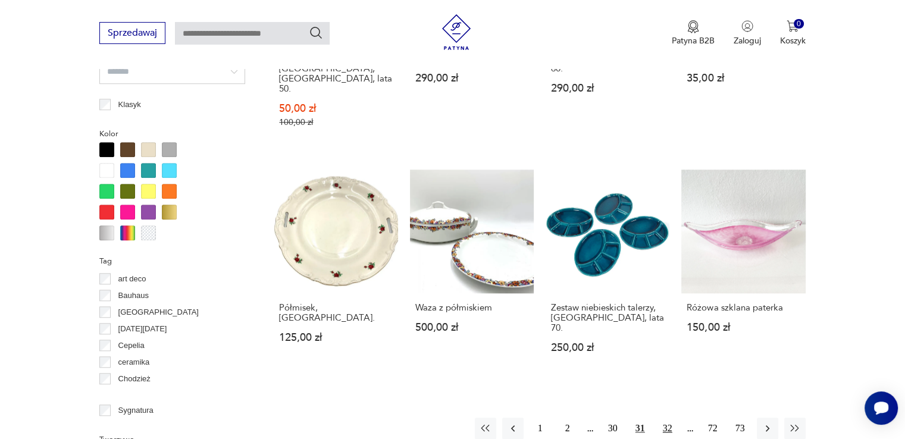
click at [667, 418] on button "32" at bounding box center [667, 428] width 21 height 21
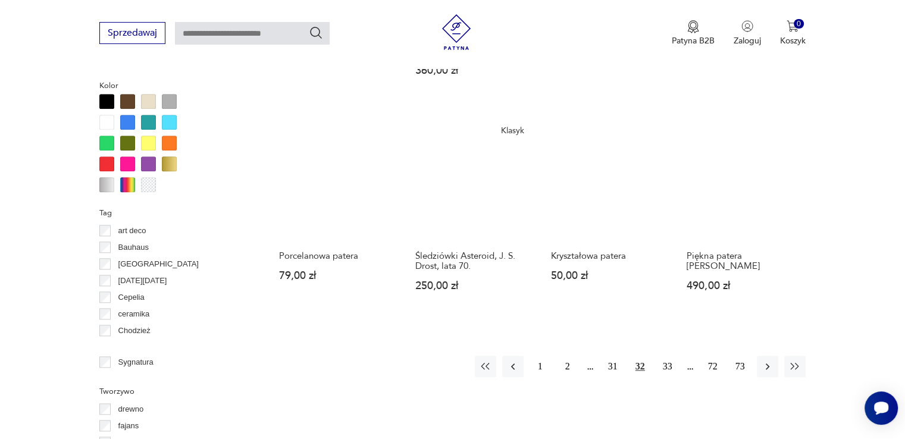
scroll to position [1149, 0]
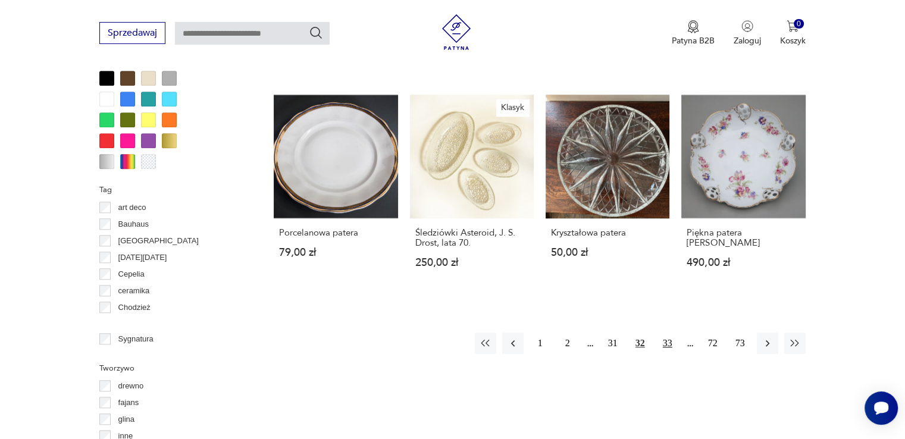
click at [666, 333] on button "33" at bounding box center [667, 343] width 21 height 21
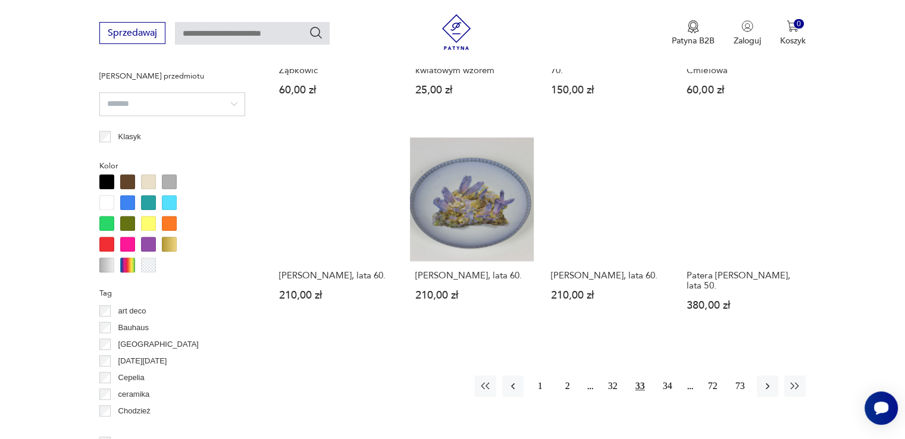
scroll to position [1053, 0]
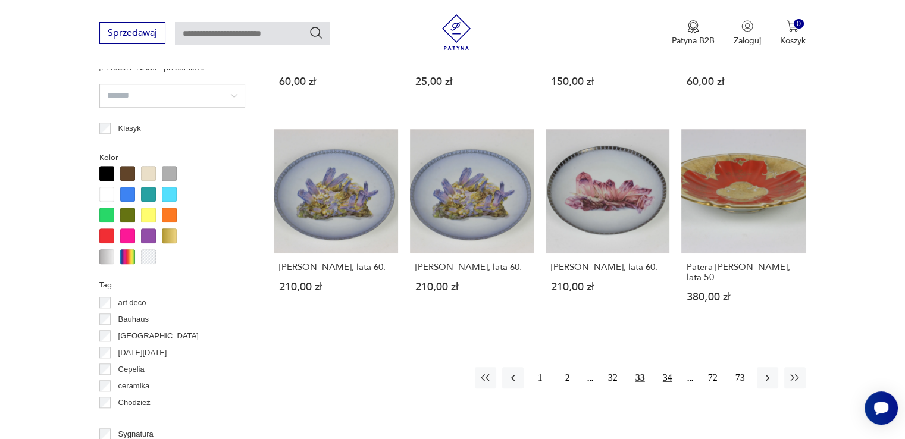
click at [671, 387] on button "34" at bounding box center [667, 377] width 21 height 21
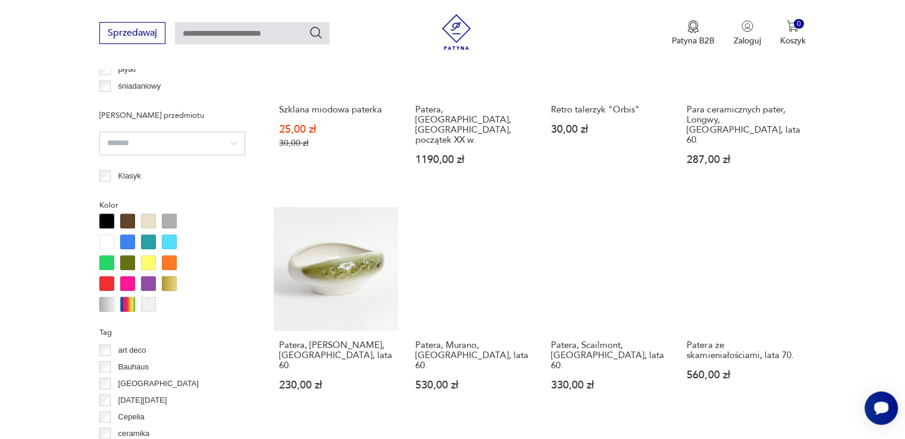
scroll to position [1053, 0]
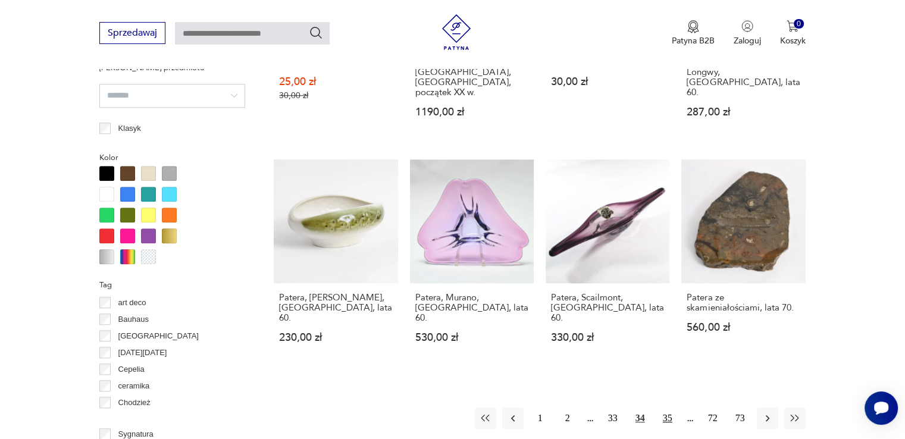
click at [667, 408] on button "35" at bounding box center [667, 418] width 21 height 21
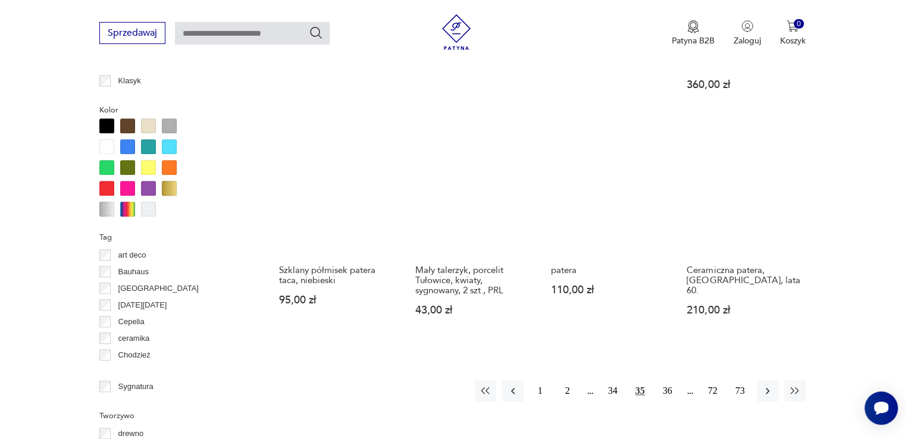
scroll to position [1149, 0]
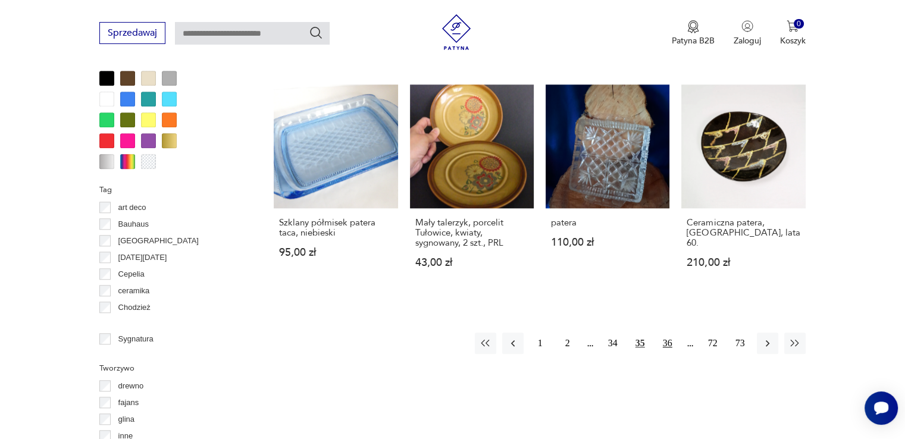
click at [667, 333] on button "36" at bounding box center [667, 343] width 21 height 21
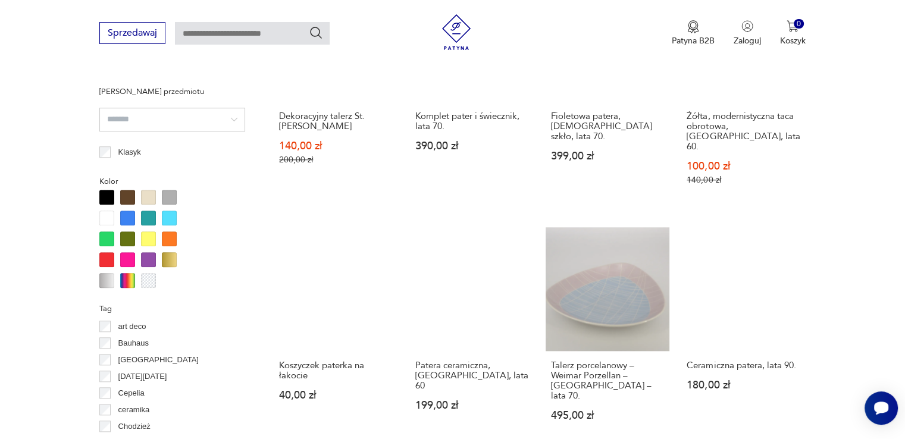
scroll to position [1077, 0]
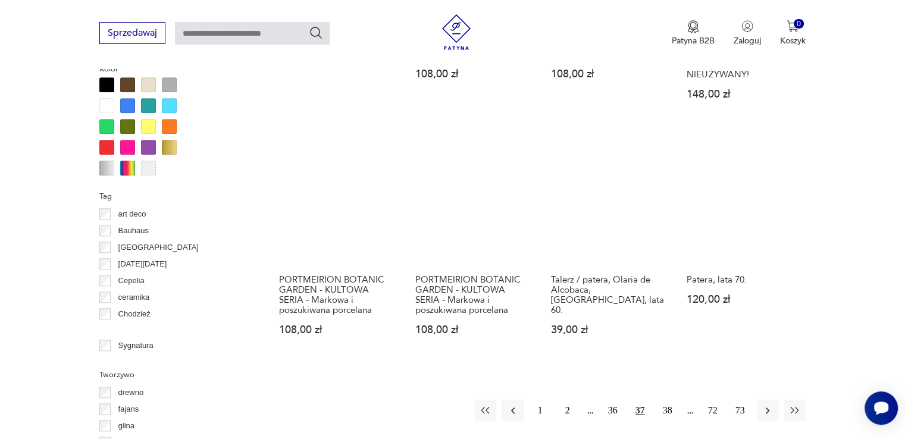
scroll to position [1149, 0]
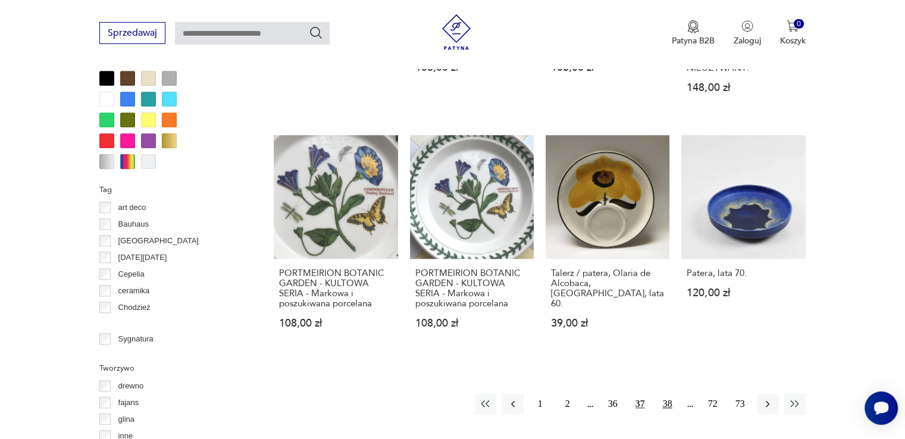
click at [668, 393] on button "38" at bounding box center [667, 403] width 21 height 21
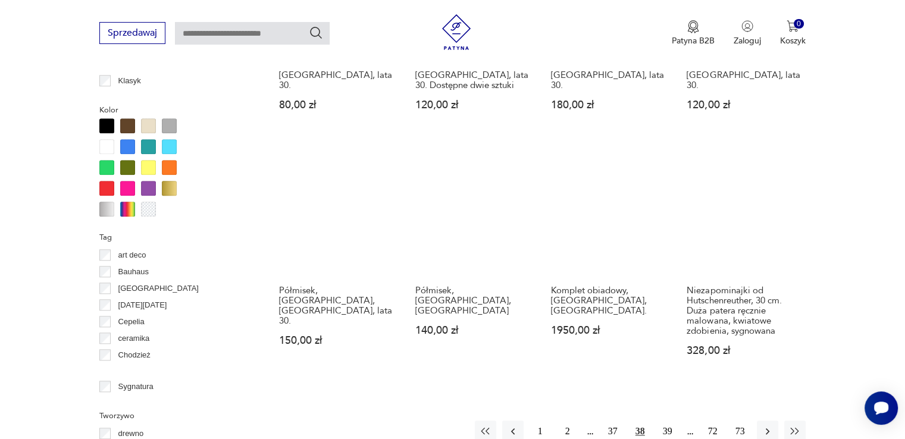
scroll to position [1125, 0]
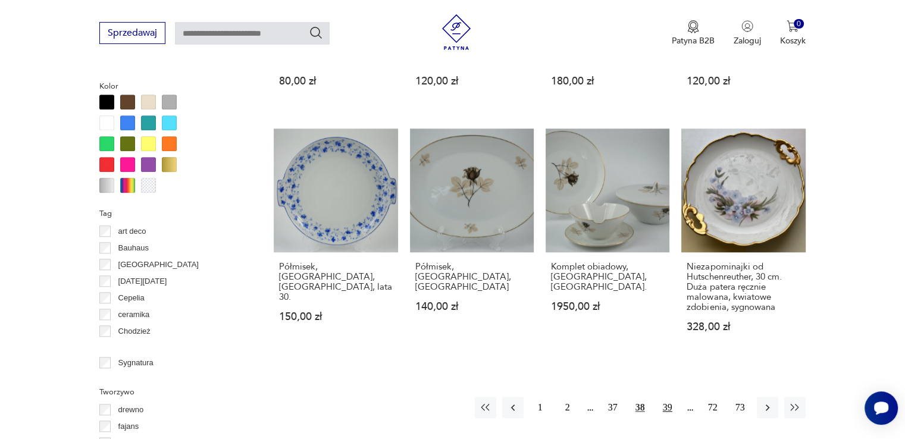
click at [671, 400] on button "39" at bounding box center [667, 407] width 21 height 21
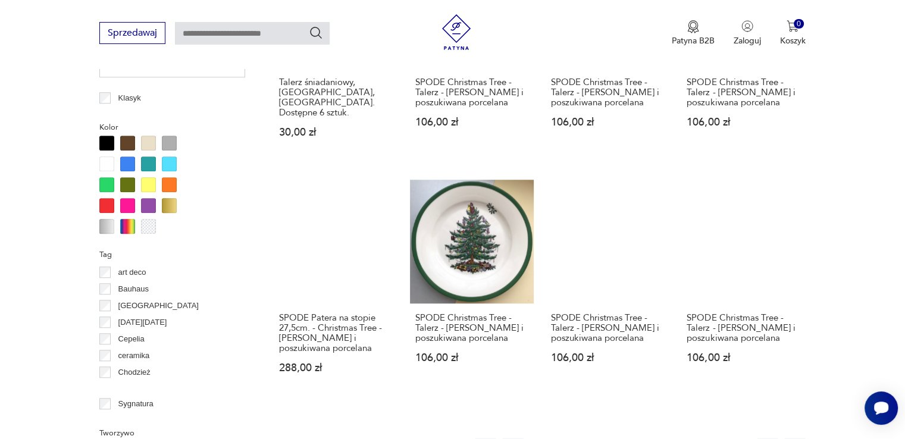
scroll to position [1101, 0]
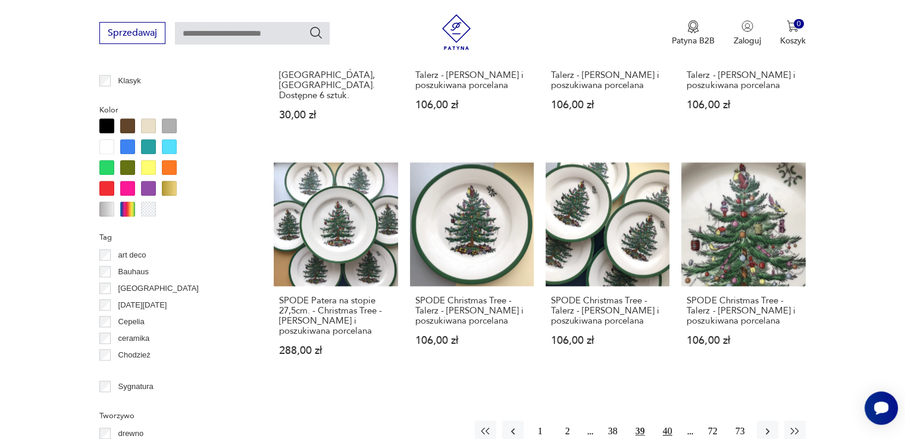
click at [670, 421] on button "40" at bounding box center [667, 431] width 21 height 21
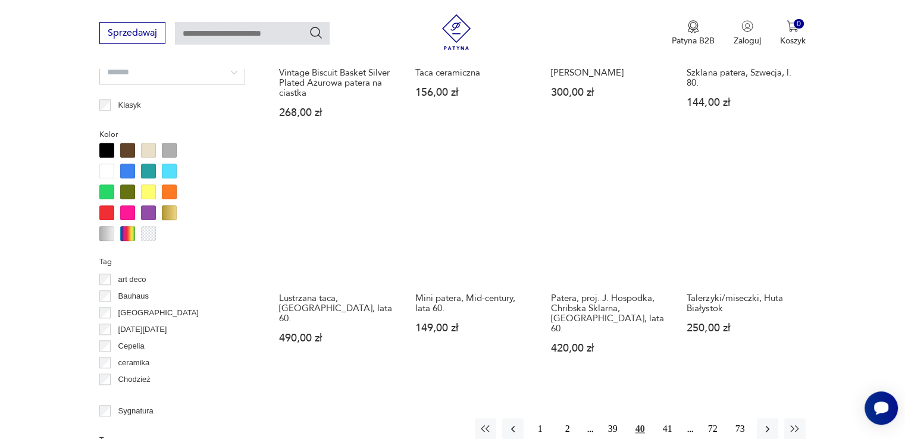
scroll to position [1077, 0]
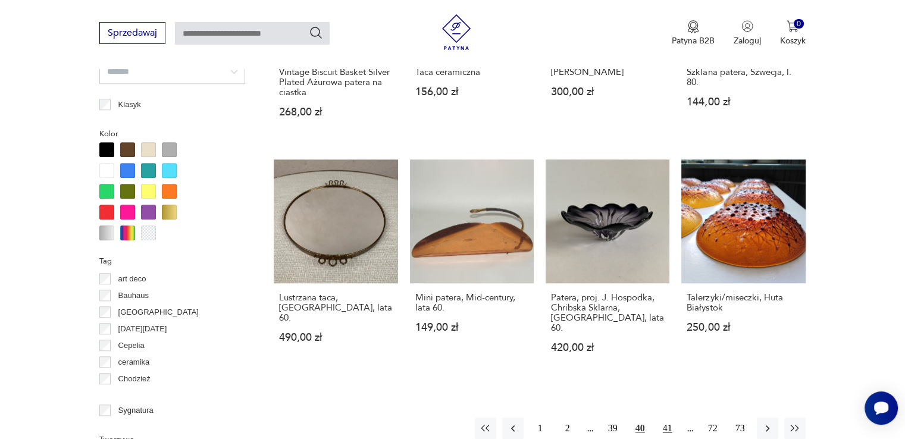
click at [664, 418] on button "41" at bounding box center [667, 428] width 21 height 21
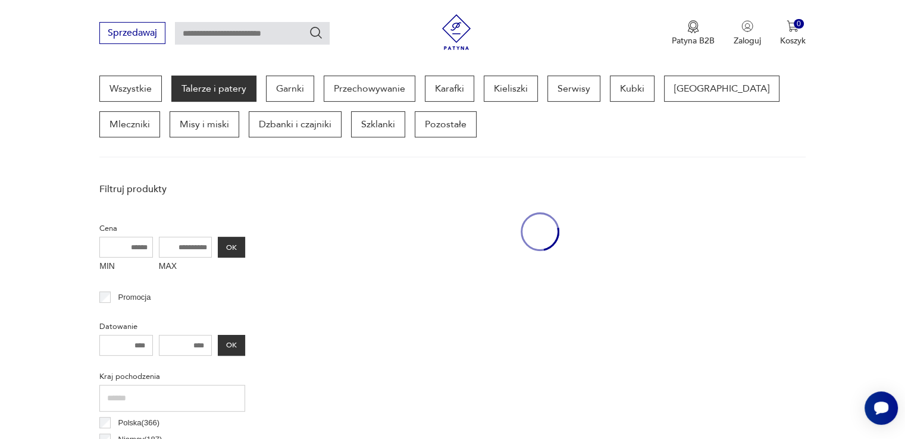
scroll to position [315, 0]
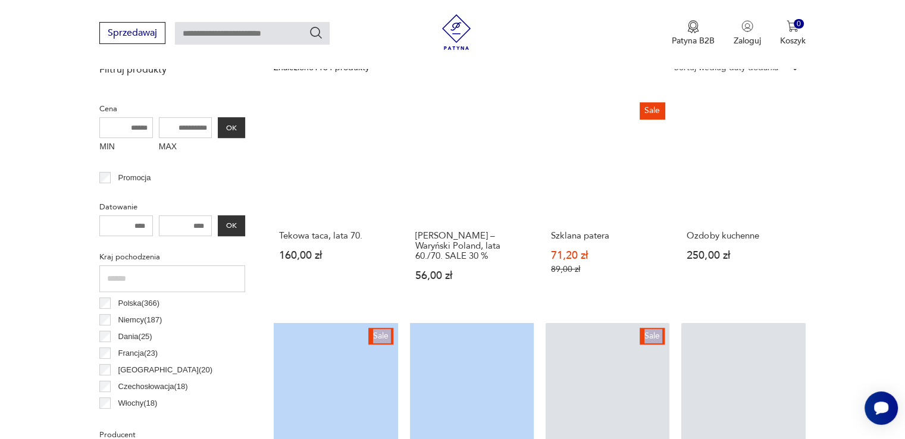
drag, startPoint x: 827, startPoint y: 427, endPoint x: 914, endPoint y: 455, distance: 91.5
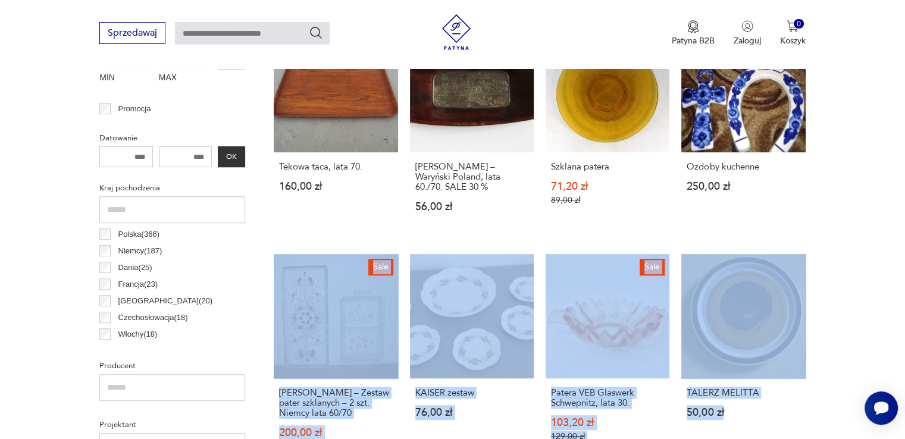
scroll to position [514, 0]
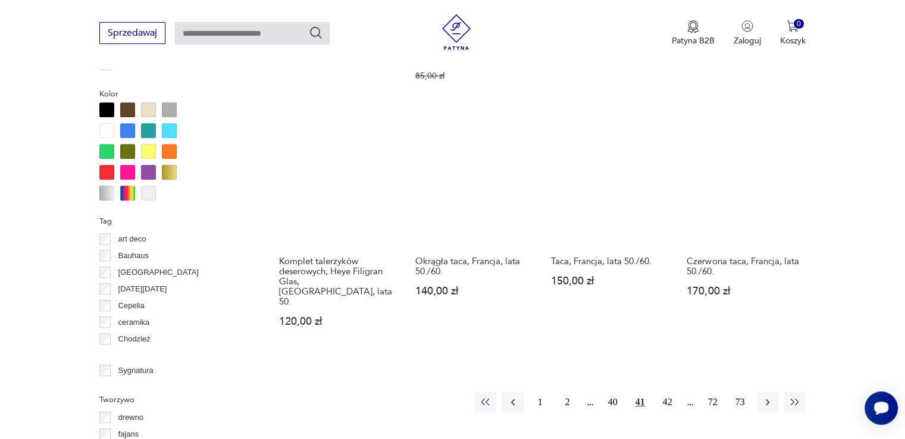
scroll to position [1133, 0]
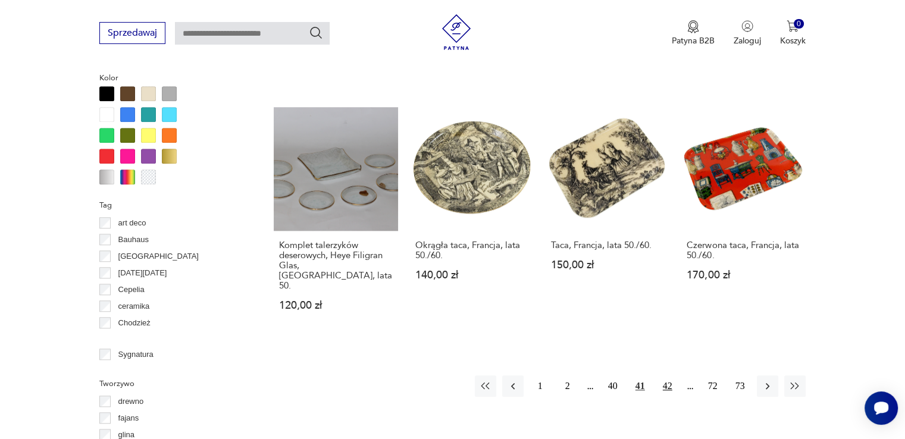
click at [668, 376] on button "42" at bounding box center [667, 386] width 21 height 21
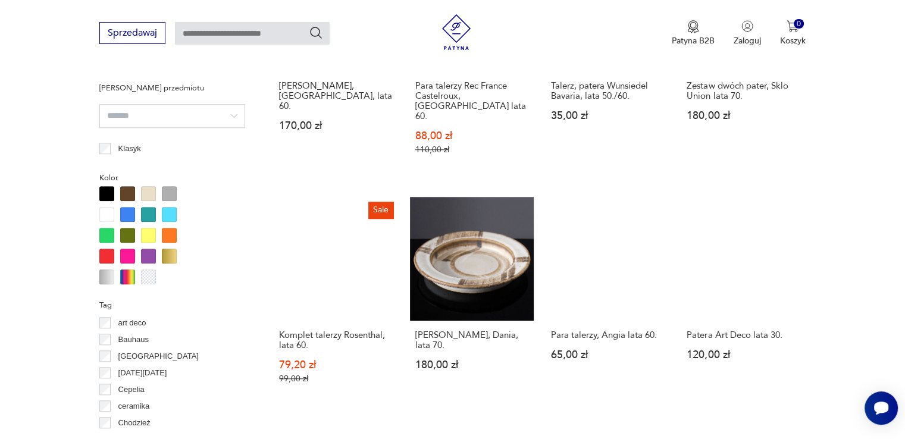
scroll to position [1053, 0]
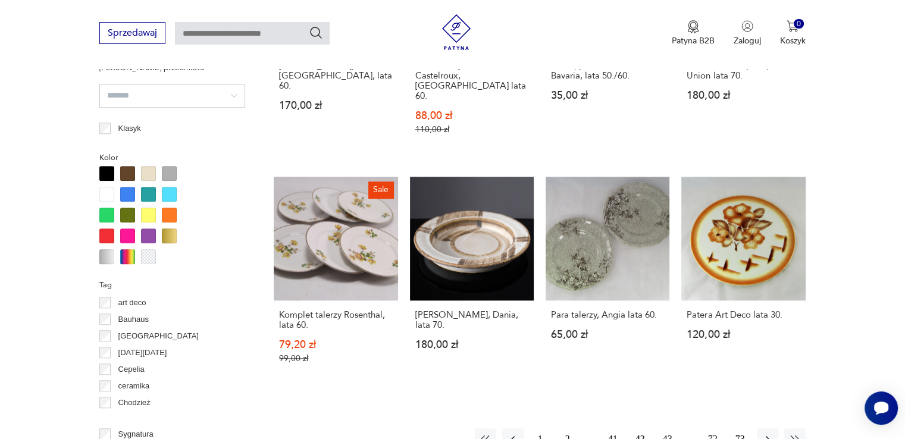
click at [668, 429] on button "43" at bounding box center [667, 439] width 21 height 21
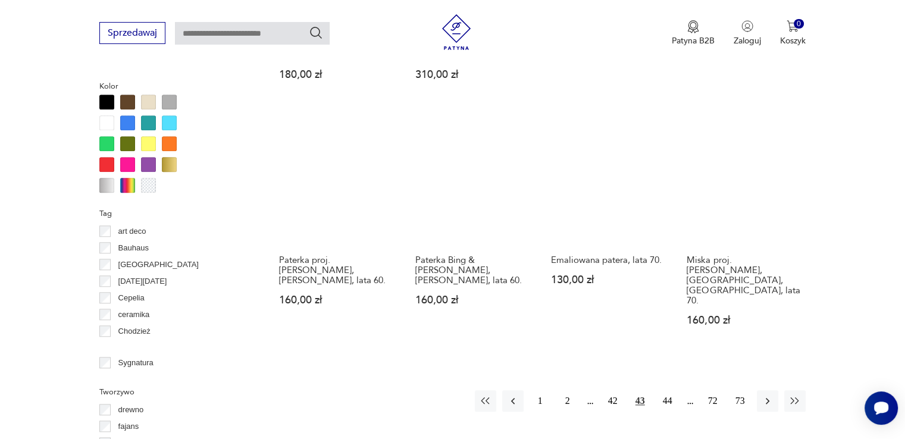
scroll to position [1172, 0]
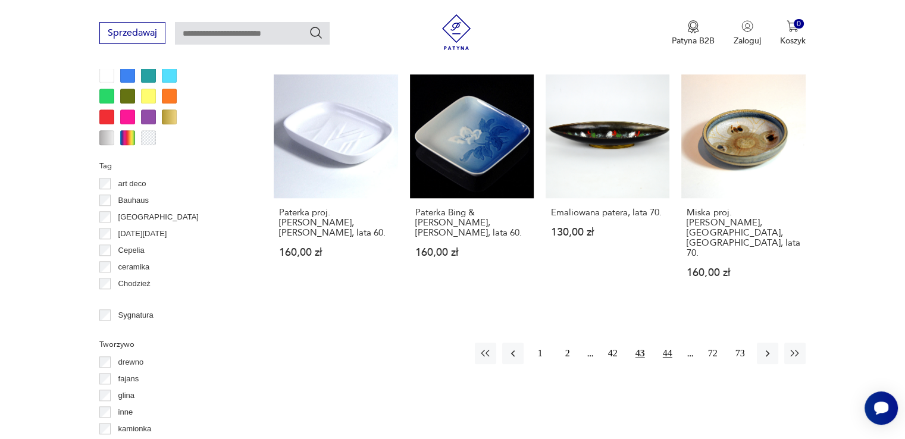
click at [668, 343] on button "44" at bounding box center [667, 353] width 21 height 21
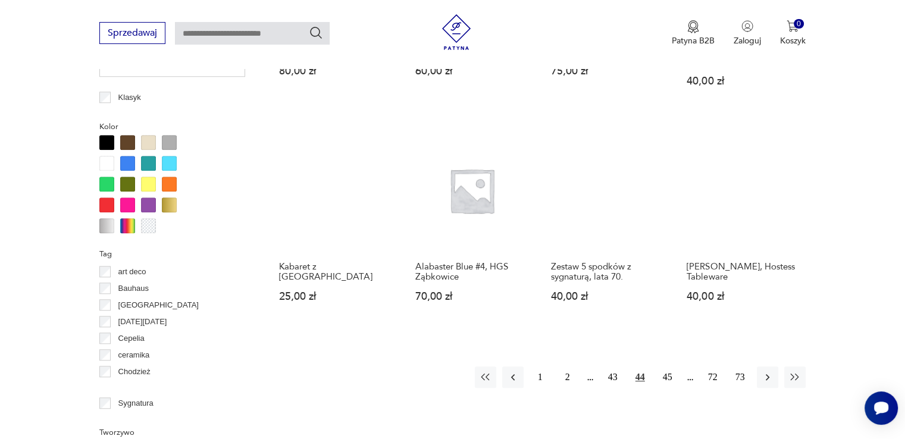
scroll to position [1101, 0]
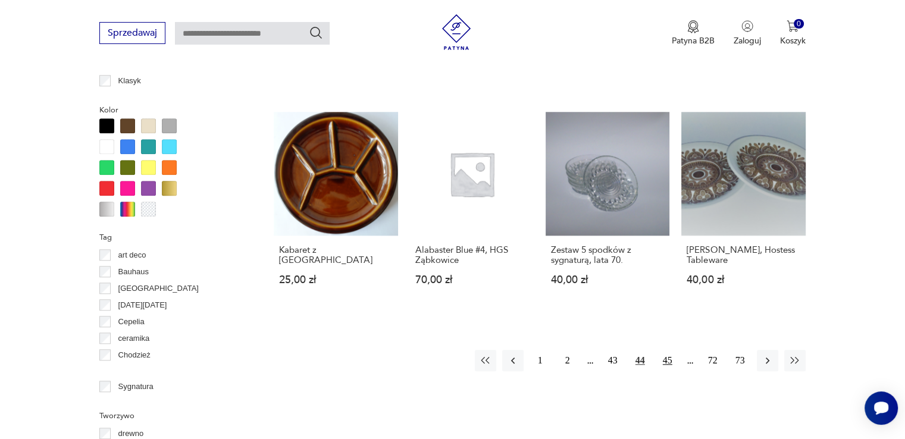
click at [673, 350] on button "45" at bounding box center [667, 360] width 21 height 21
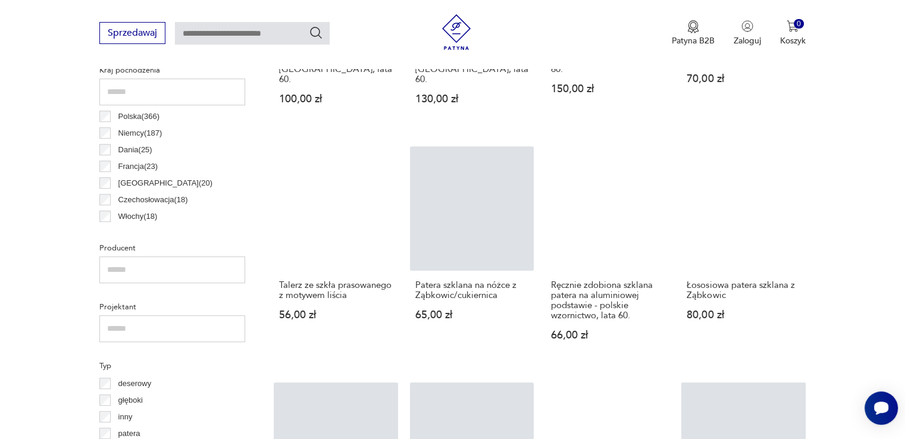
scroll to position [649, 0]
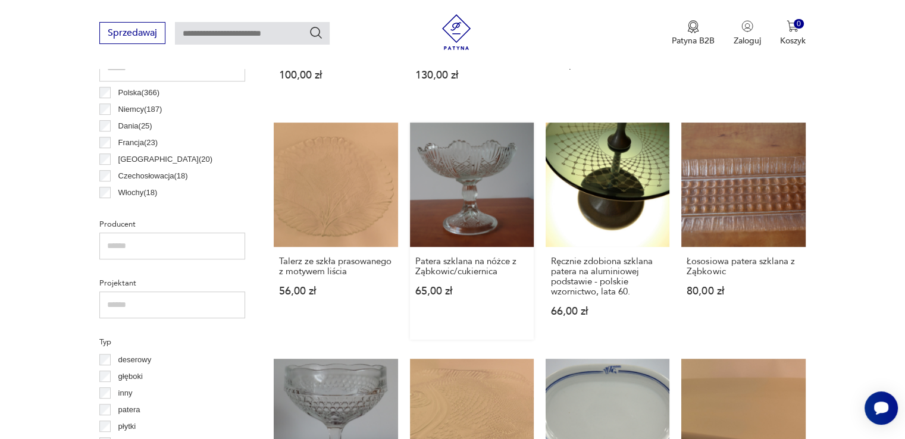
click at [514, 193] on link "Patera szklana na nóżce z Ząbkowic/cukiernica 65,00 zł" at bounding box center [472, 231] width 124 height 217
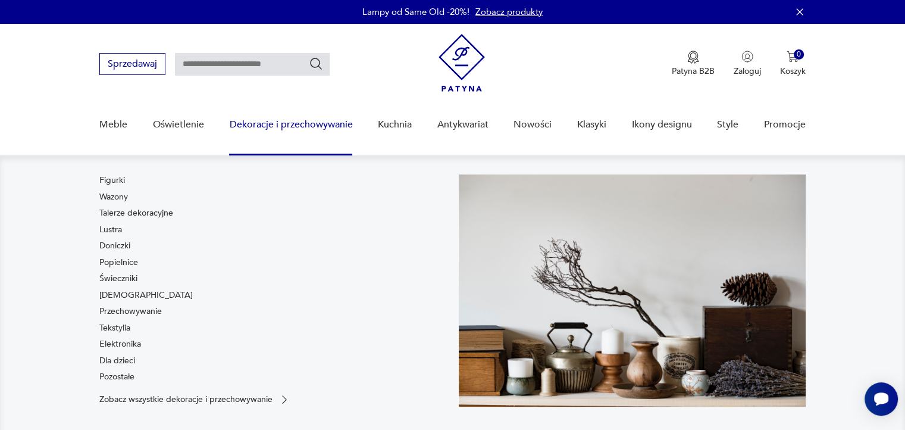
click at [364, 171] on nav "Figurki Wazony Talerze dekoracyjne Lustra Doniczki Popielnice Świeczniki [DEMOG…" at bounding box center [452, 299] width 905 height 289
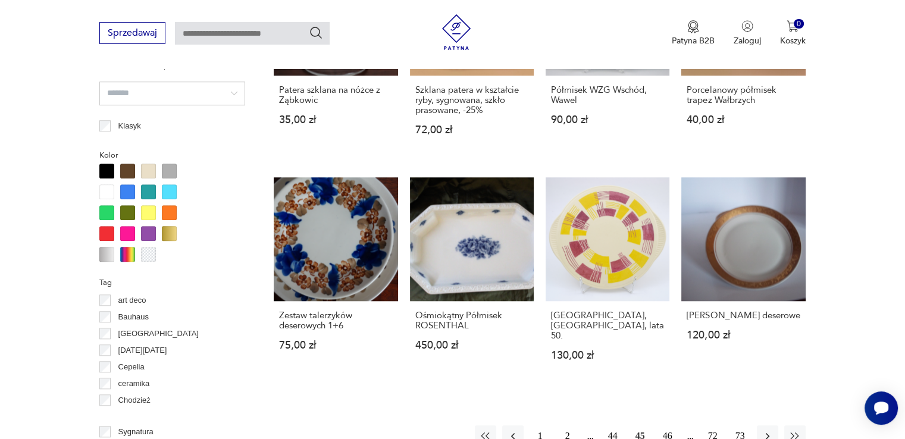
scroll to position [1077, 0]
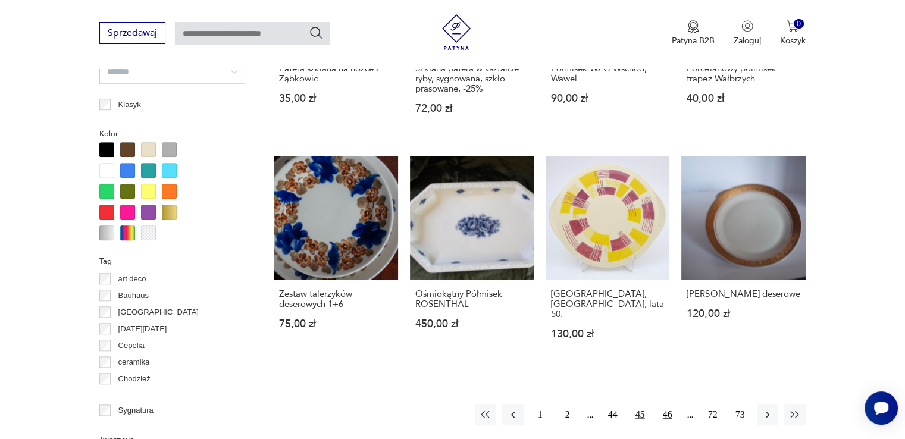
click at [668, 404] on button "46" at bounding box center [667, 414] width 21 height 21
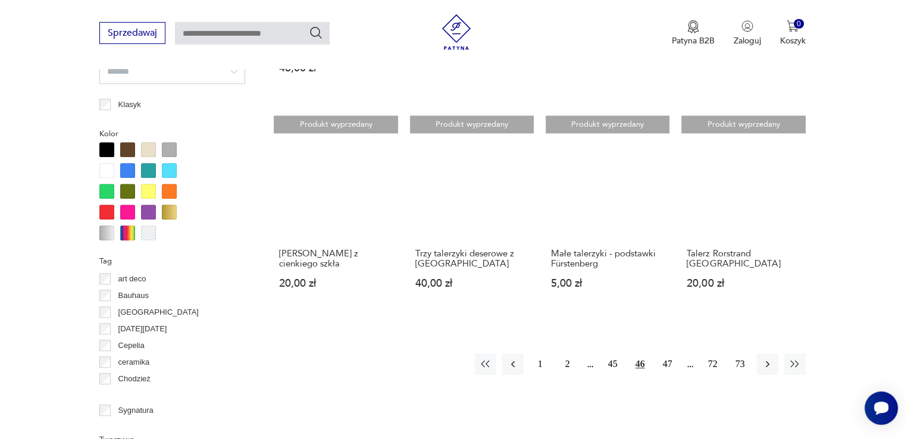
scroll to position [1101, 0]
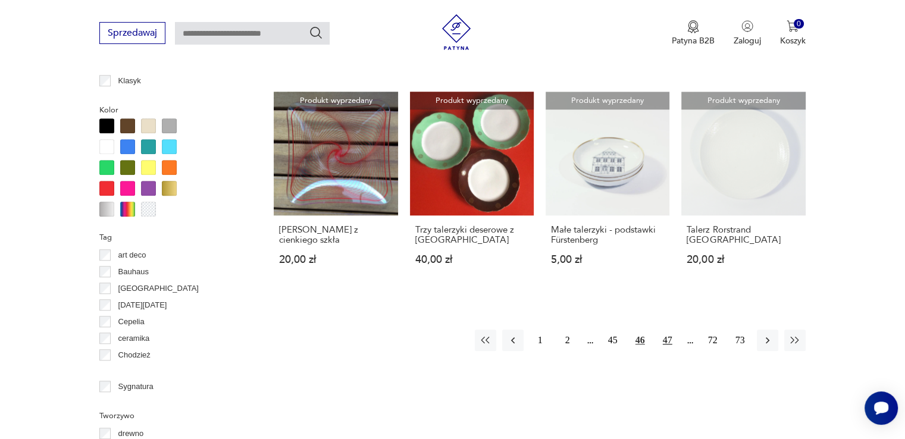
click at [669, 339] on button "47" at bounding box center [667, 340] width 21 height 21
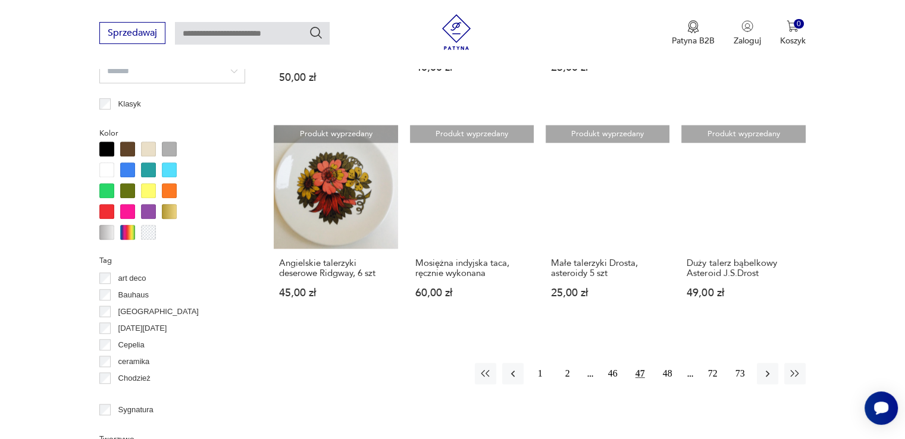
scroll to position [1101, 0]
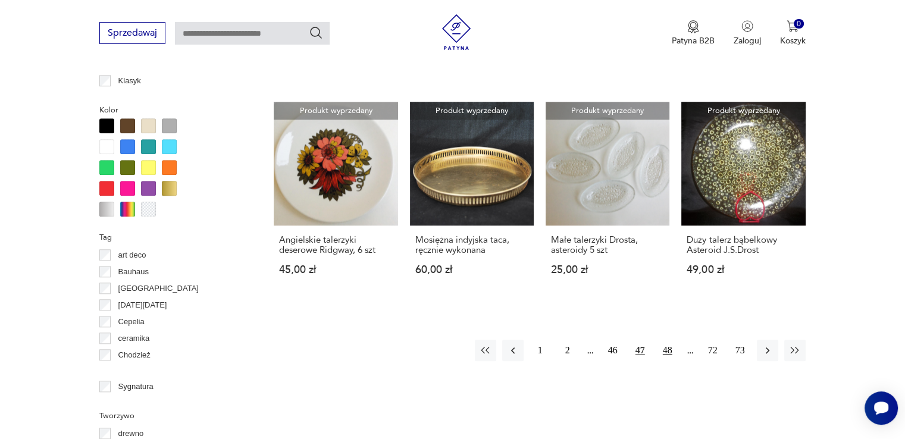
click at [671, 340] on button "48" at bounding box center [667, 350] width 21 height 21
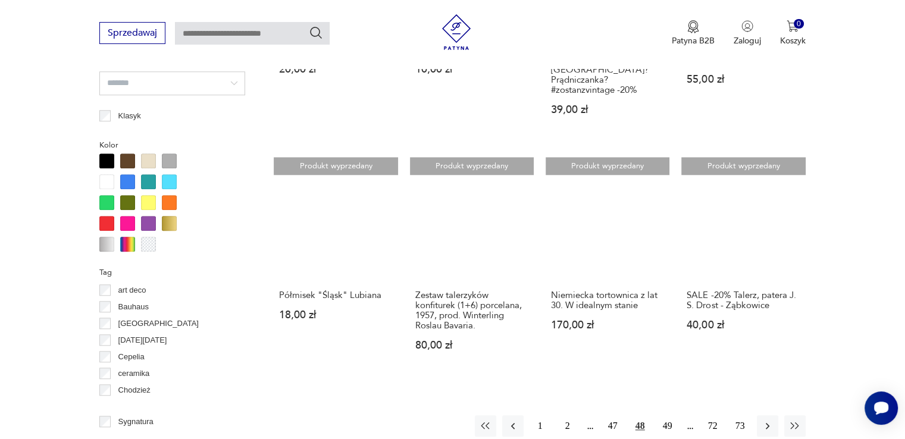
scroll to position [1077, 0]
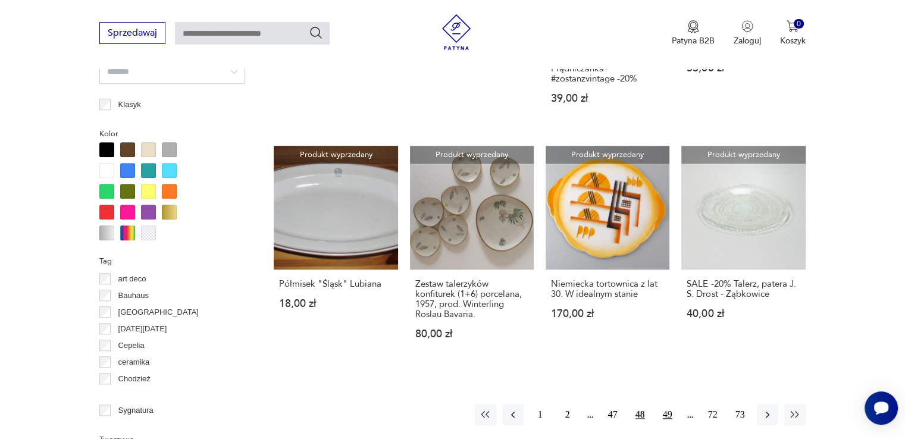
click at [671, 404] on button "49" at bounding box center [667, 414] width 21 height 21
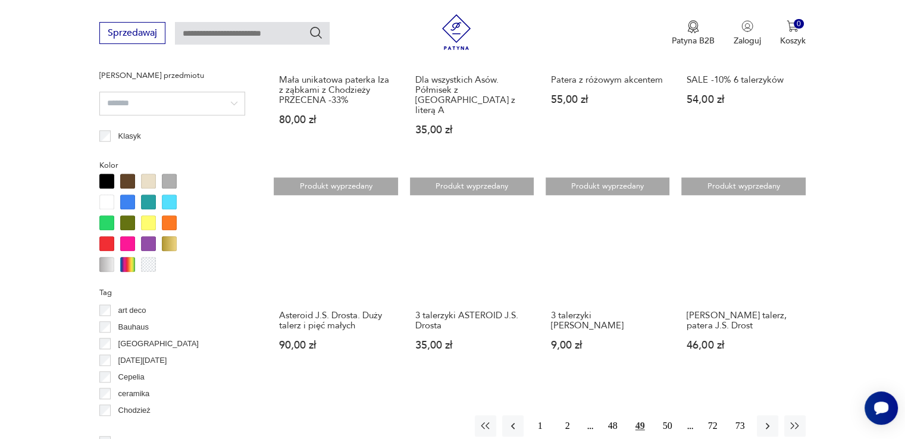
scroll to position [1053, 0]
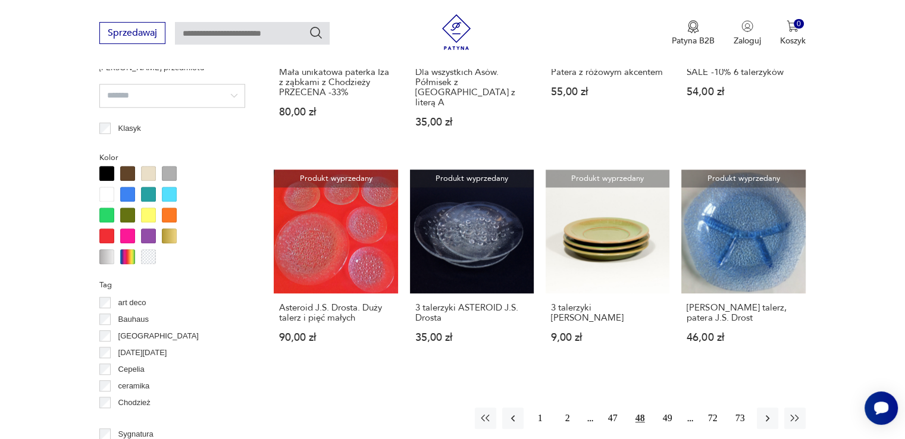
scroll to position [1077, 0]
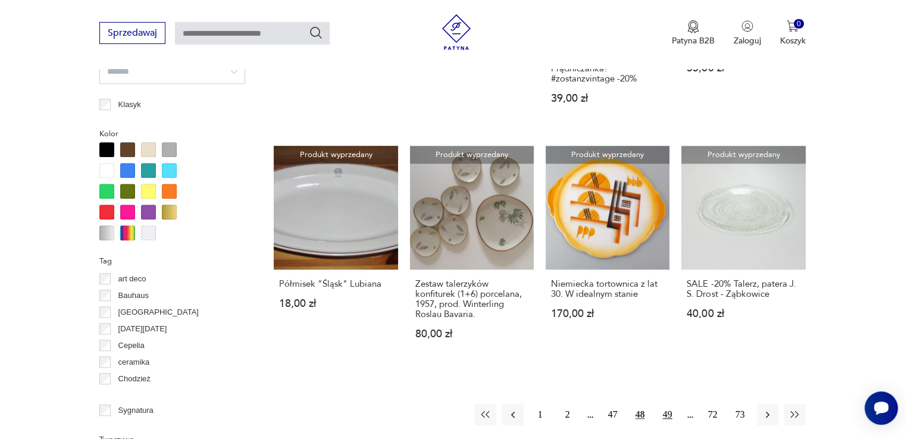
click at [668, 404] on button "49" at bounding box center [667, 414] width 21 height 21
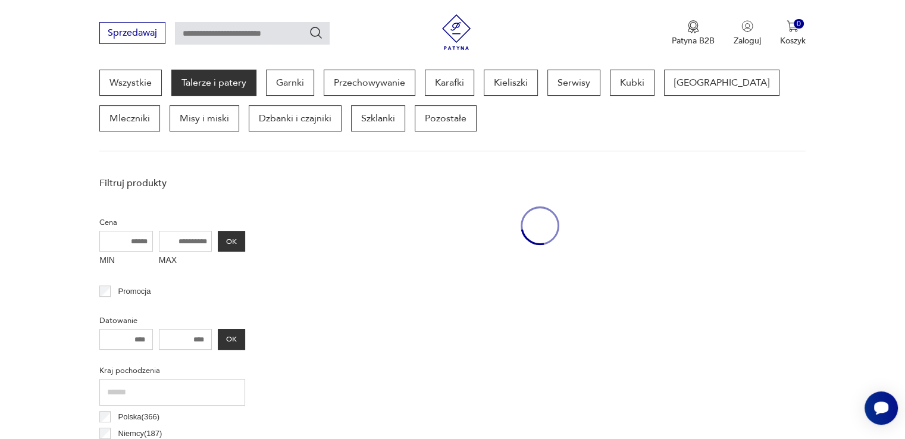
scroll to position [315, 0]
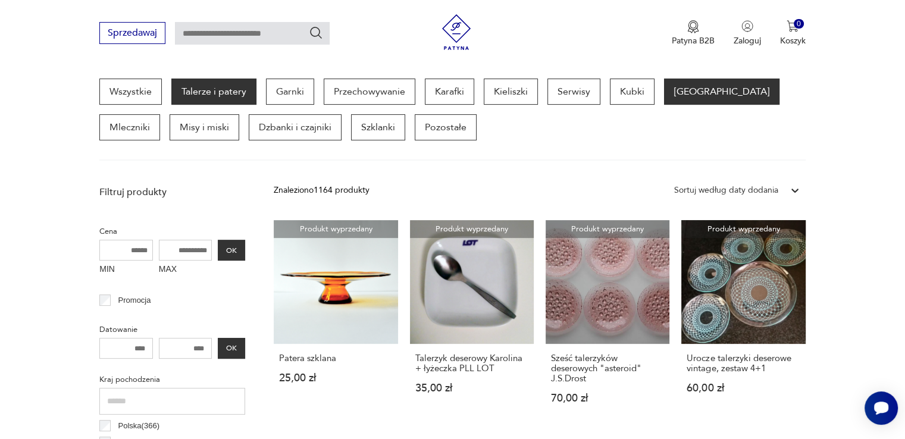
click at [678, 86] on p "[GEOGRAPHIC_DATA]" at bounding box center [721, 92] width 115 height 26
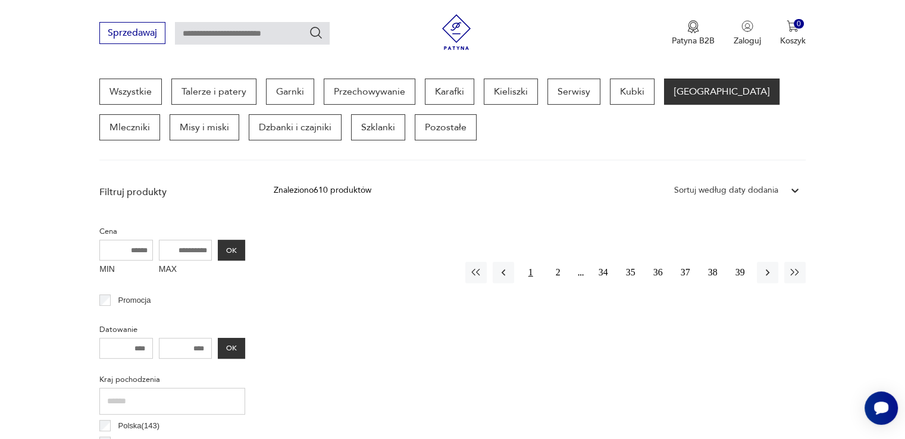
click at [529, 270] on button "1" at bounding box center [530, 272] width 21 height 21
